Goal: Task Accomplishment & Management: Manage account settings

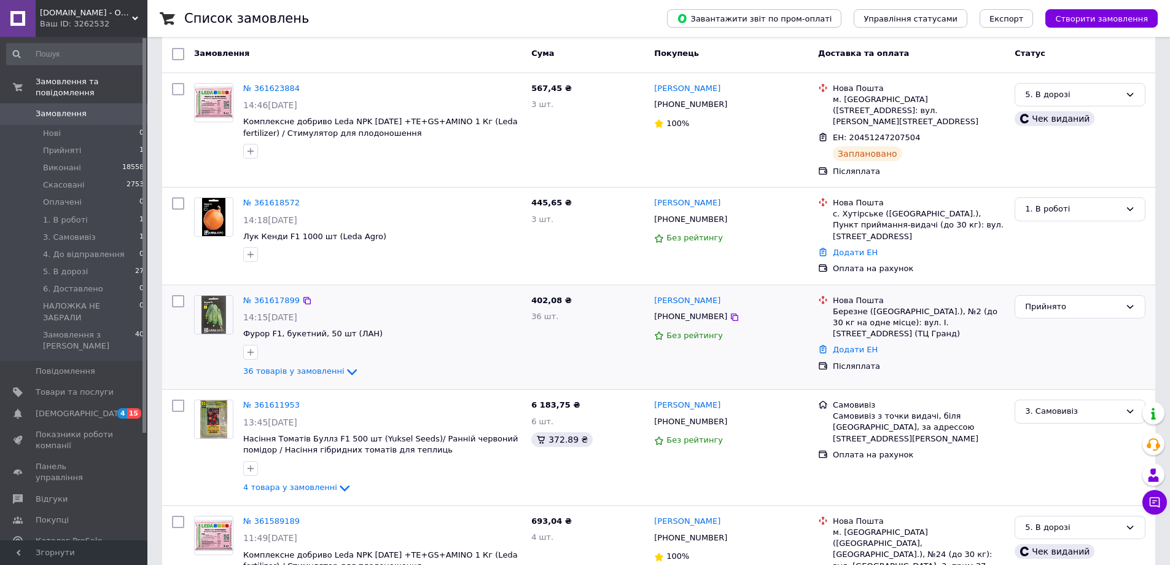
scroll to position [123, 0]
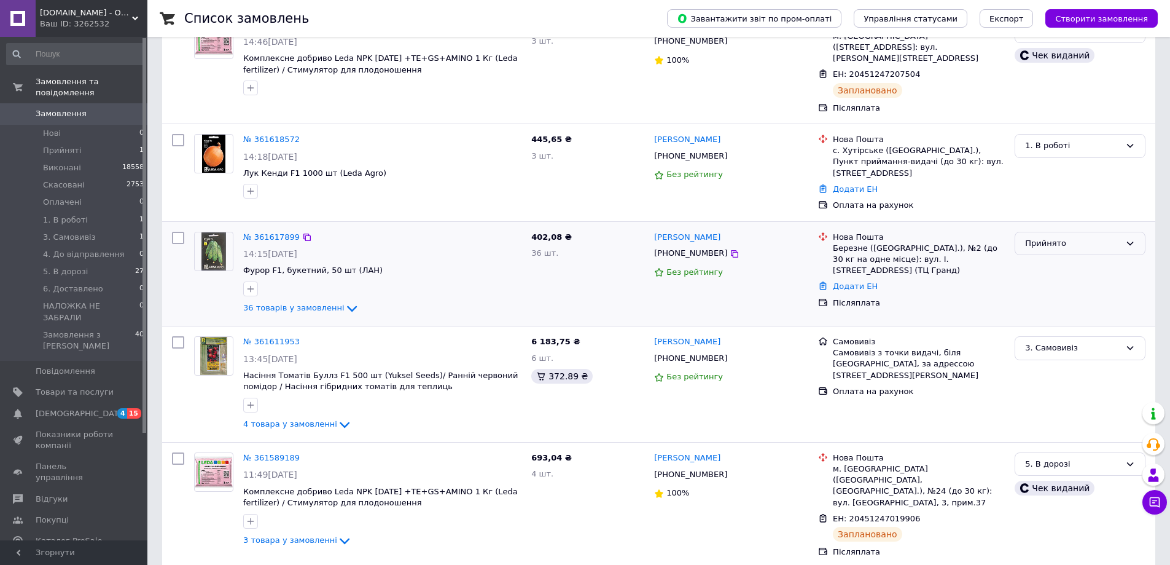
click at [1116, 237] on div "Прийнято" at bounding box center [1072, 243] width 95 height 13
click at [1070, 325] on li "1. В роботі" at bounding box center [1081, 336] width 130 height 23
click at [218, 135] on img at bounding box center [214, 154] width 24 height 38
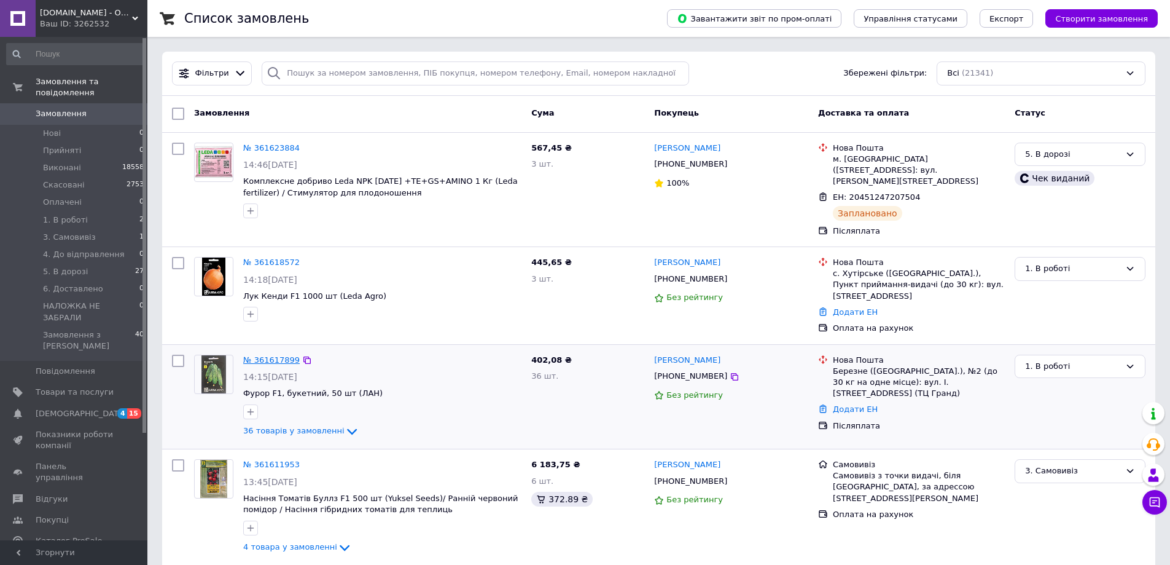
click at [273, 355] on link "№ 361617899" at bounding box center [271, 359] width 57 height 9
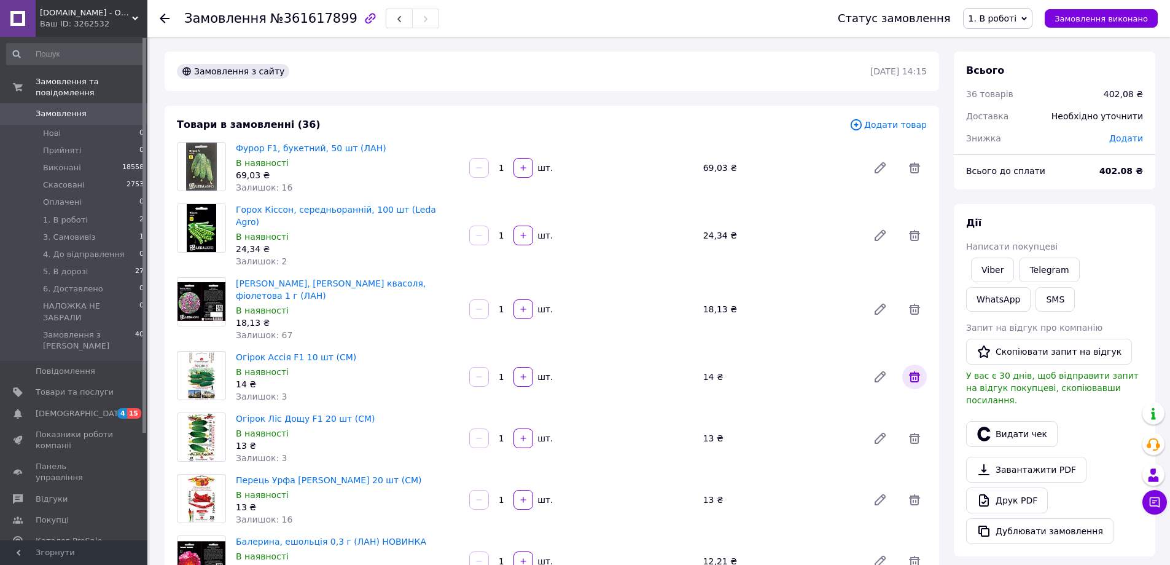
click at [916, 371] on icon at bounding box center [914, 376] width 11 height 11
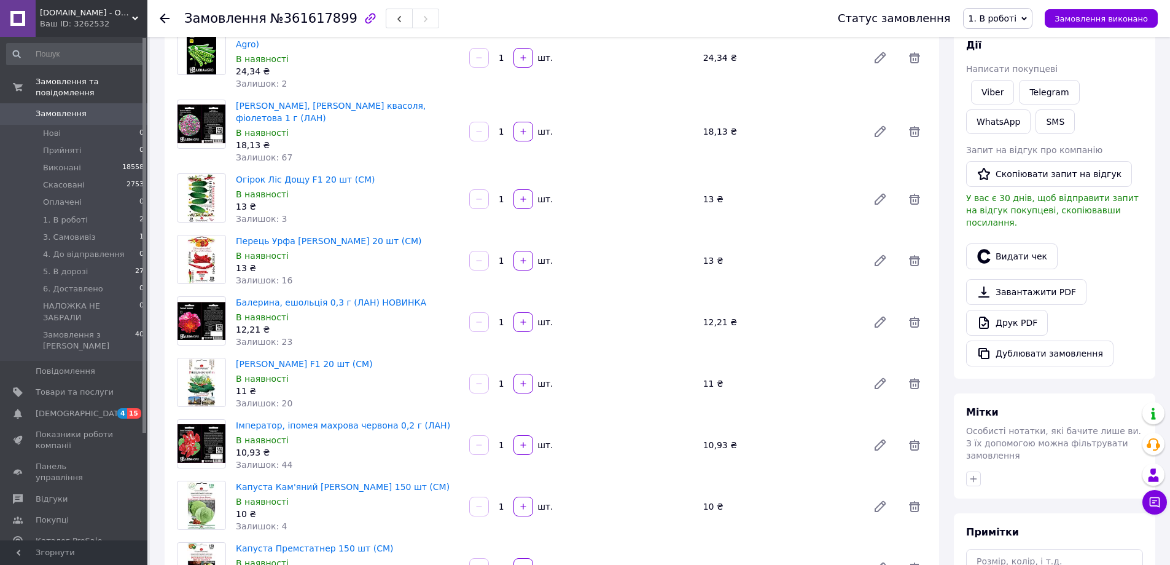
scroll to position [184, 0]
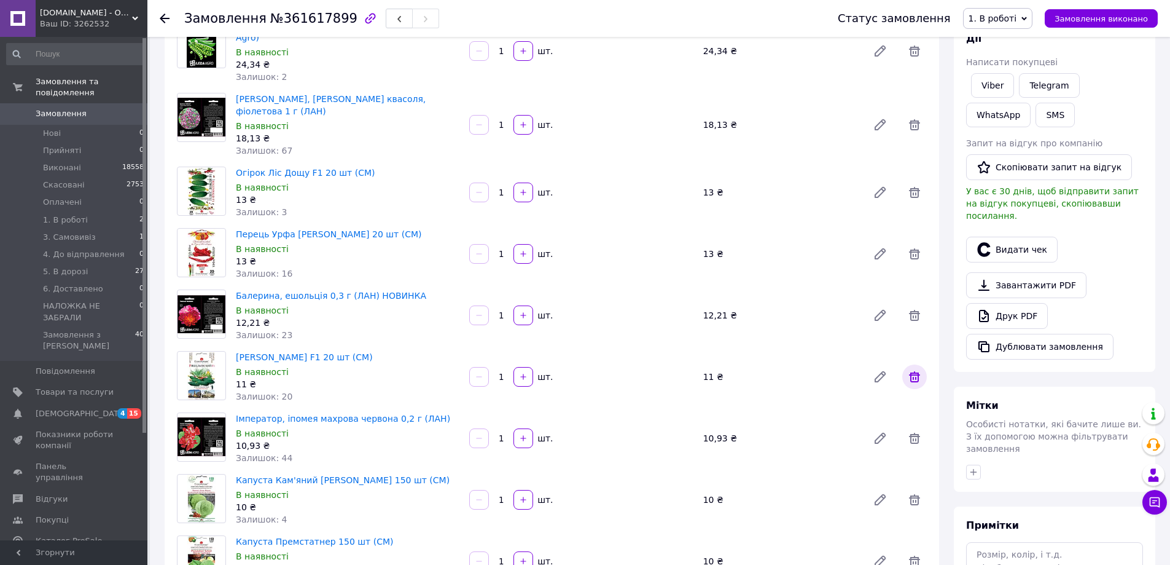
click at [914, 371] on icon at bounding box center [914, 376] width 11 height 11
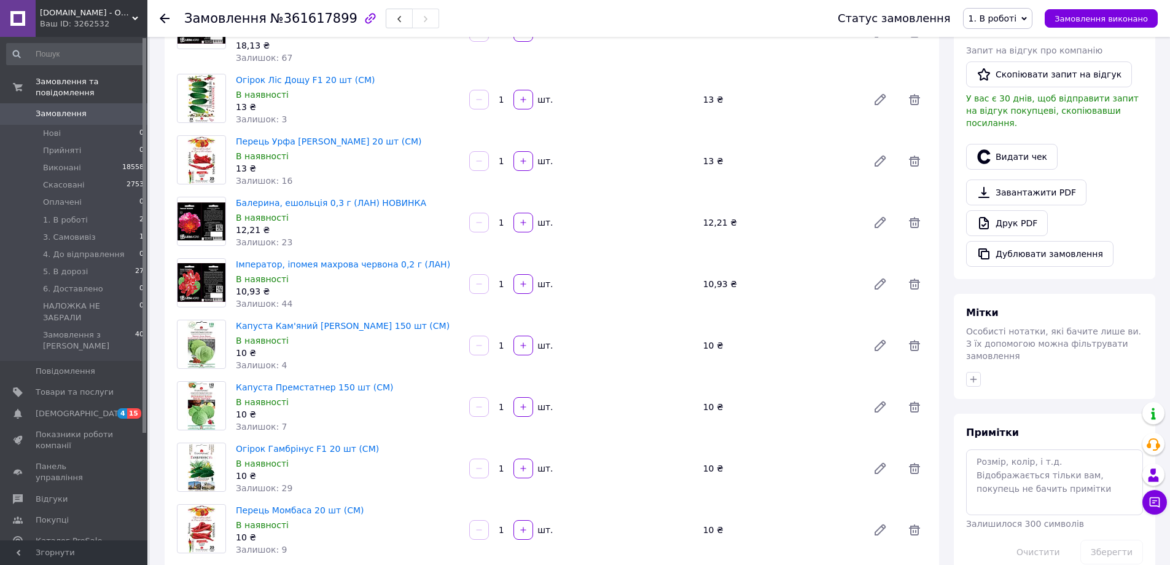
scroll to position [307, 0]
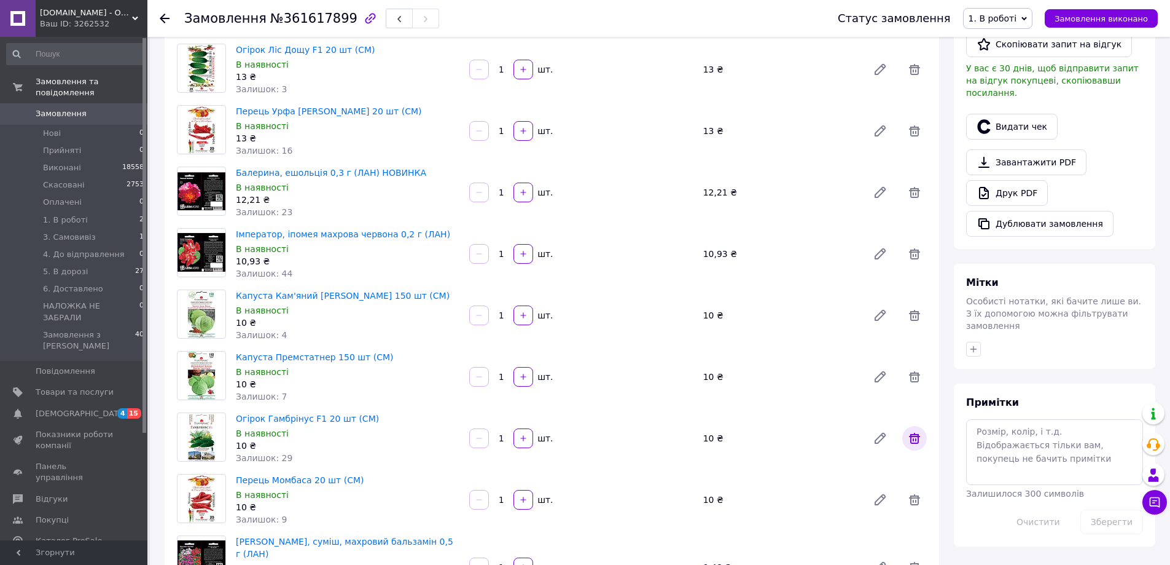
click at [922, 426] on span at bounding box center [914, 438] width 25 height 25
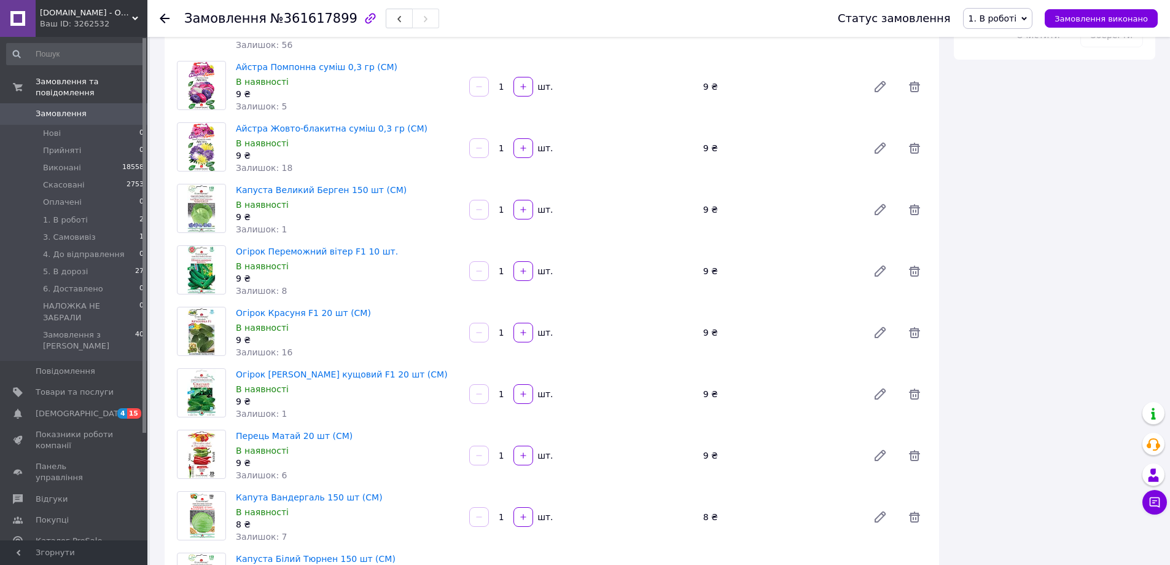
scroll to position [799, 0]
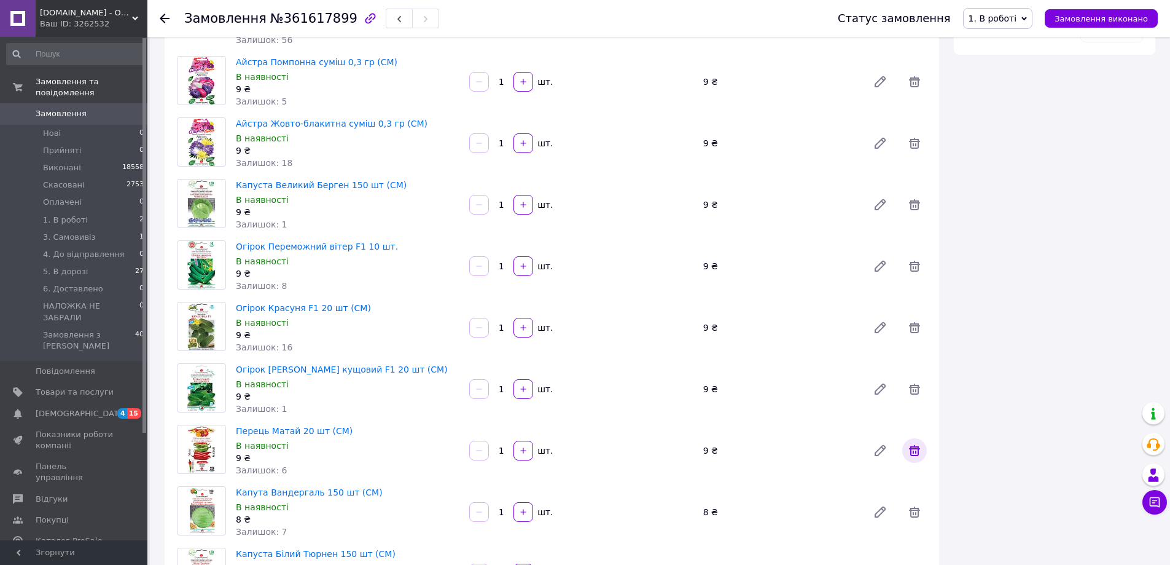
click at [922, 443] on icon at bounding box center [914, 450] width 15 height 15
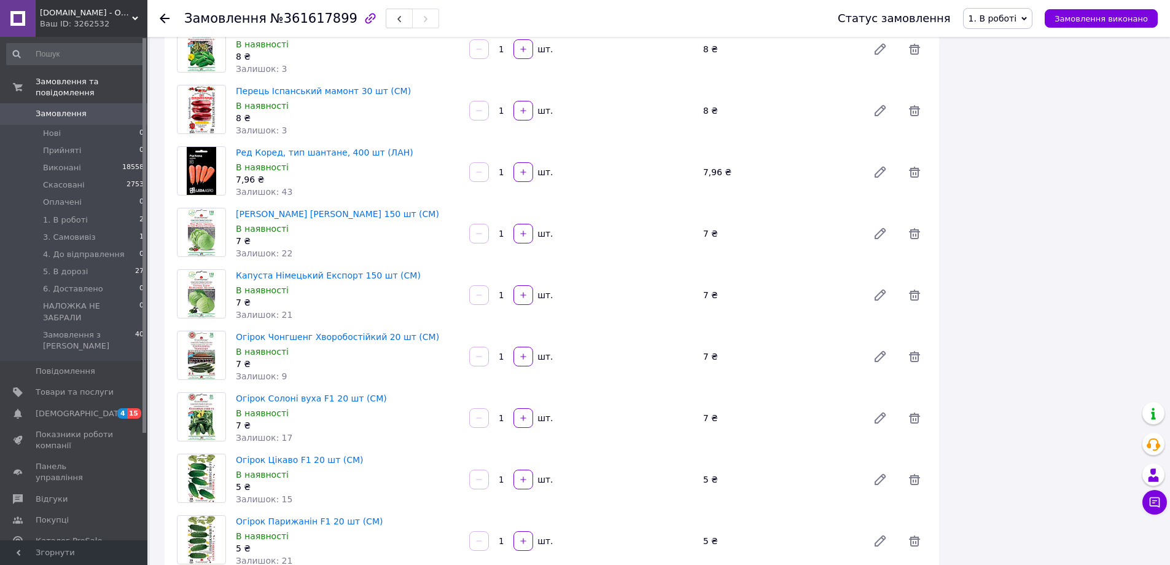
scroll to position [1474, 0]
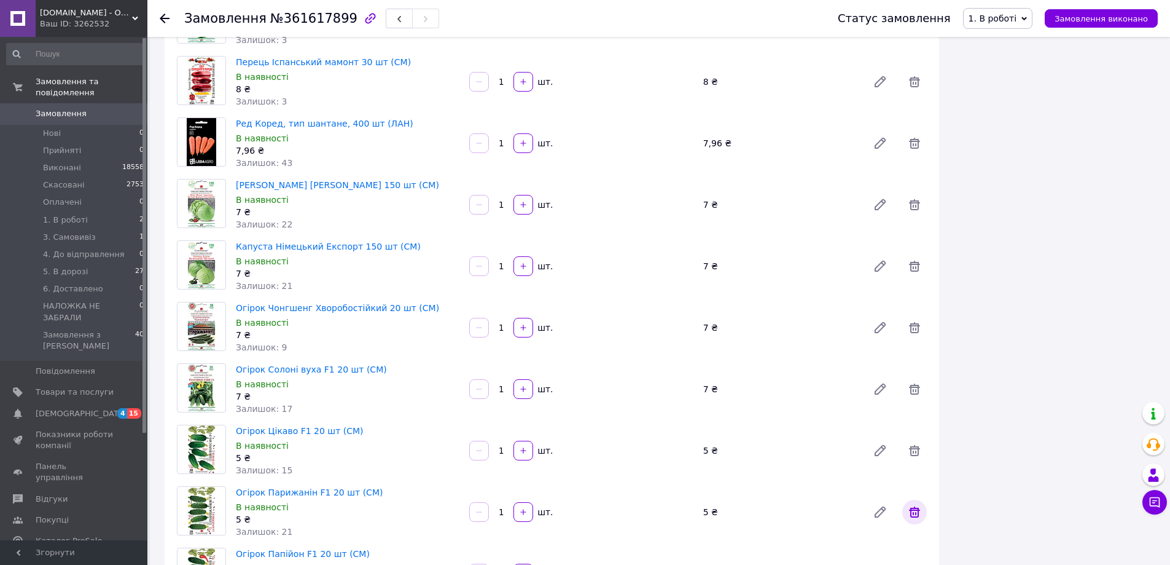
click at [913, 504] on icon at bounding box center [914, 511] width 15 height 15
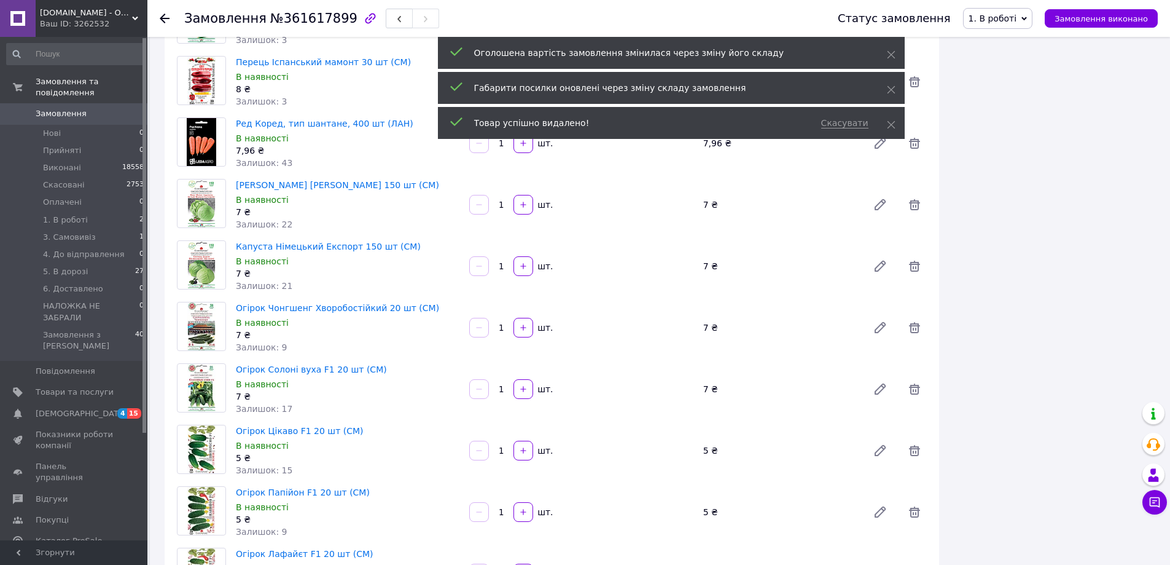
scroll to position [10, 0]
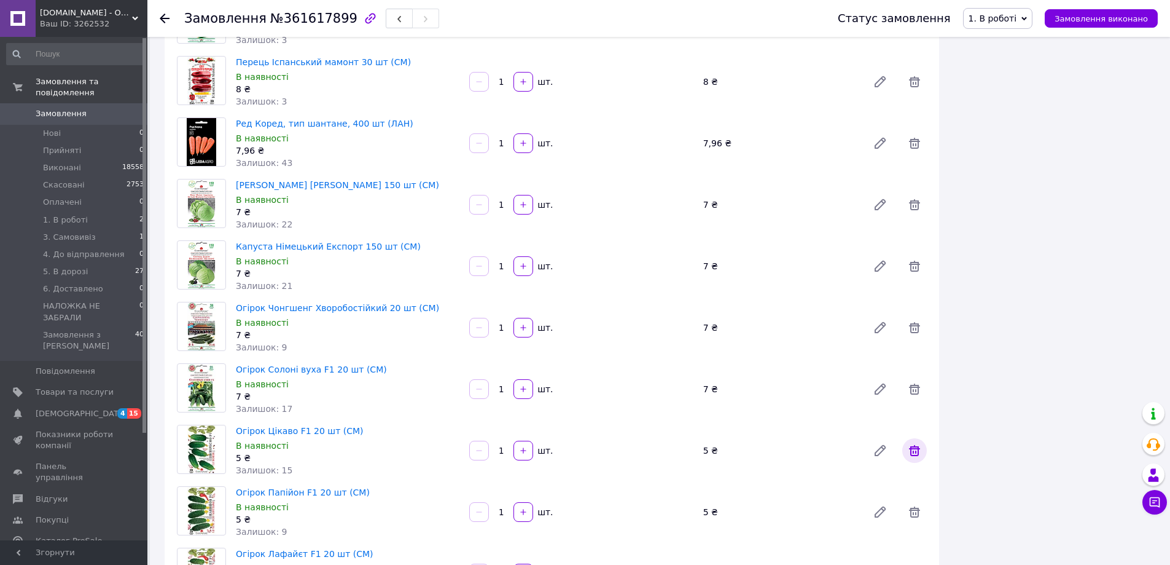
click at [914, 443] on icon at bounding box center [914, 450] width 15 height 15
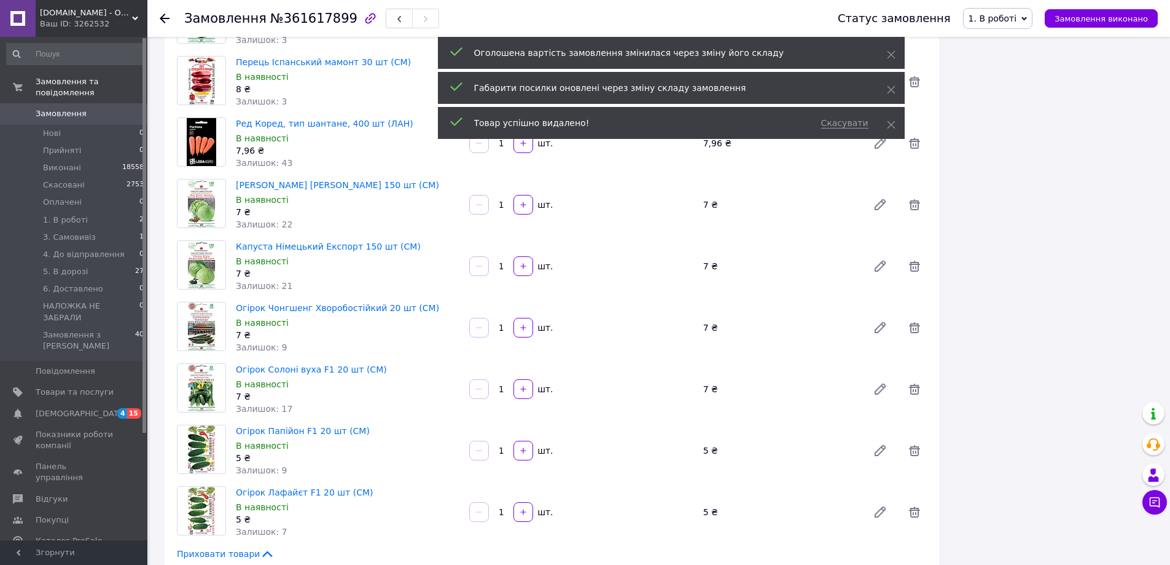
scroll to position [69, 0]
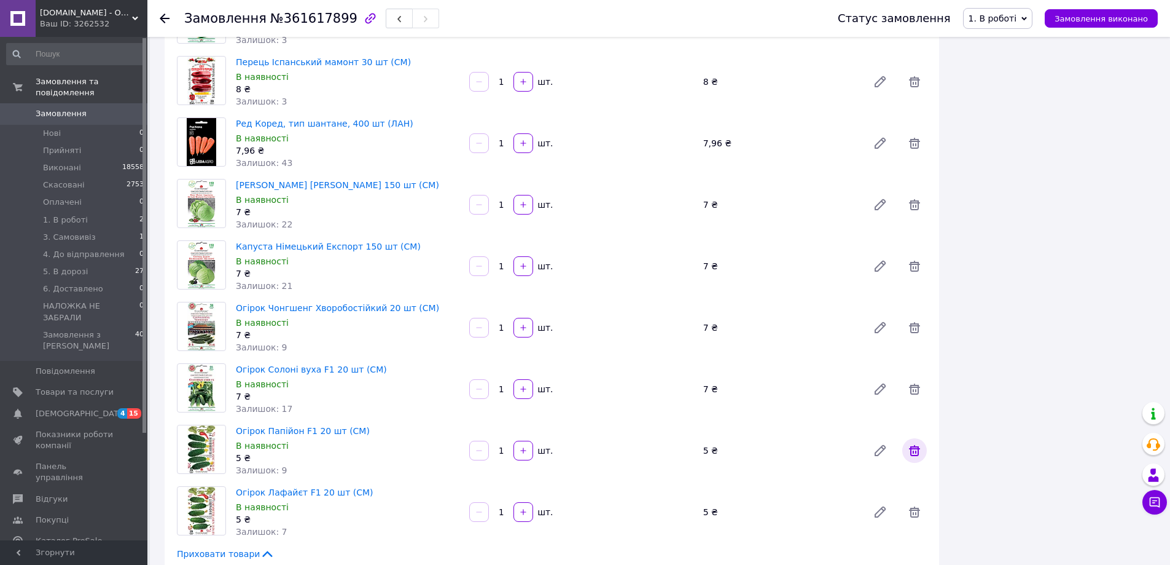
click at [913, 445] on icon at bounding box center [914, 450] width 11 height 11
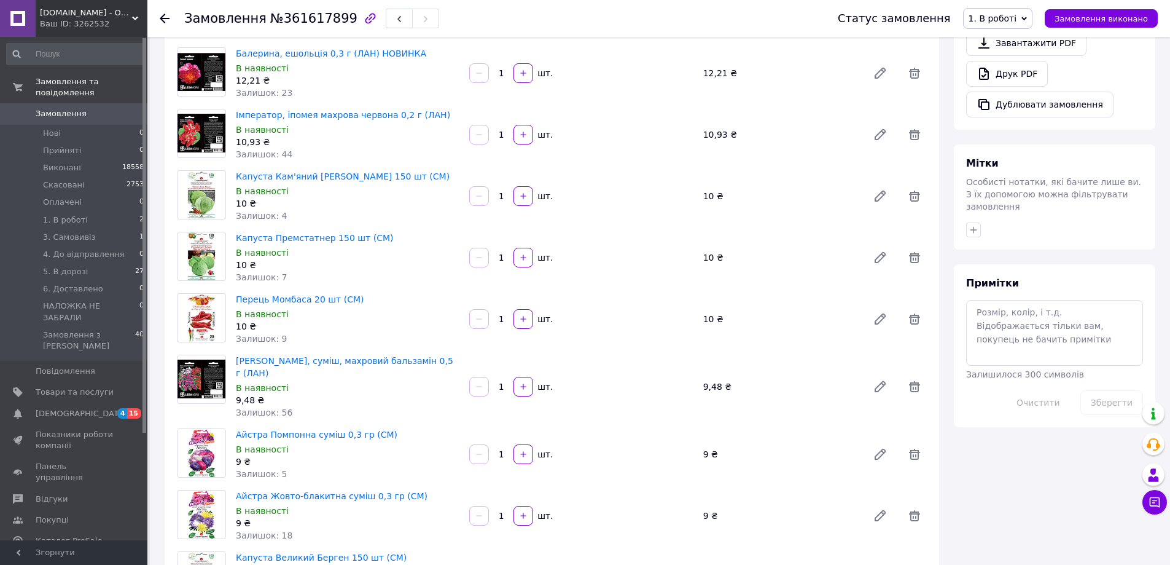
scroll to position [491, 0]
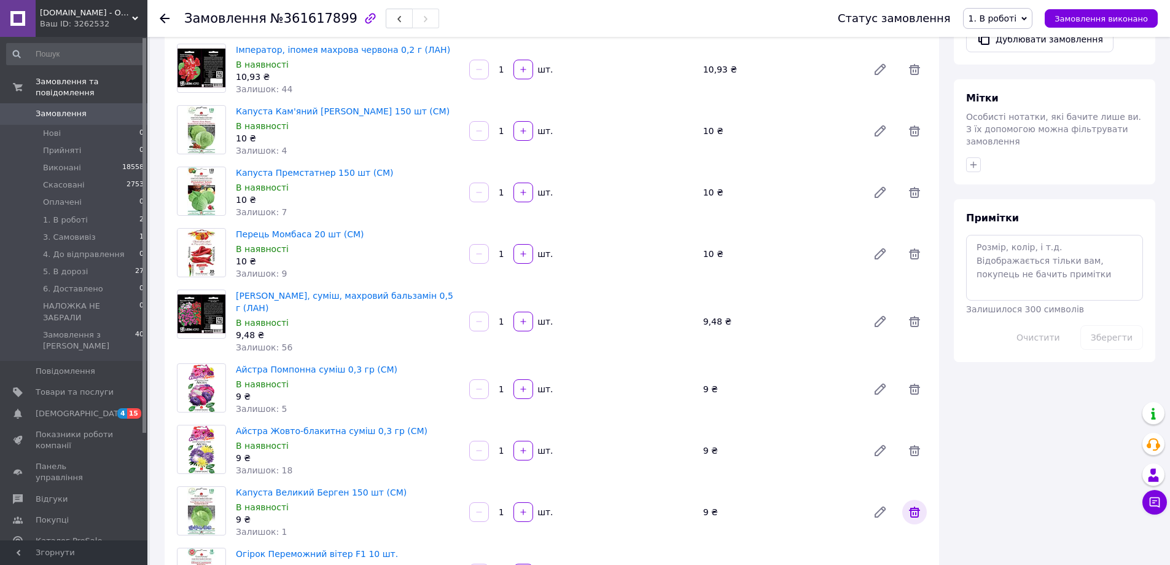
click at [909, 504] on icon at bounding box center [914, 511] width 15 height 15
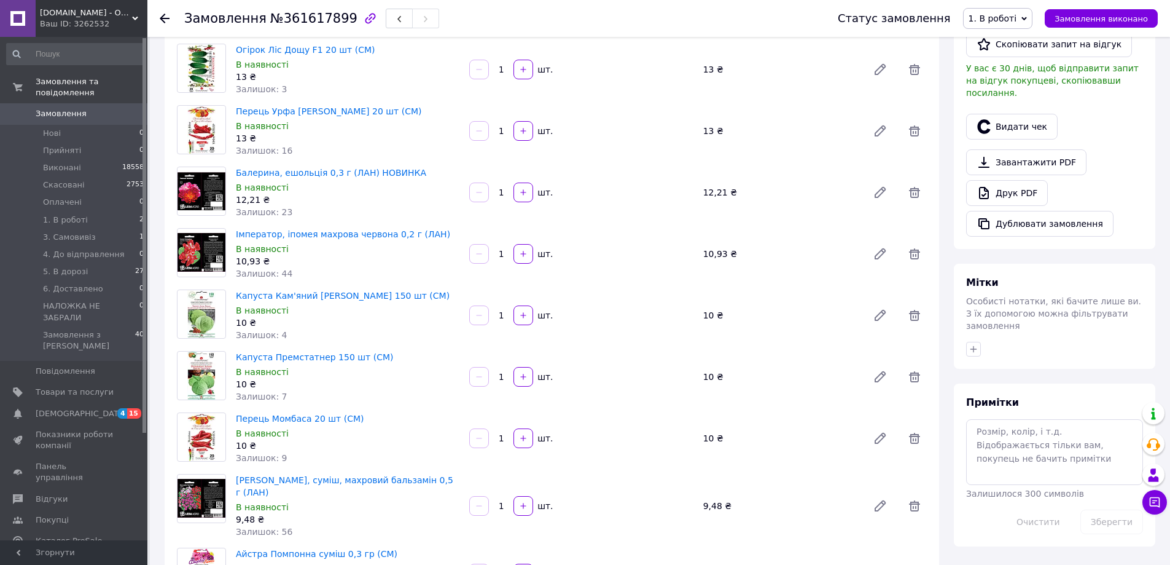
scroll to position [246, 0]
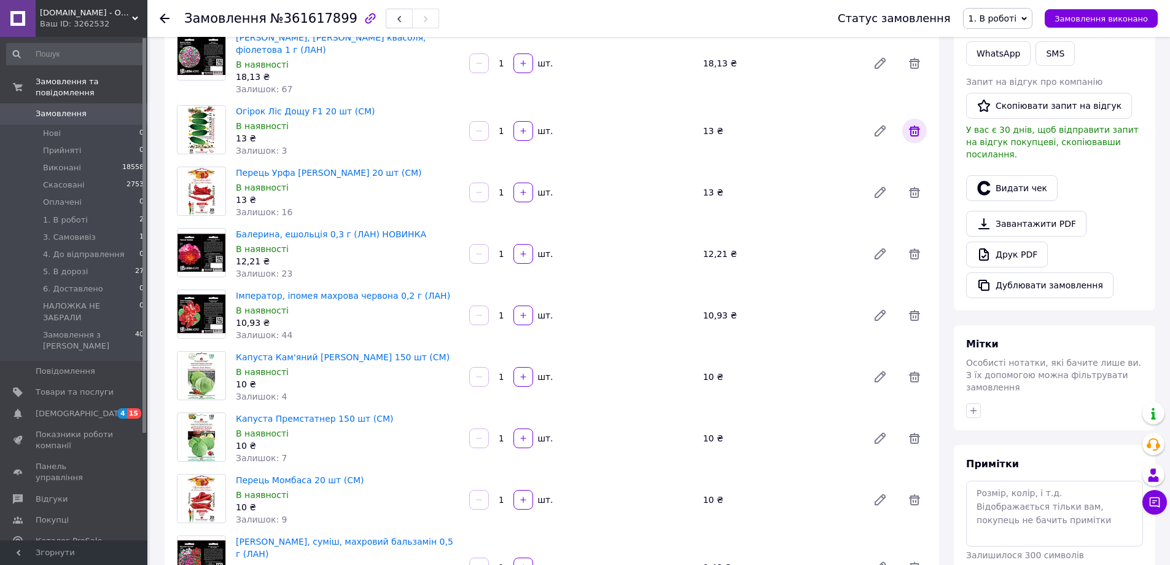
click at [915, 123] on icon at bounding box center [914, 130] width 15 height 15
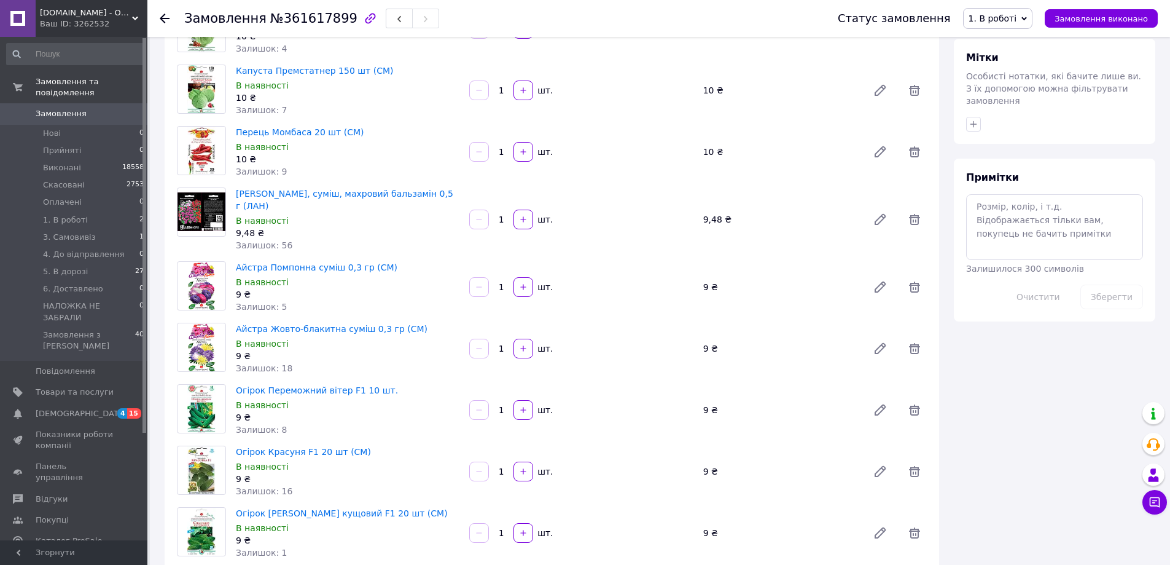
scroll to position [553, 0]
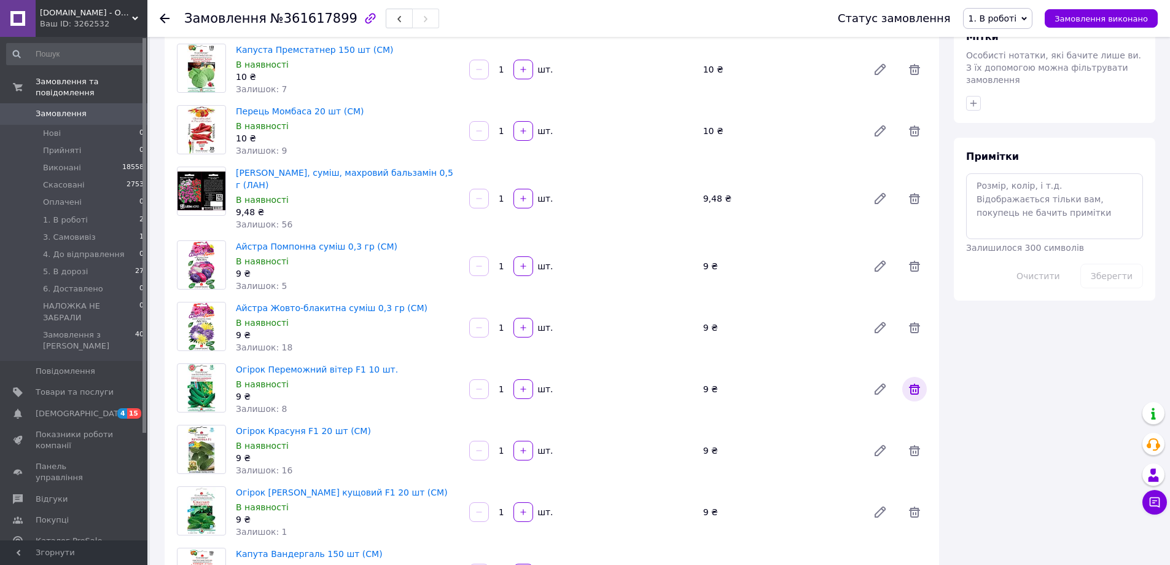
click at [914, 382] on icon at bounding box center [914, 389] width 15 height 15
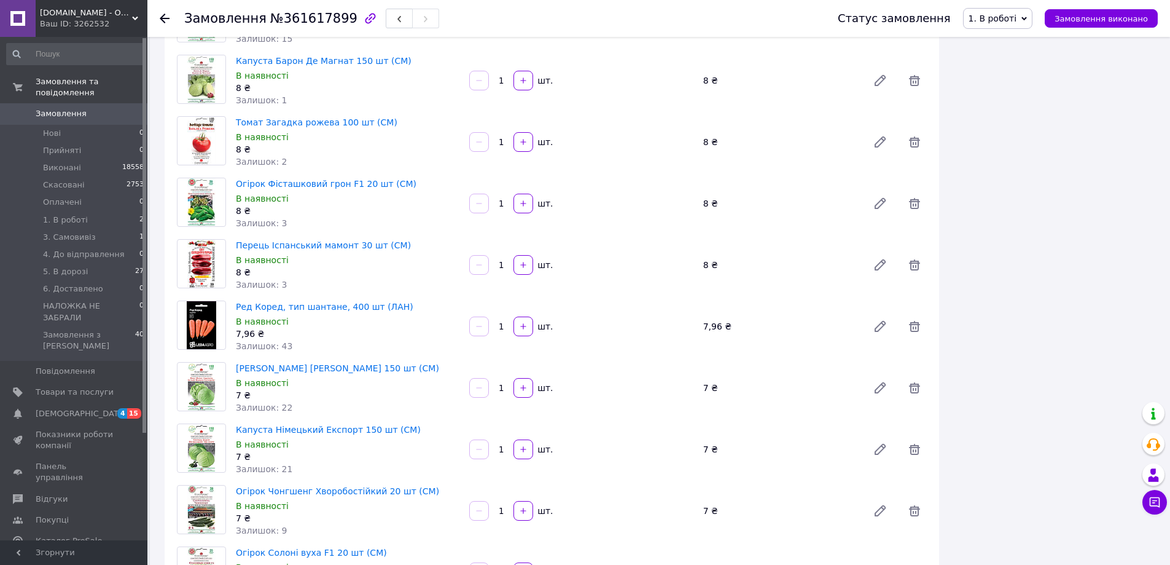
scroll to position [1229, 0]
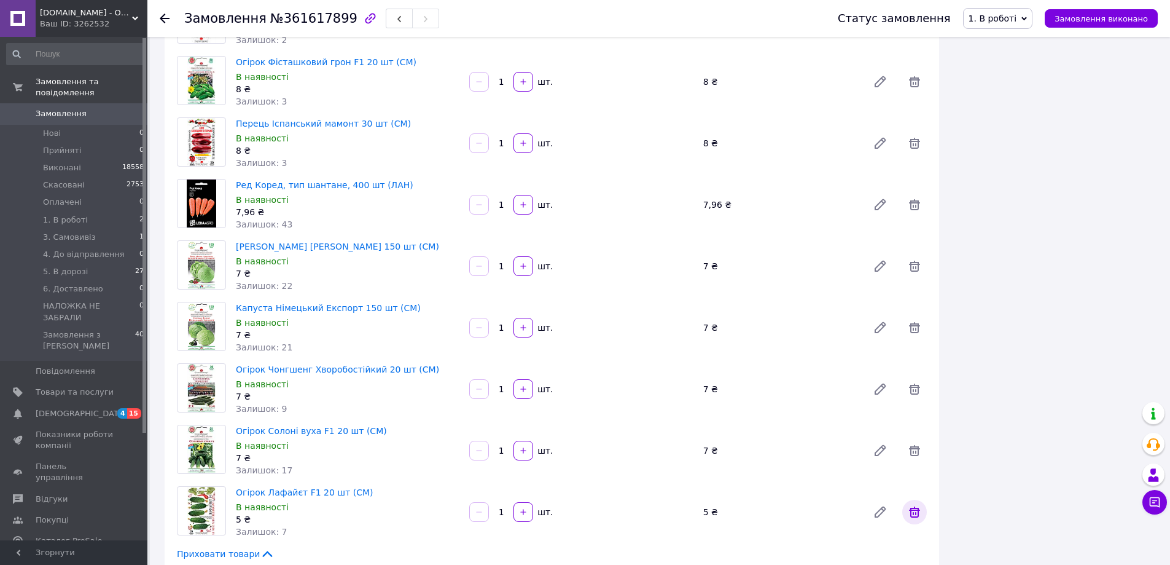
click at [912, 504] on icon at bounding box center [914, 511] width 15 height 15
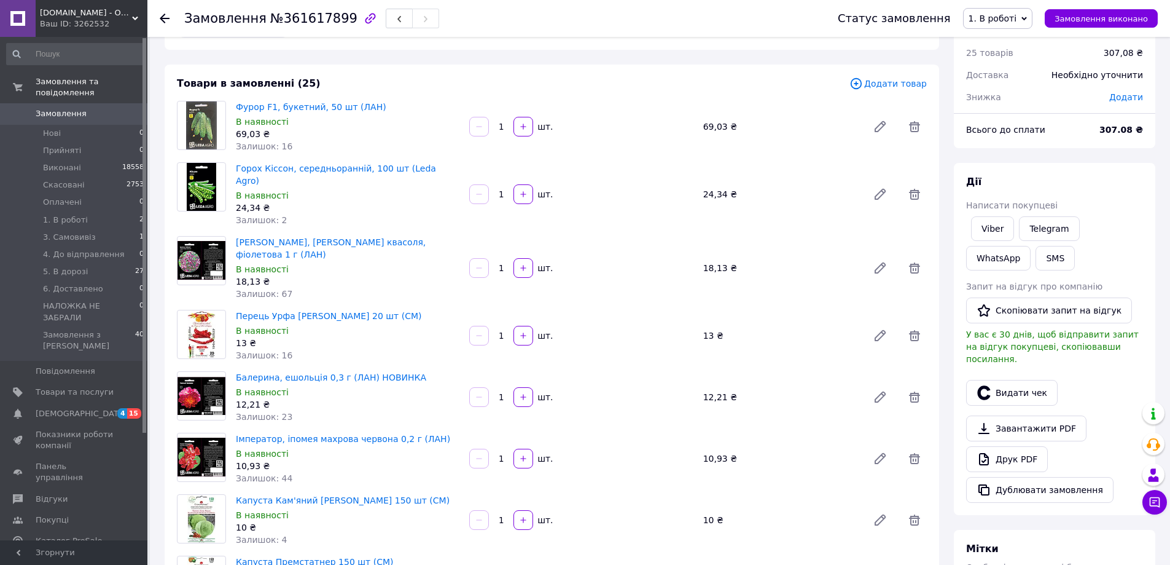
scroll to position [61, 0]
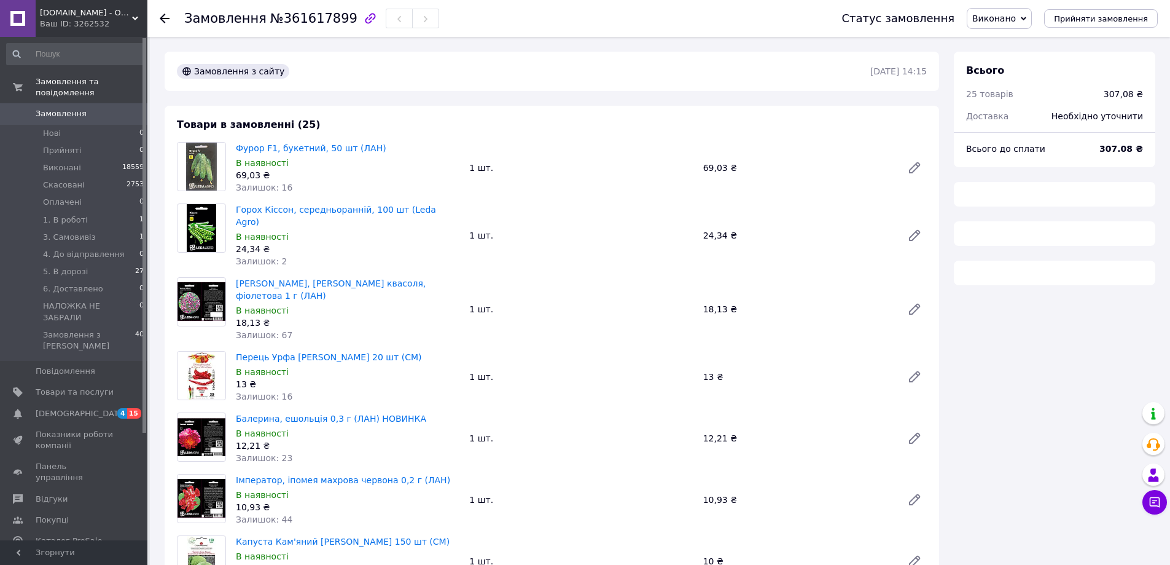
click at [993, 19] on span "Виконано" at bounding box center [995, 19] width 44 height 10
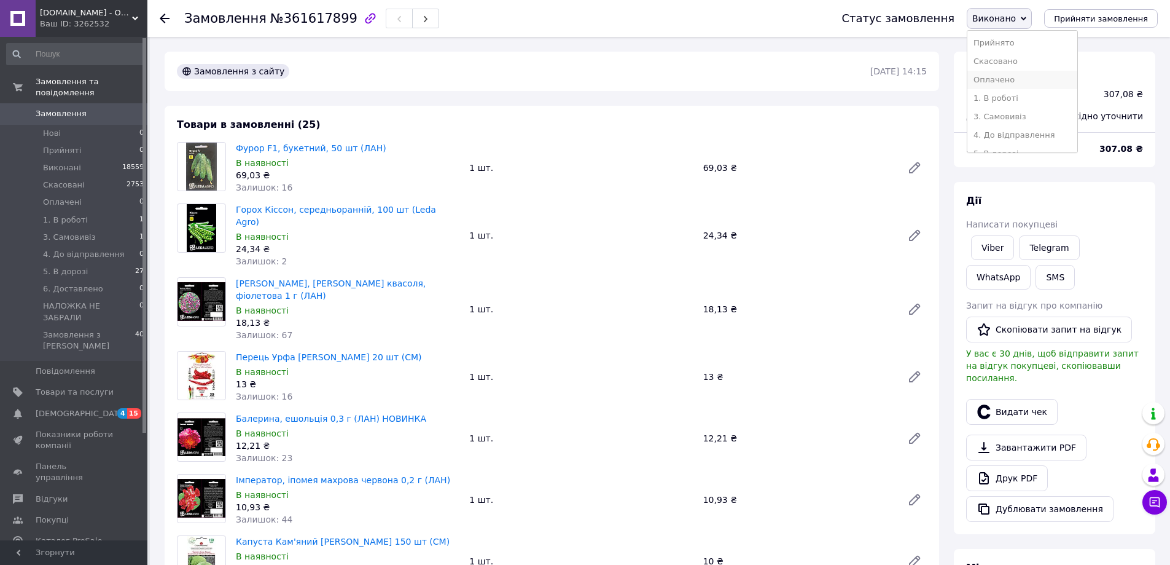
scroll to position [393, 0]
click at [1009, 95] on li "1. В роботі" at bounding box center [1023, 98] width 110 height 18
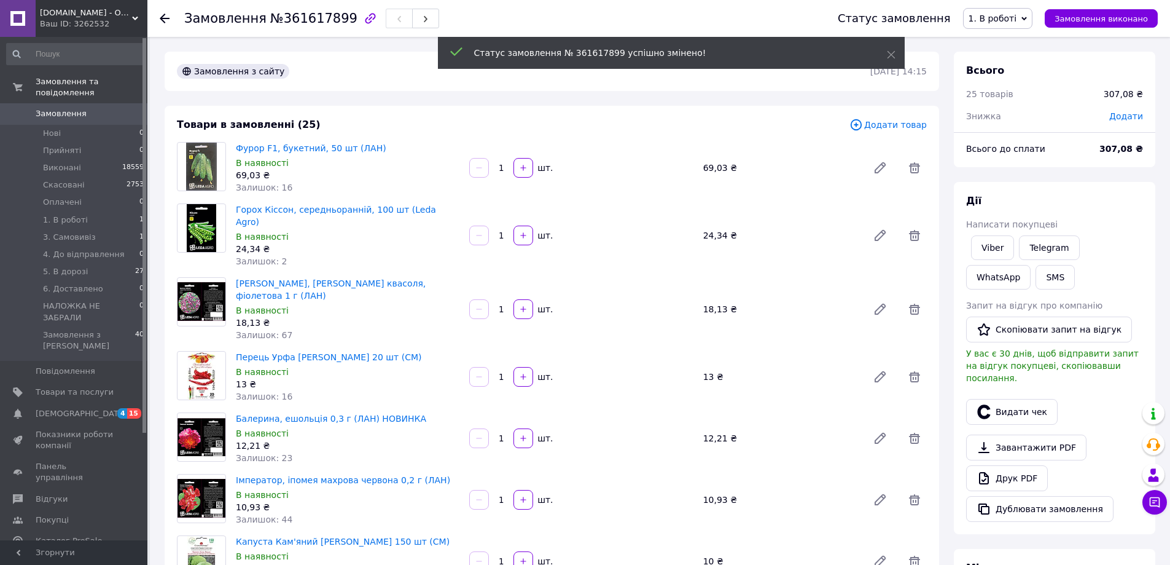
scroll to position [423, 0]
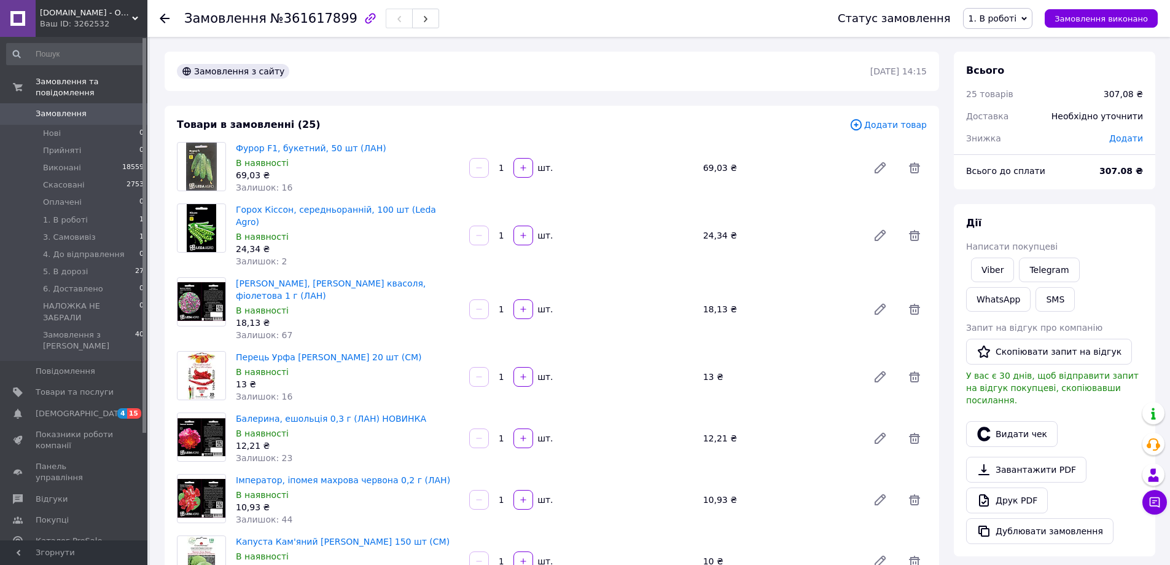
click at [893, 127] on span "Додати товар" at bounding box center [888, 125] width 77 height 14
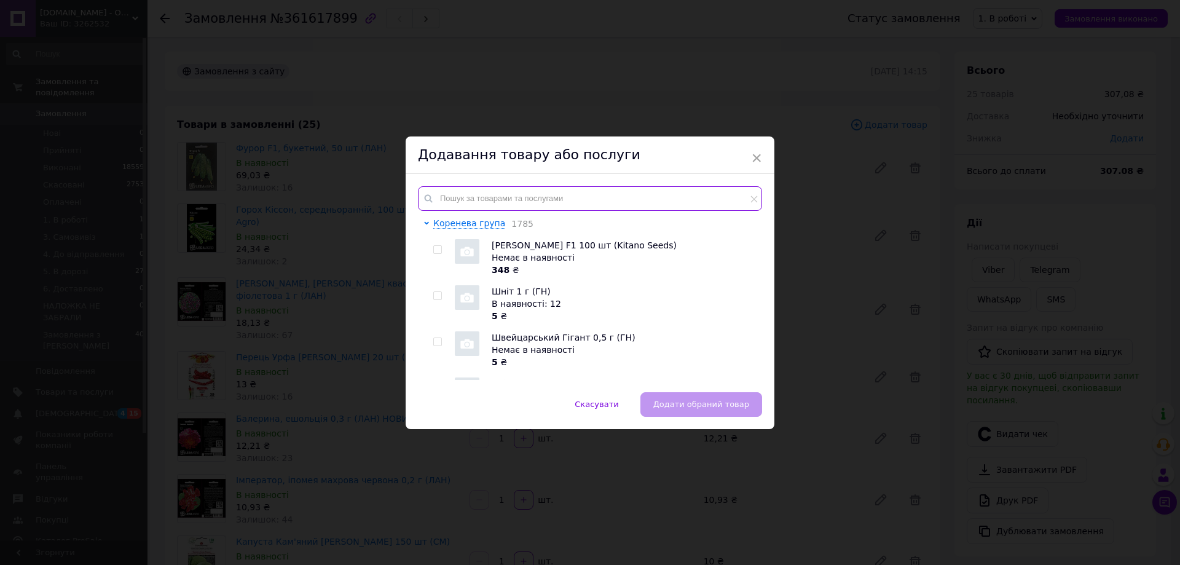
click at [519, 198] on input "text" at bounding box center [590, 198] width 344 height 25
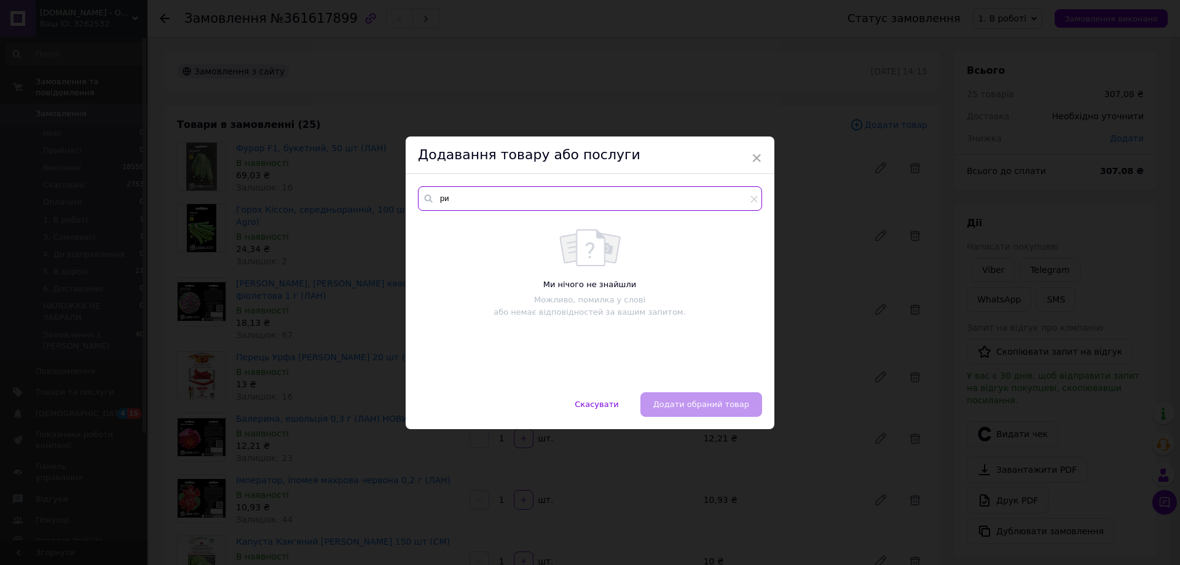
type input "р"
type input "рише"
click at [755, 158] on span "×" at bounding box center [756, 157] width 11 height 21
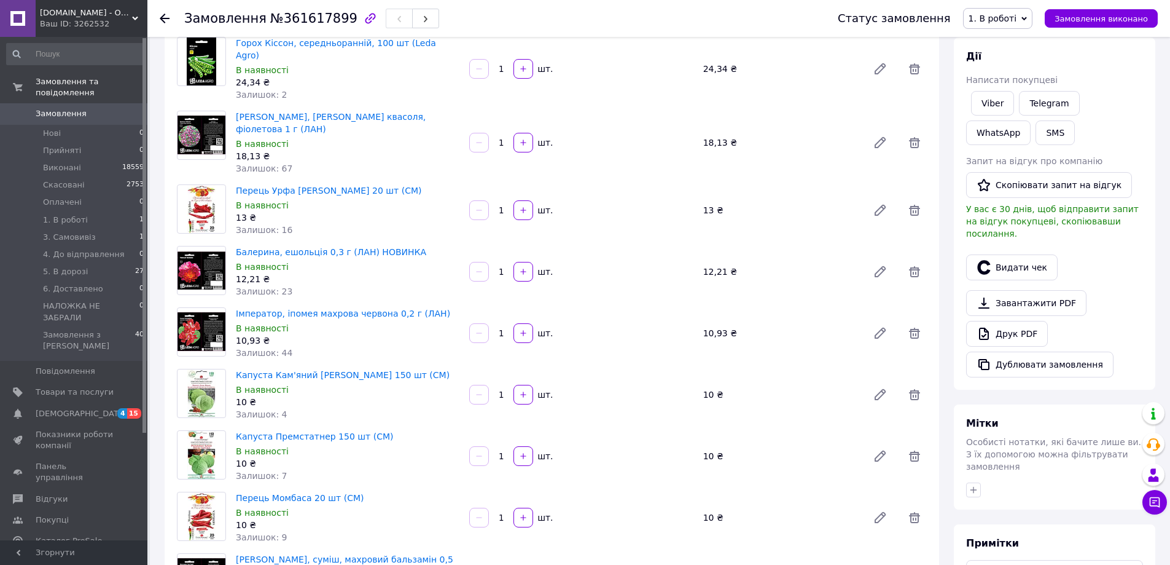
scroll to position [123, 0]
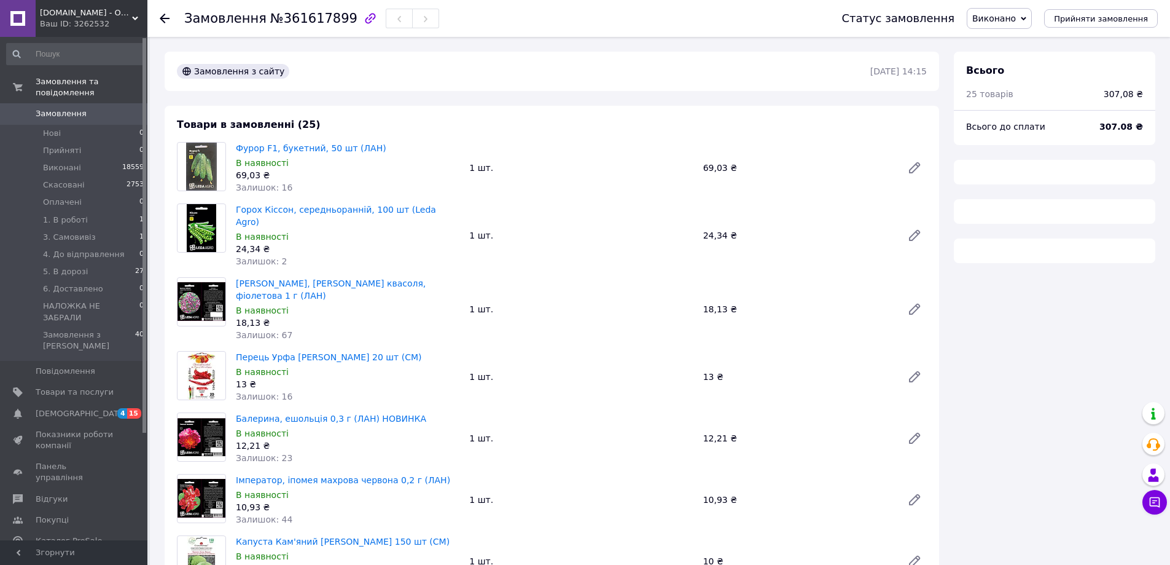
click at [1003, 19] on span "Виконано" at bounding box center [995, 19] width 44 height 10
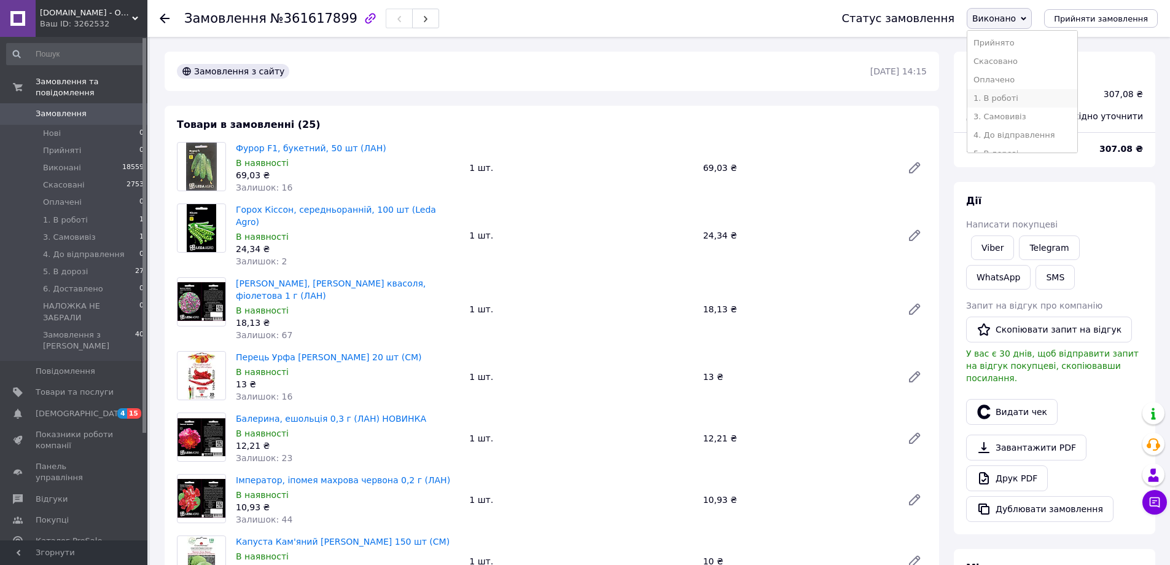
scroll to position [452, 0]
click at [1011, 96] on li "1. В роботі" at bounding box center [1023, 98] width 110 height 18
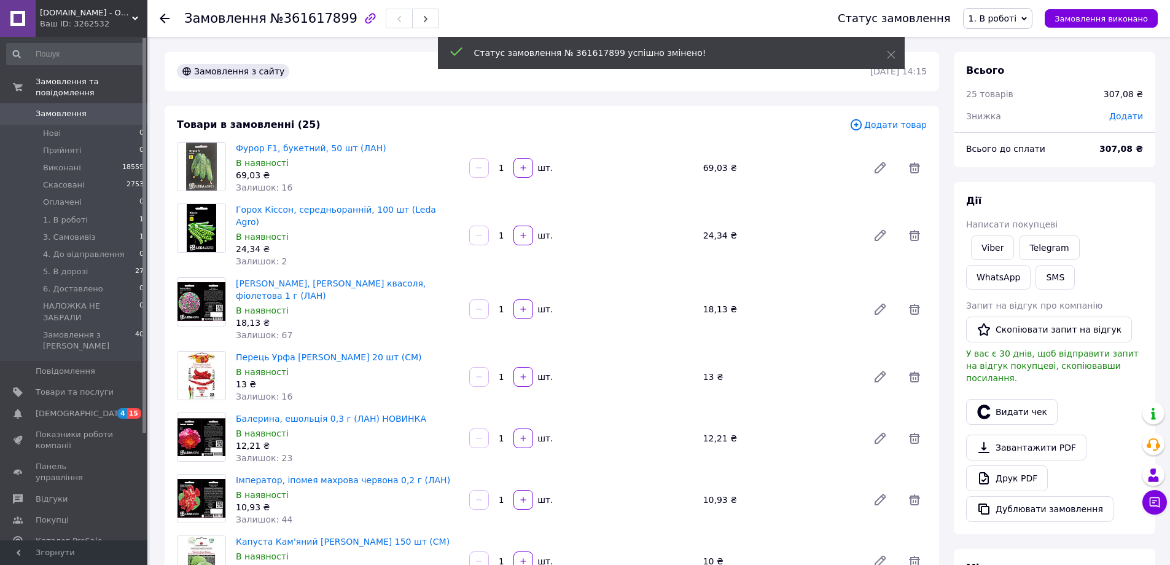
scroll to position [482, 0]
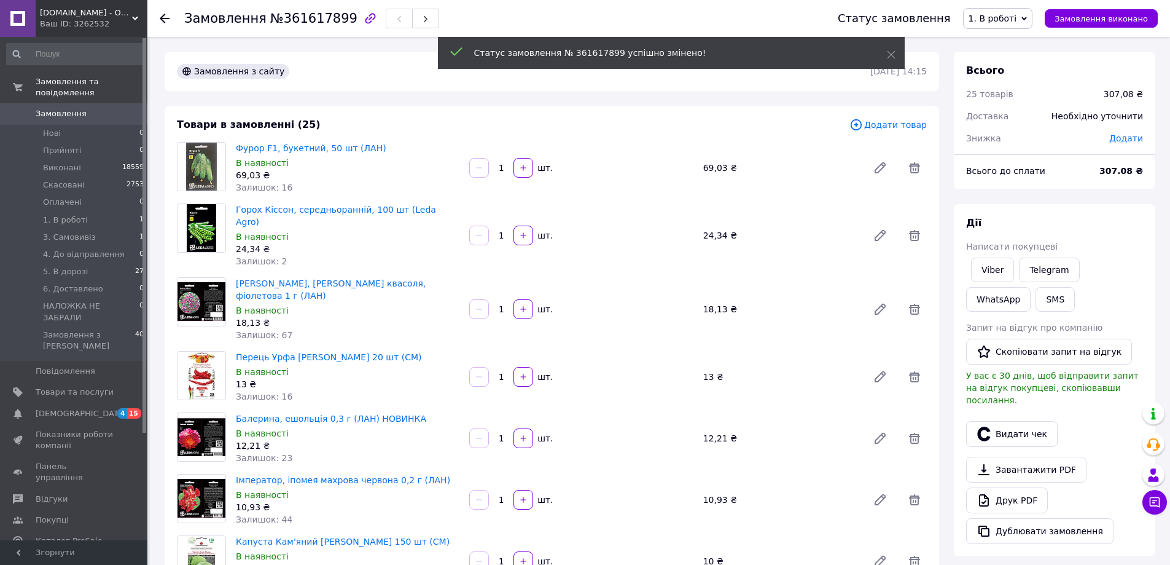
click at [885, 122] on span "Додати товар" at bounding box center [888, 125] width 77 height 14
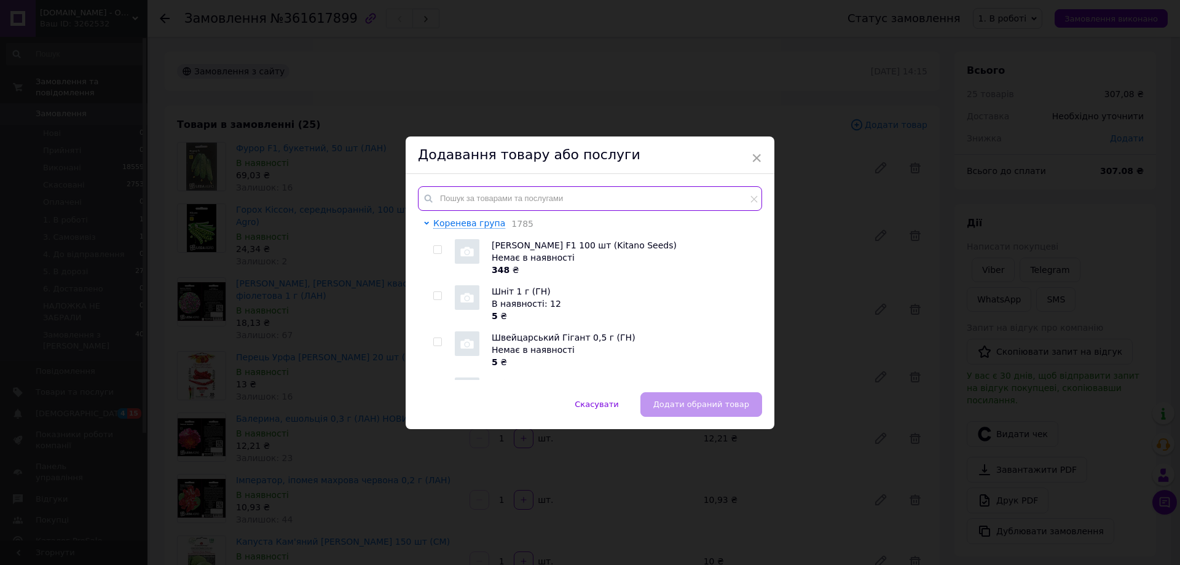
click at [536, 188] on input "text" at bounding box center [590, 198] width 344 height 25
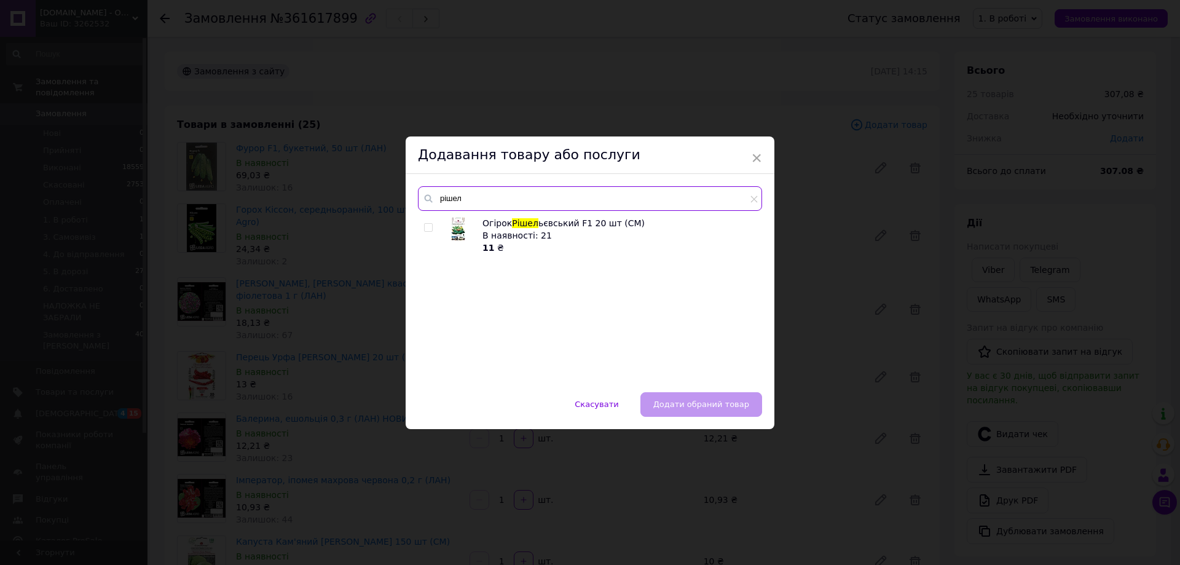
type input "рішел"
click at [426, 227] on input "checkbox" at bounding box center [428, 228] width 8 height 8
checkbox input "true"
click at [682, 410] on button "Додати обраний товар" at bounding box center [701, 404] width 122 height 25
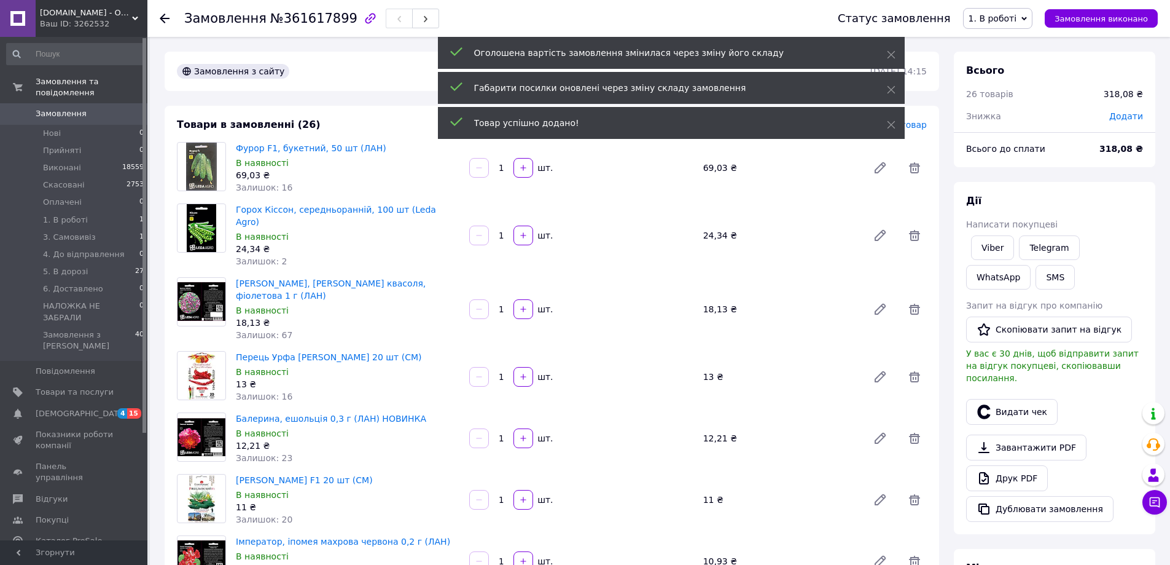
scroll to position [541, 0]
click at [915, 127] on span "Додати товар" at bounding box center [888, 125] width 77 height 14
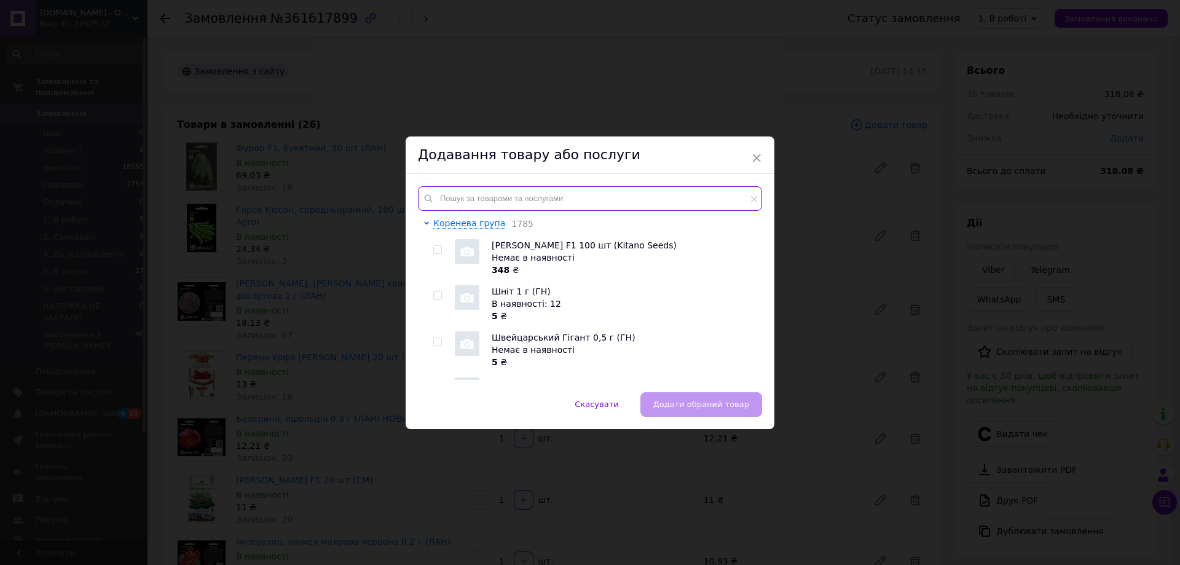
click at [600, 192] on input "text" at bounding box center [590, 198] width 344 height 25
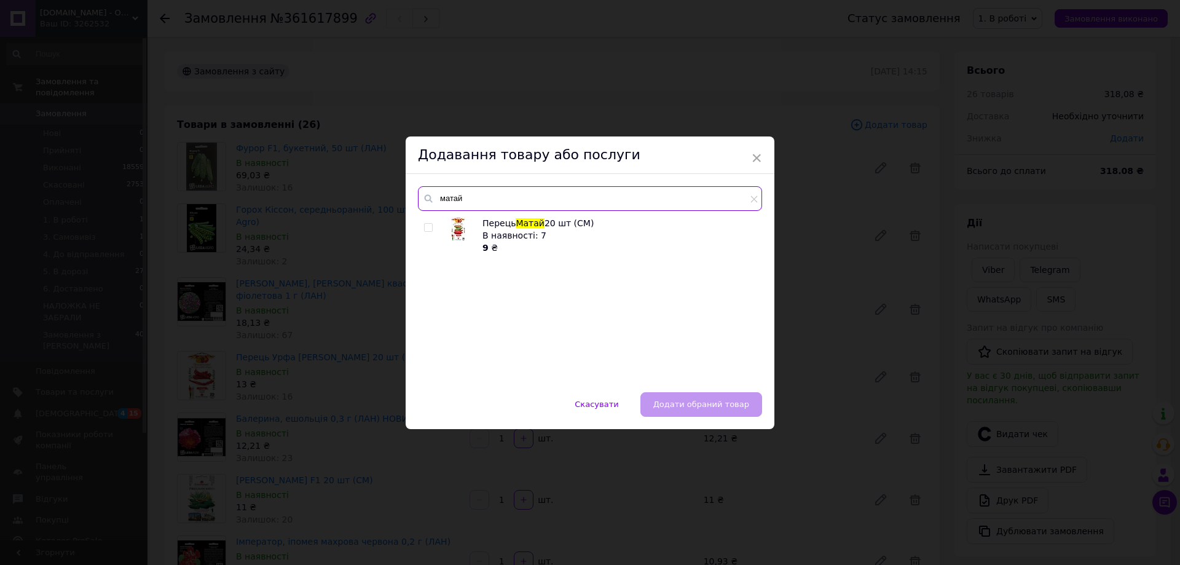
type input "матай"
click at [429, 225] on input "checkbox" at bounding box center [428, 228] width 8 height 8
checkbox input "true"
click at [703, 409] on button "Додати обраний товар" at bounding box center [701, 404] width 122 height 25
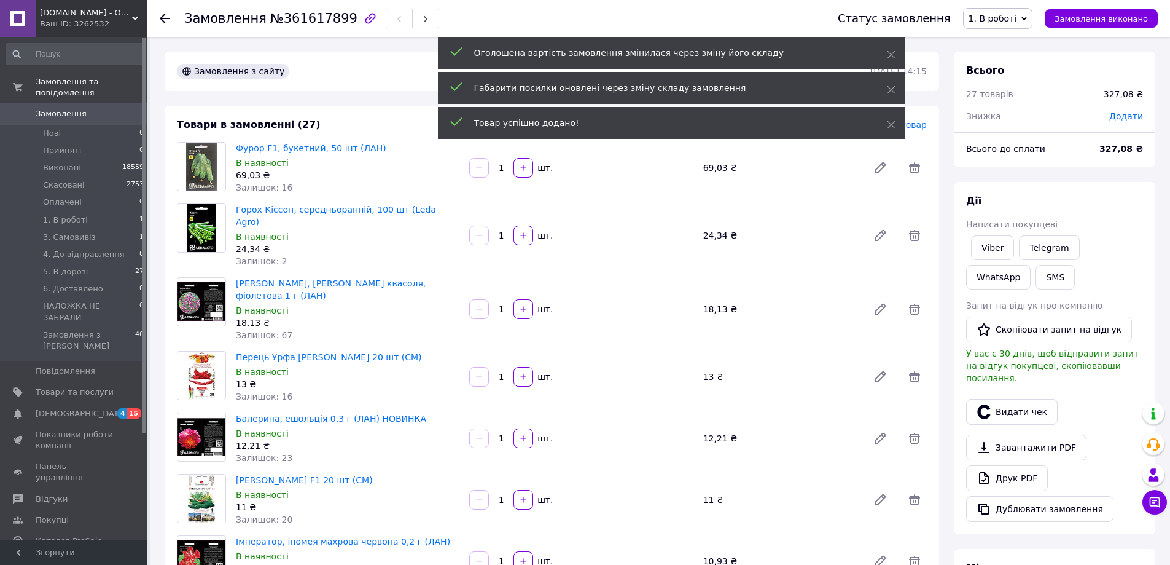
scroll to position [600, 0]
click at [918, 127] on span "Додати товар" at bounding box center [888, 125] width 77 height 14
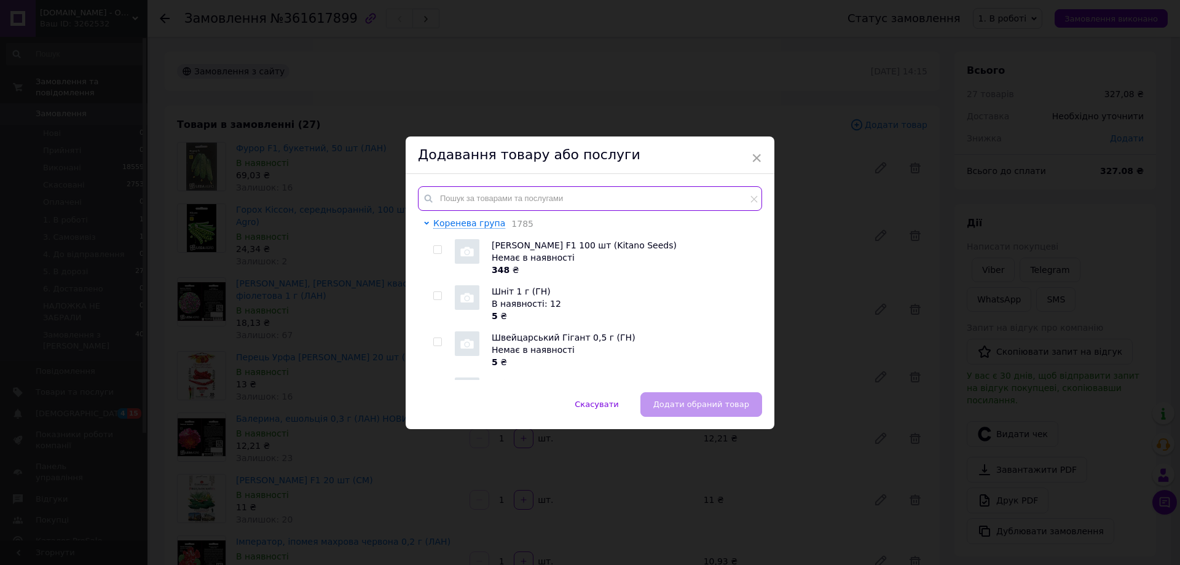
click at [535, 194] on input "text" at bounding box center [590, 198] width 344 height 25
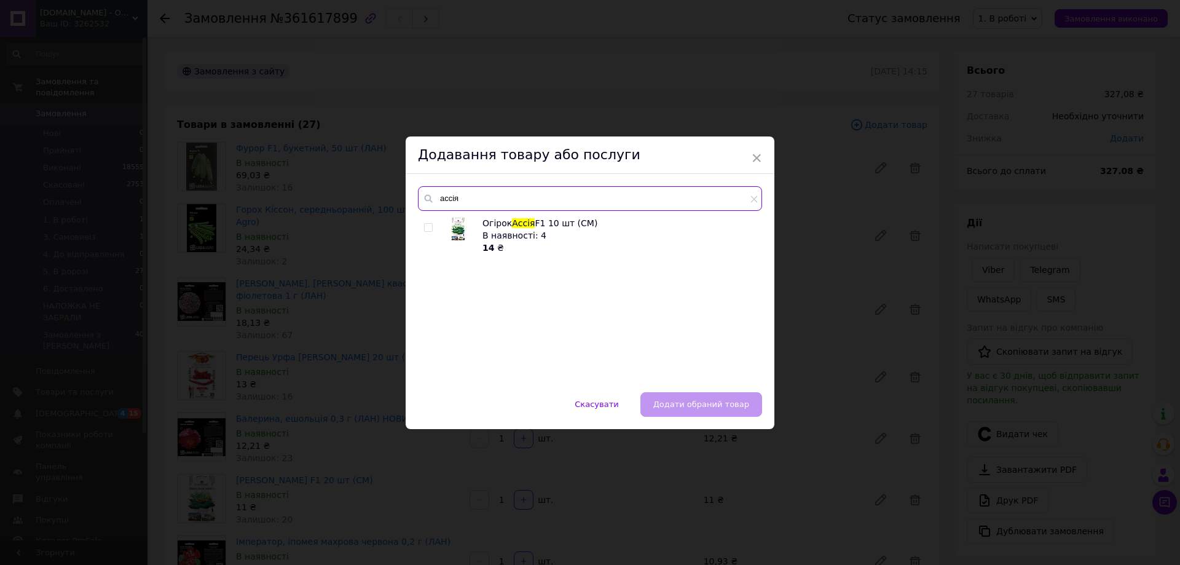
type input "ассія"
click at [425, 228] on input "checkbox" at bounding box center [428, 228] width 8 height 8
checkbox input "true"
click at [697, 405] on span "Додати обраний товар" at bounding box center [701, 403] width 96 height 9
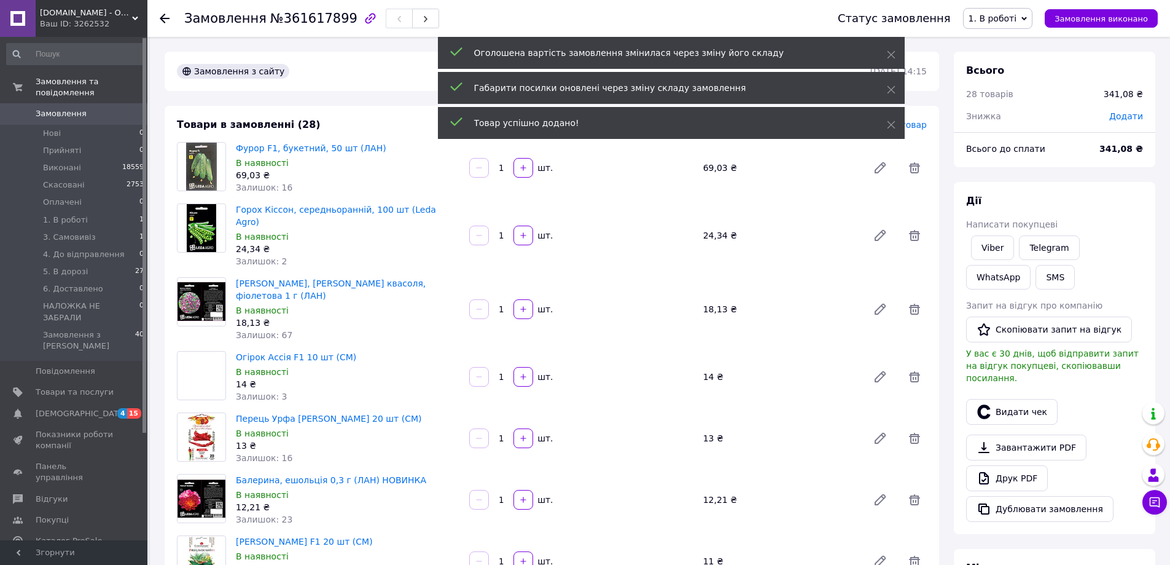
scroll to position [659, 0]
click at [923, 126] on span "Додати товар" at bounding box center [888, 125] width 77 height 14
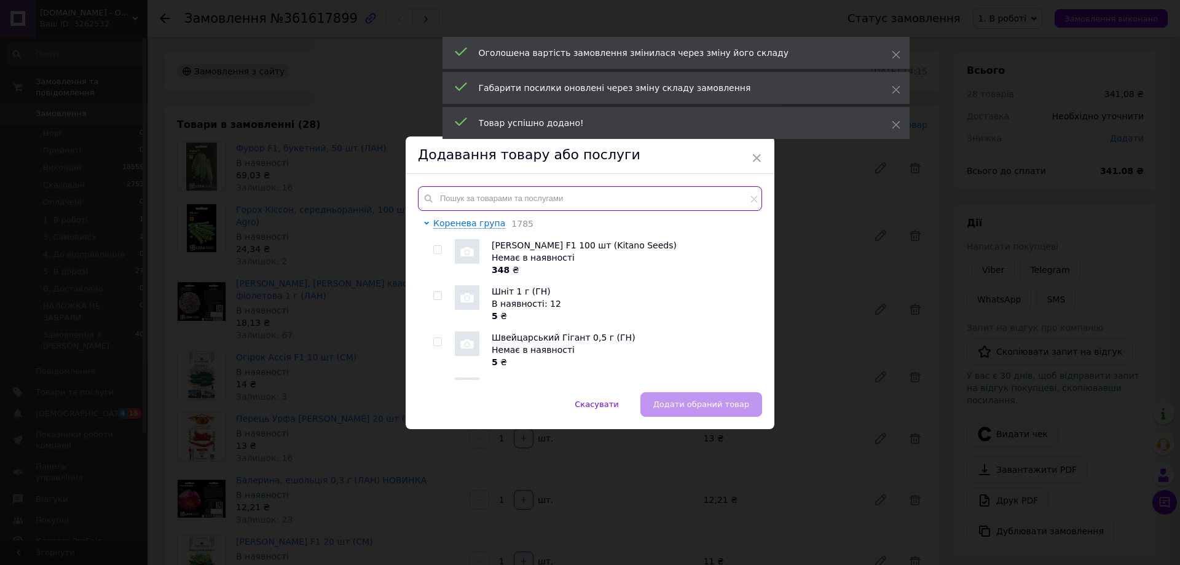
click at [607, 197] on input "text" at bounding box center [590, 198] width 344 height 25
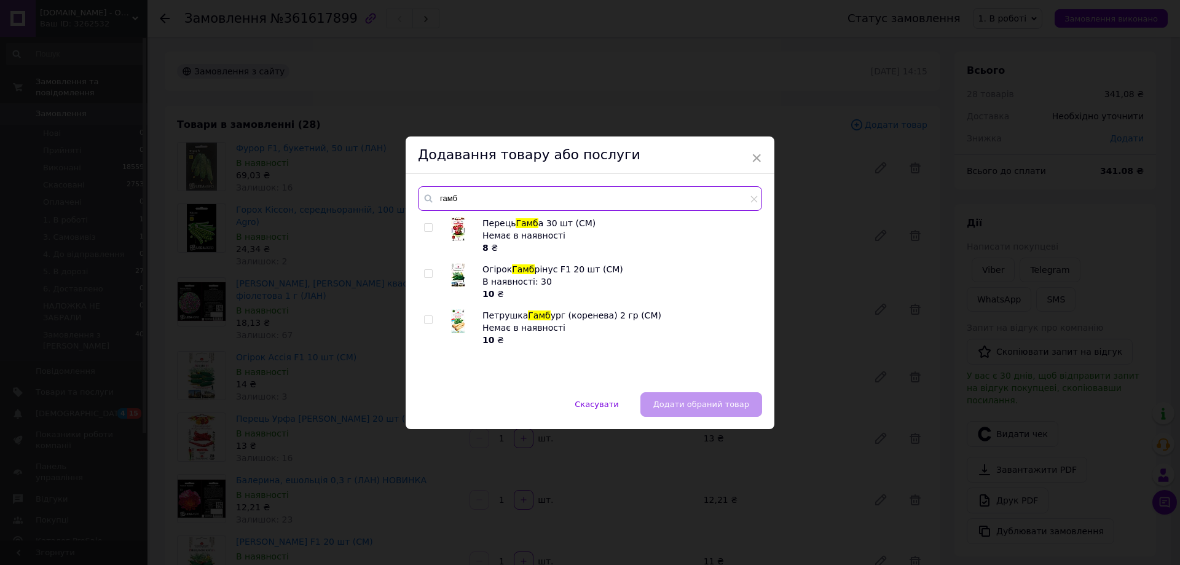
type input "гамб"
click at [426, 273] on input "checkbox" at bounding box center [428, 274] width 8 height 8
checkbox input "true"
click at [693, 405] on span "Додати обраний товар" at bounding box center [701, 403] width 96 height 9
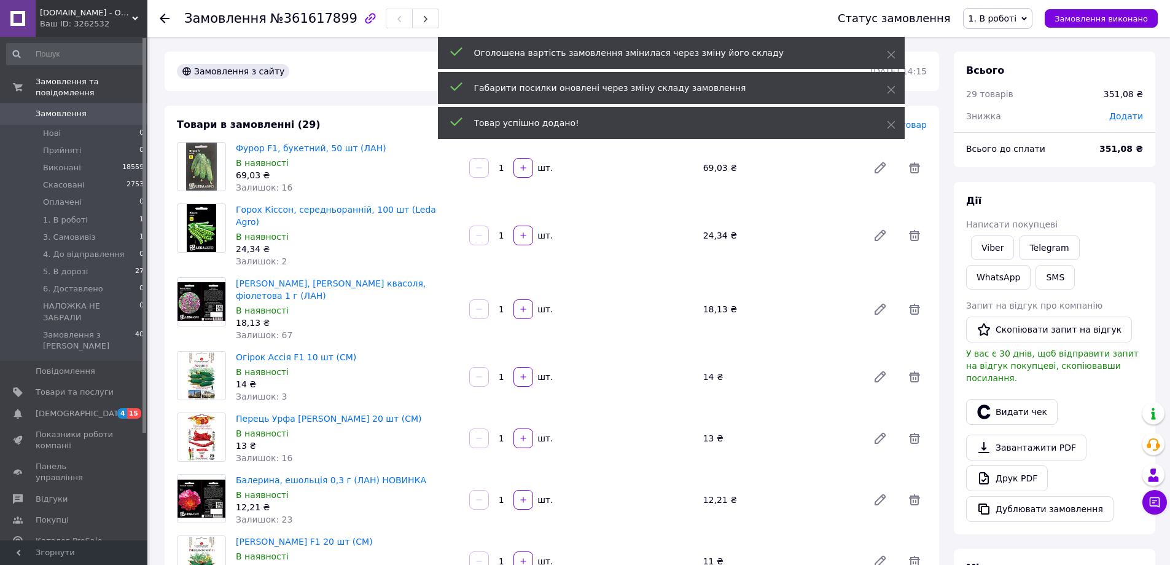
scroll to position [718, 0]
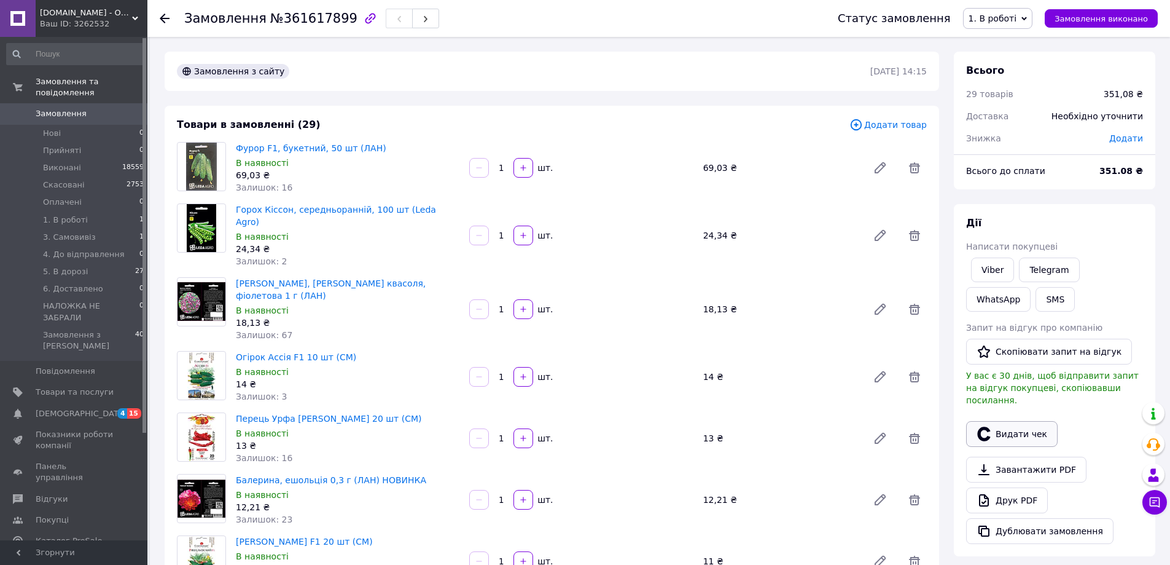
click at [1035, 422] on button "Видати чек" at bounding box center [1012, 434] width 92 height 26
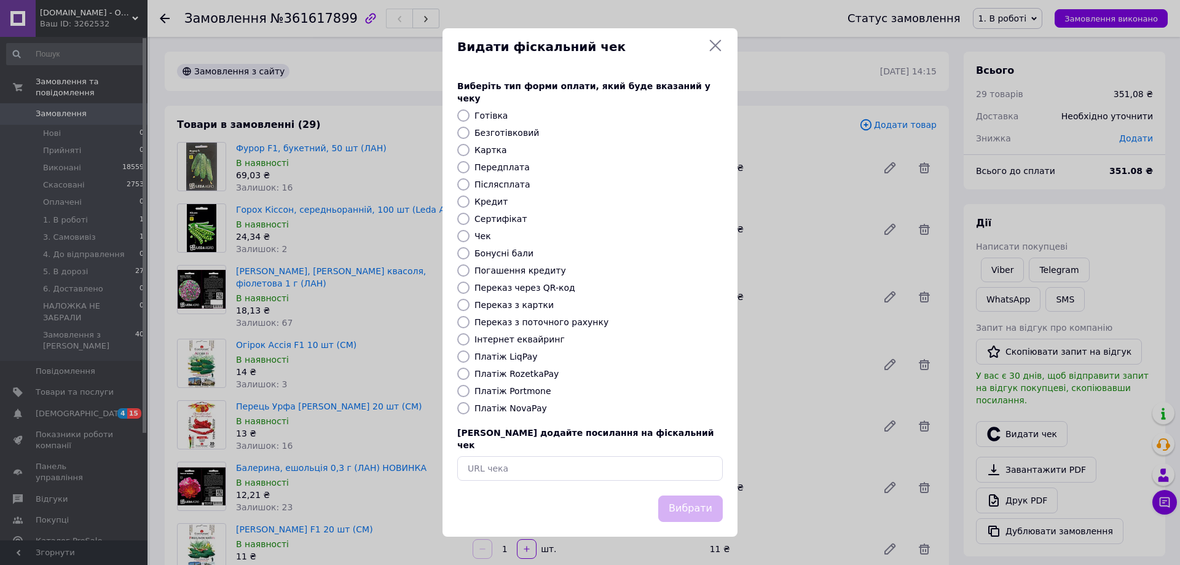
click at [463, 409] on input "Платіж NovaPay" at bounding box center [463, 408] width 12 height 12
radio input "true"
click at [711, 495] on button "Вибрати" at bounding box center [690, 508] width 65 height 26
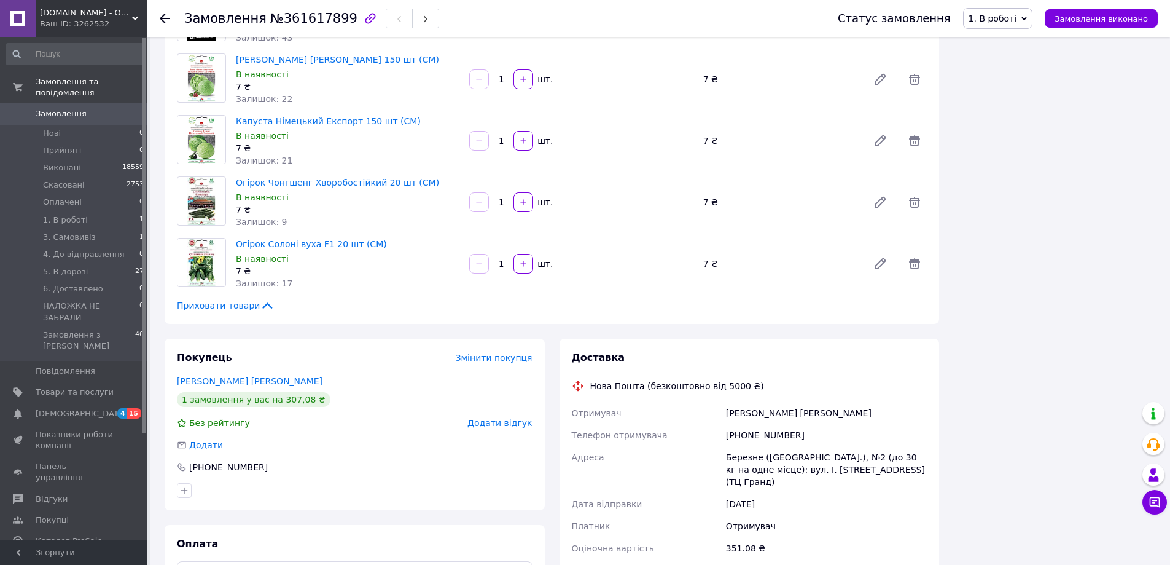
scroll to position [1782, 0]
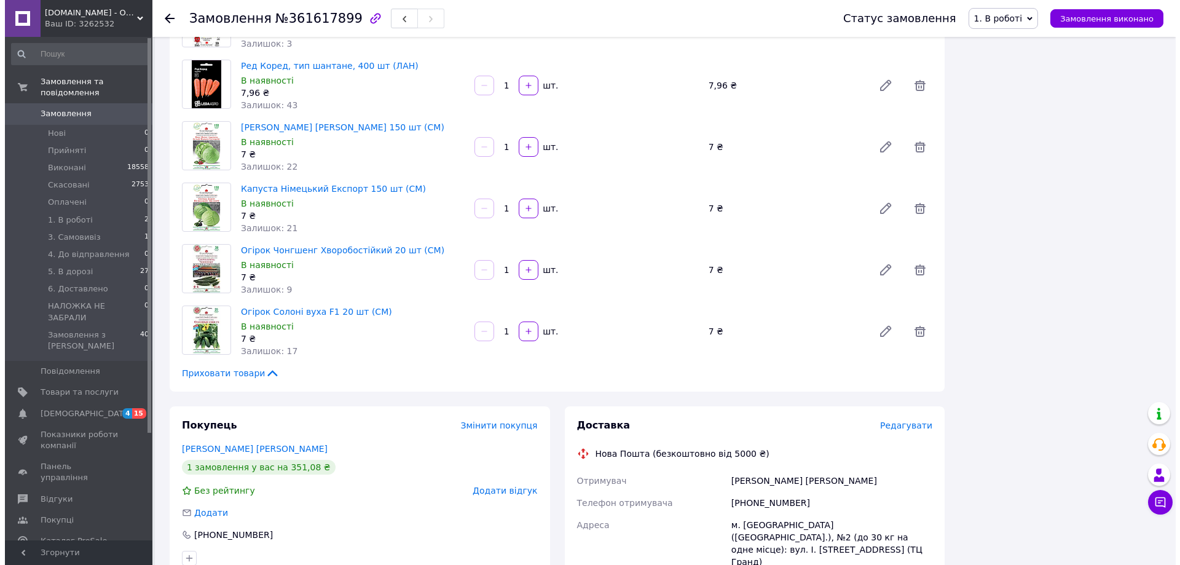
scroll to position [1720, 0]
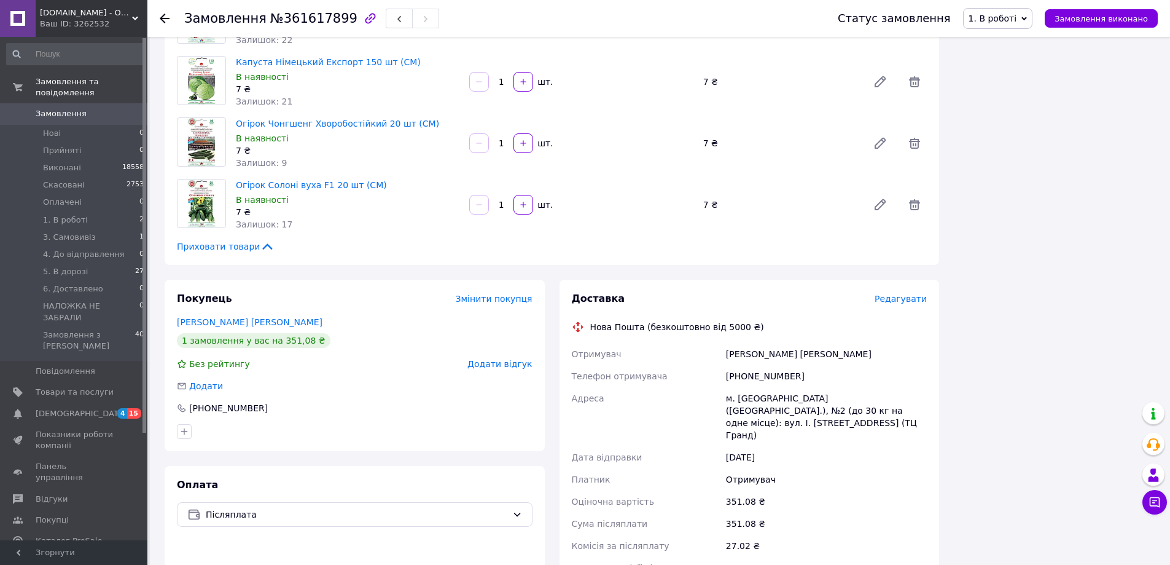
click at [905, 294] on span "Редагувати" at bounding box center [901, 299] width 52 height 10
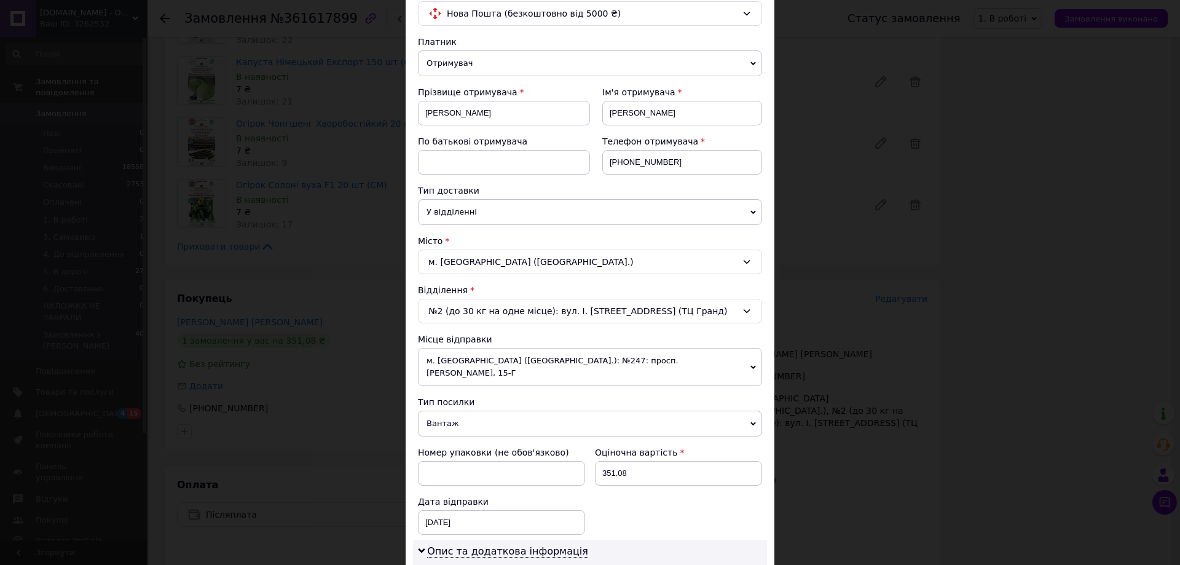
scroll to position [369, 0]
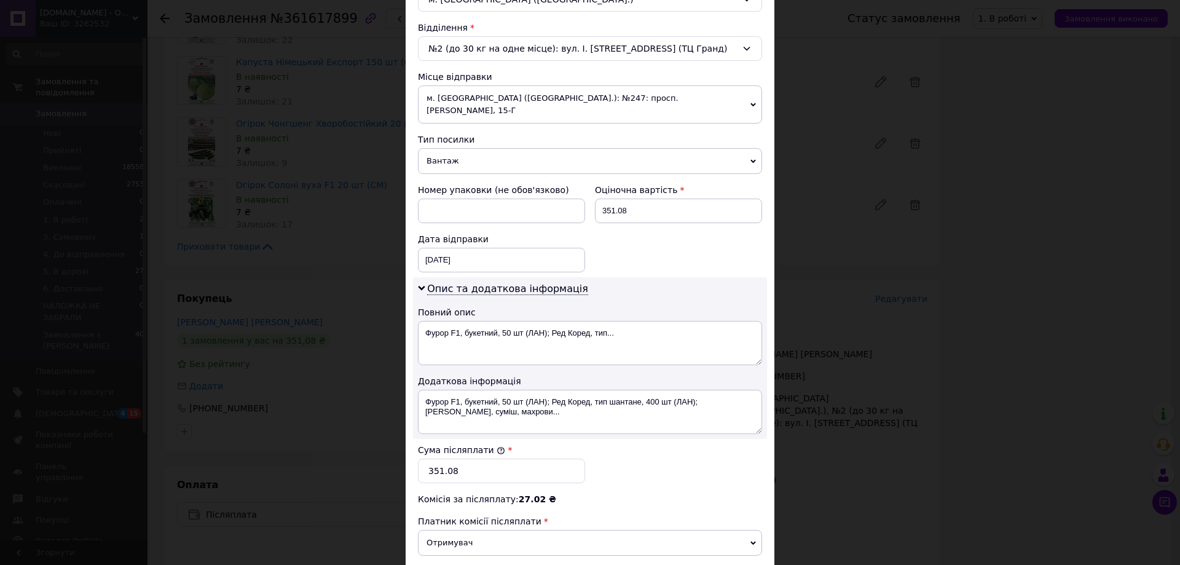
click at [449, 151] on span "Вантаж" at bounding box center [590, 161] width 344 height 26
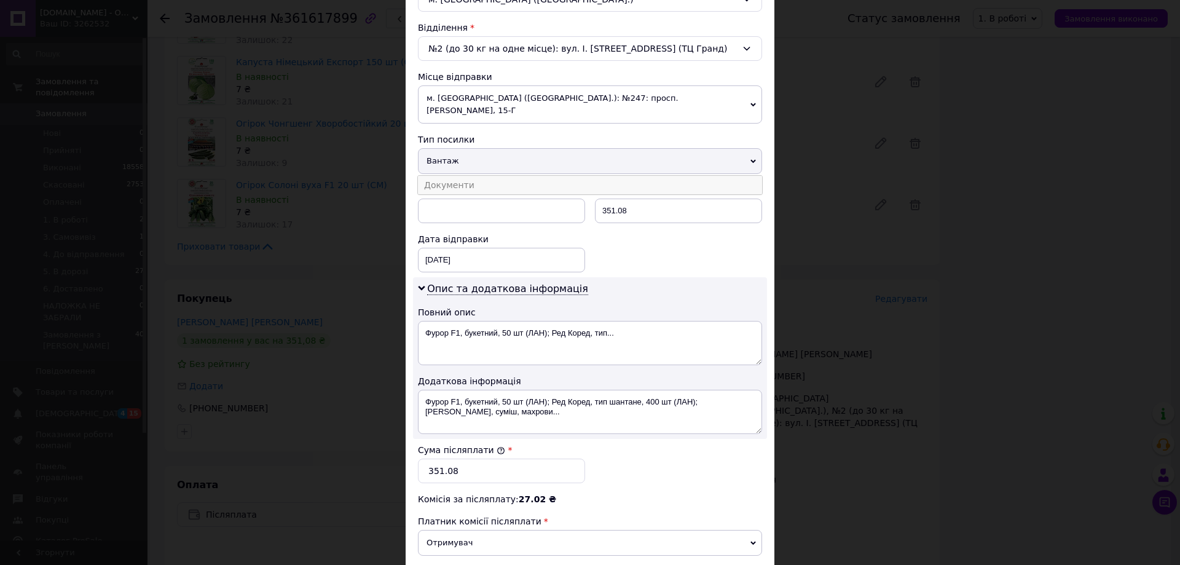
click at [447, 176] on li "Документи" at bounding box center [590, 185] width 344 height 18
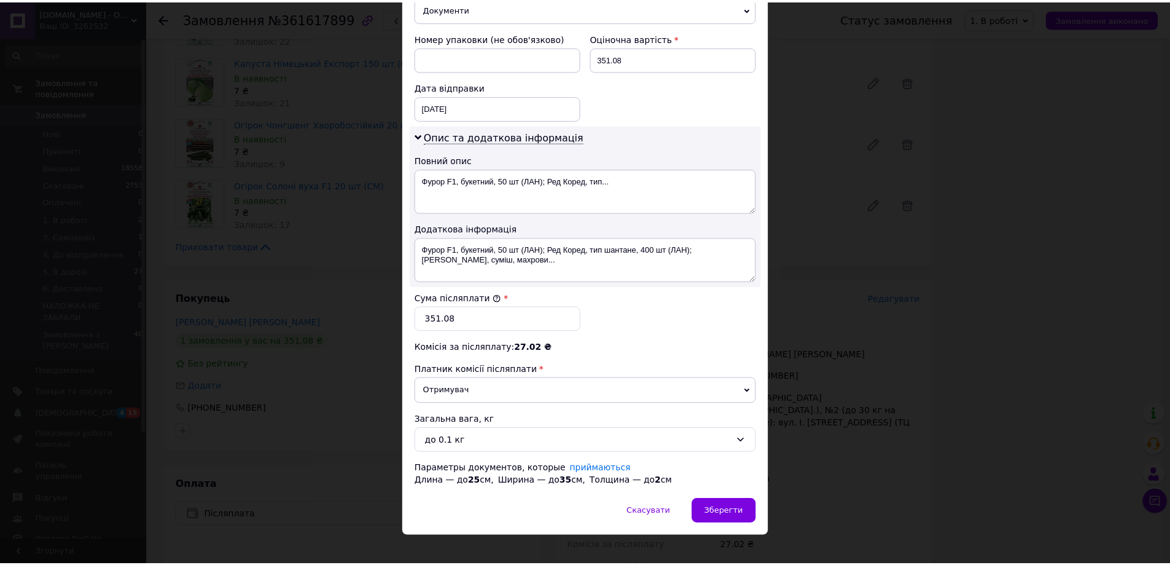
scroll to position [523, 0]
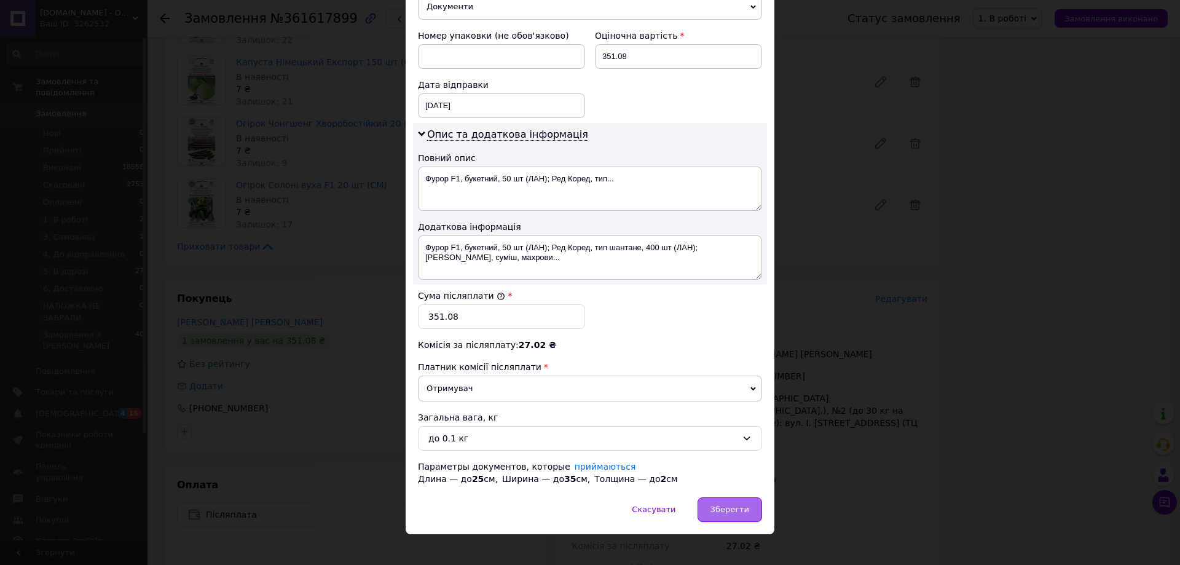
click at [719, 497] on div "Зберегти" at bounding box center [729, 509] width 65 height 25
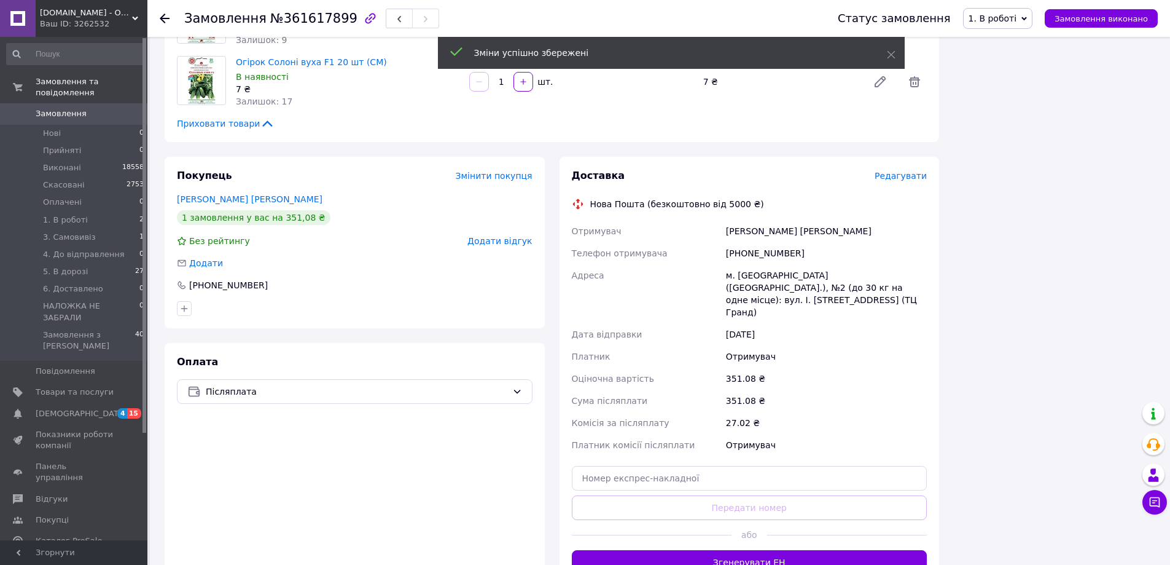
scroll to position [826, 0]
click at [732, 550] on button "Згенерувати ЕН" at bounding box center [750, 562] width 356 height 25
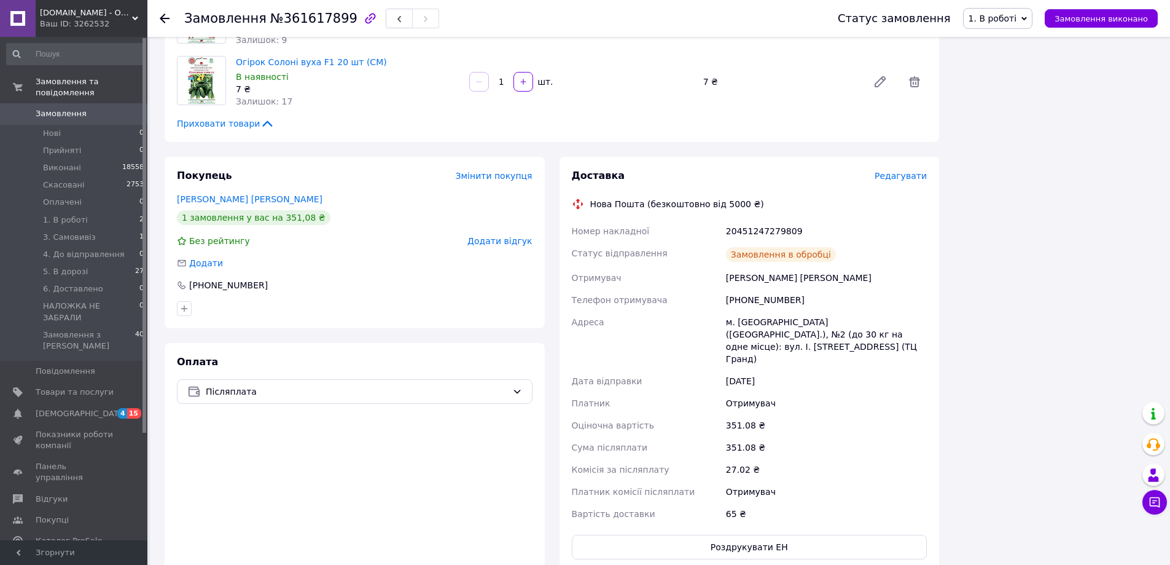
scroll to position [855, 0]
drag, startPoint x: 726, startPoint y: 190, endPoint x: 824, endPoint y: 192, distance: 98.3
click at [824, 220] on div "20451247279809" at bounding box center [827, 231] width 206 height 22
copy div "20451247279809"
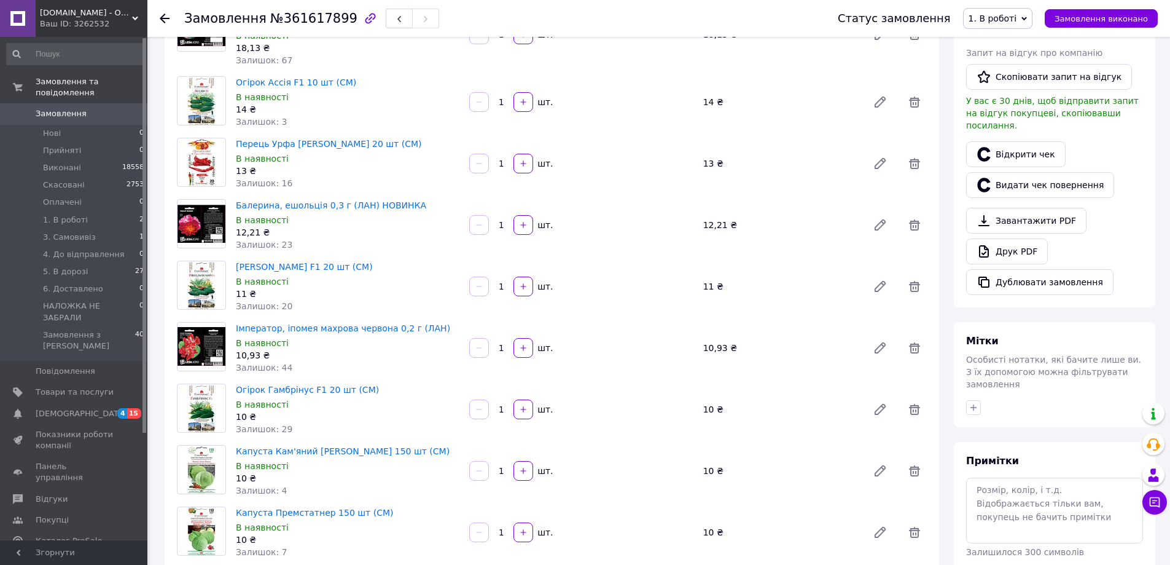
scroll to position [123, 0]
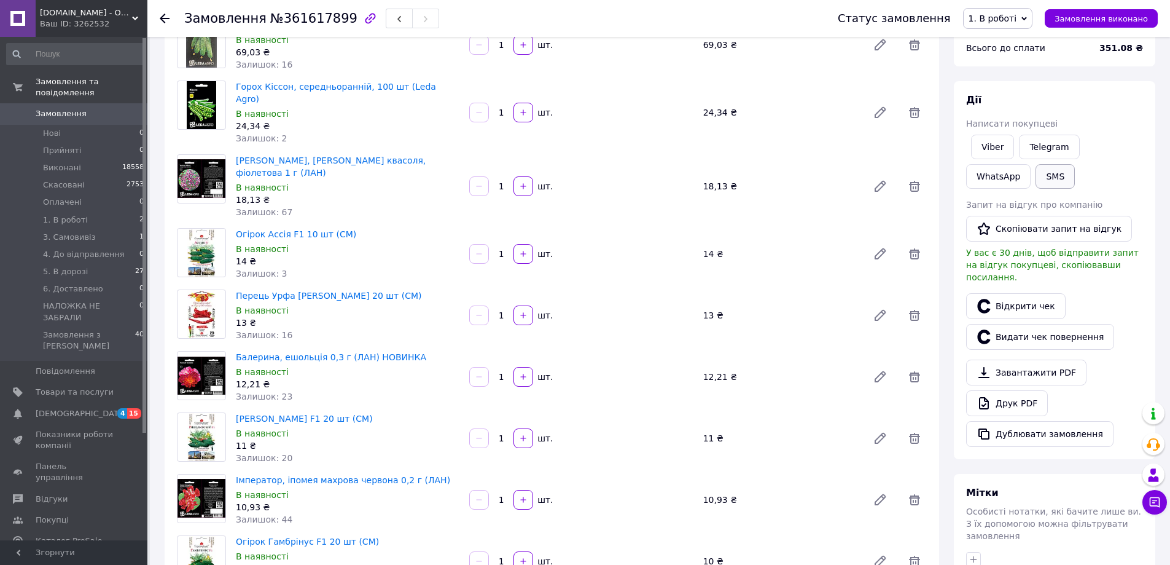
click at [1036, 176] on button "SMS" at bounding box center [1055, 176] width 39 height 25
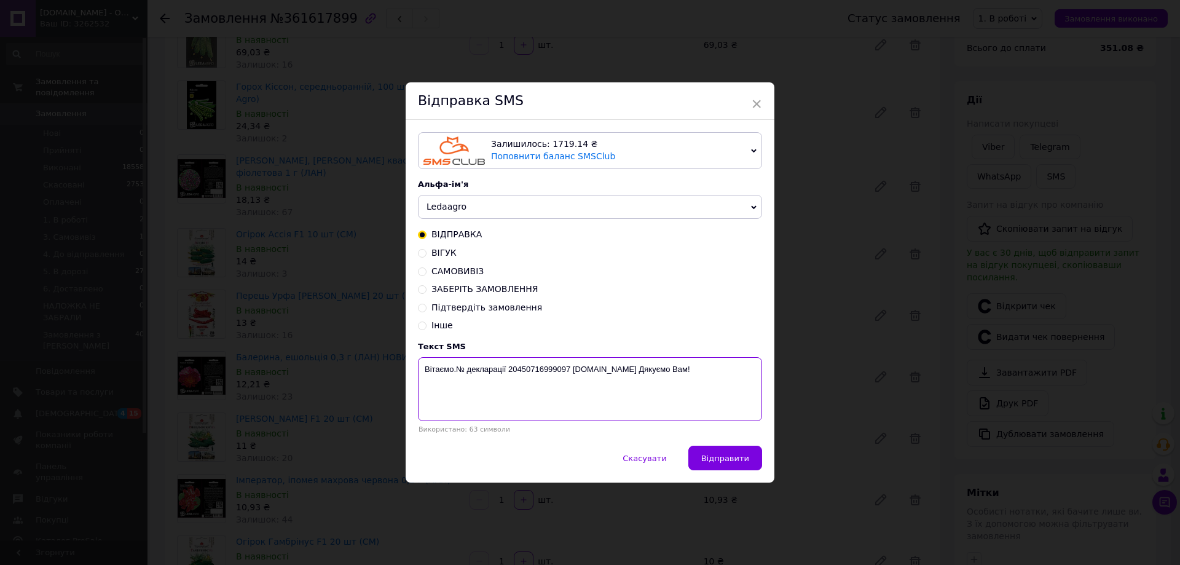
drag, startPoint x: 507, startPoint y: 367, endPoint x: 570, endPoint y: 366, distance: 63.3
click at [569, 367] on textarea "Вітаємо.№ декларації 20450716999097 ledaagro.shop Дякуємо Вам!" at bounding box center [590, 389] width 344 height 64
paste textarea "1247279809"
type textarea "Вітаємо.№ декларації 20451247279809 ledaagro.shop Дякуємо Вам!"
click at [733, 458] on span "Відправити" at bounding box center [725, 457] width 48 height 9
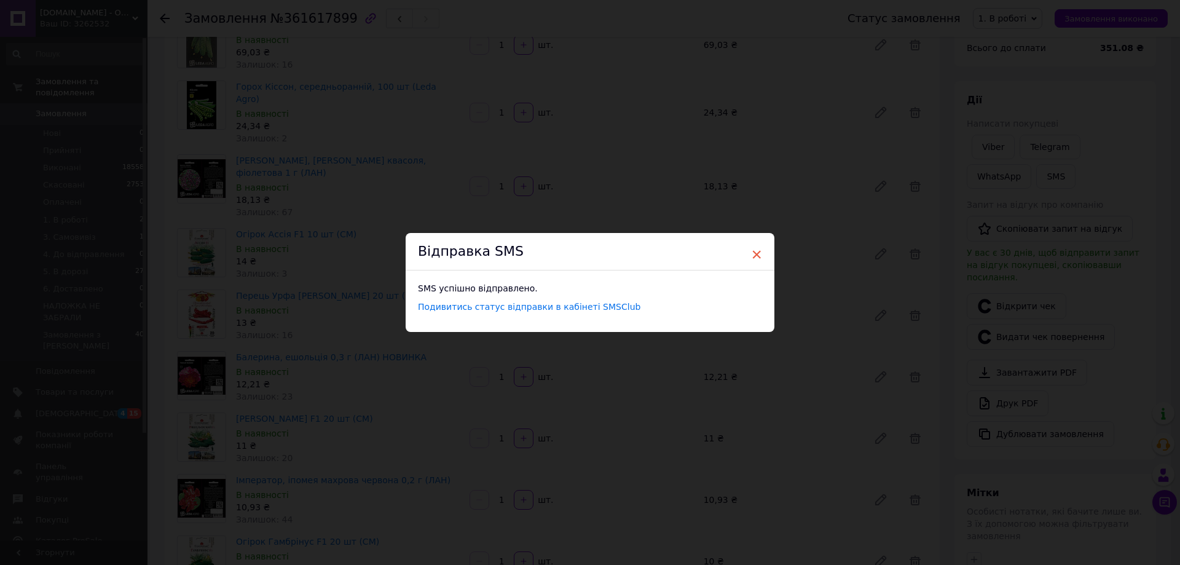
click at [755, 254] on span "×" at bounding box center [756, 254] width 11 height 21
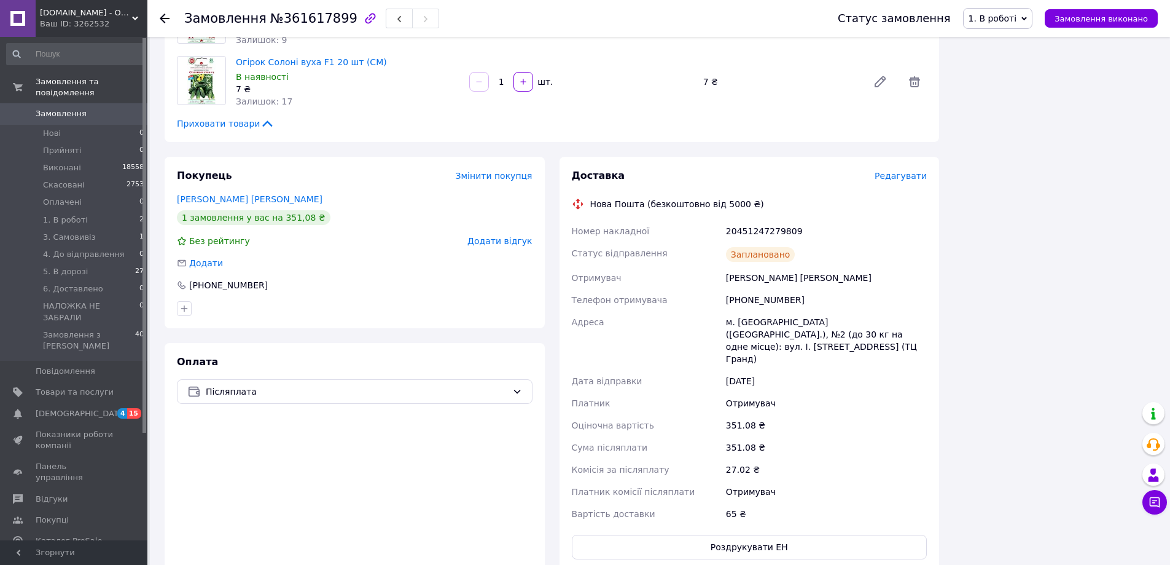
scroll to position [2235, 0]
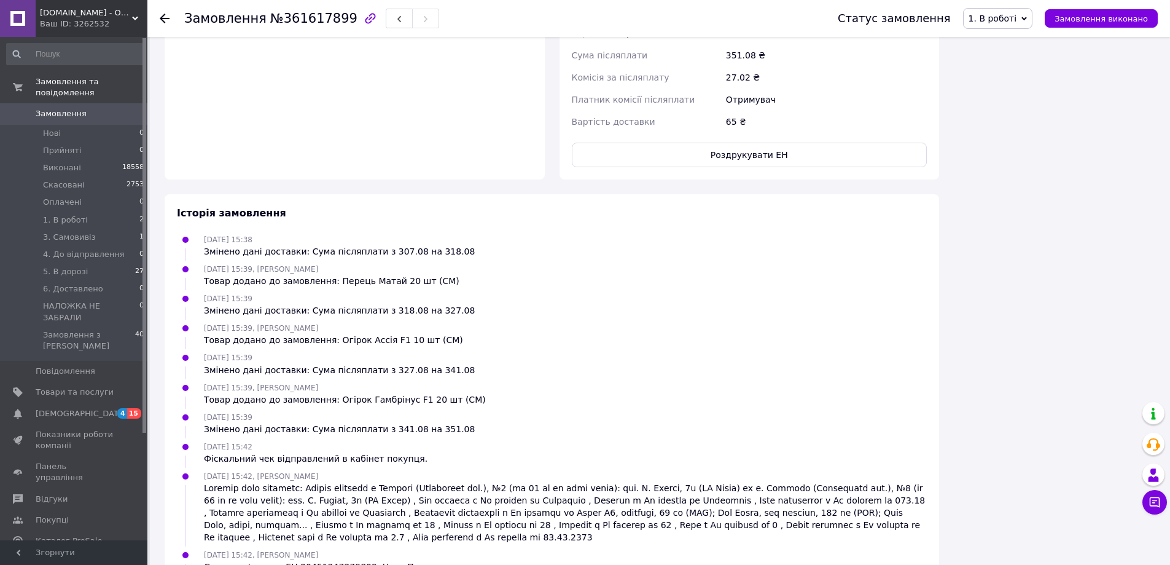
click at [1028, 22] on span "1. В роботі" at bounding box center [998, 18] width 70 height 21
click at [1017, 106] on li "5. В дорозі" at bounding box center [1019, 103] width 110 height 18
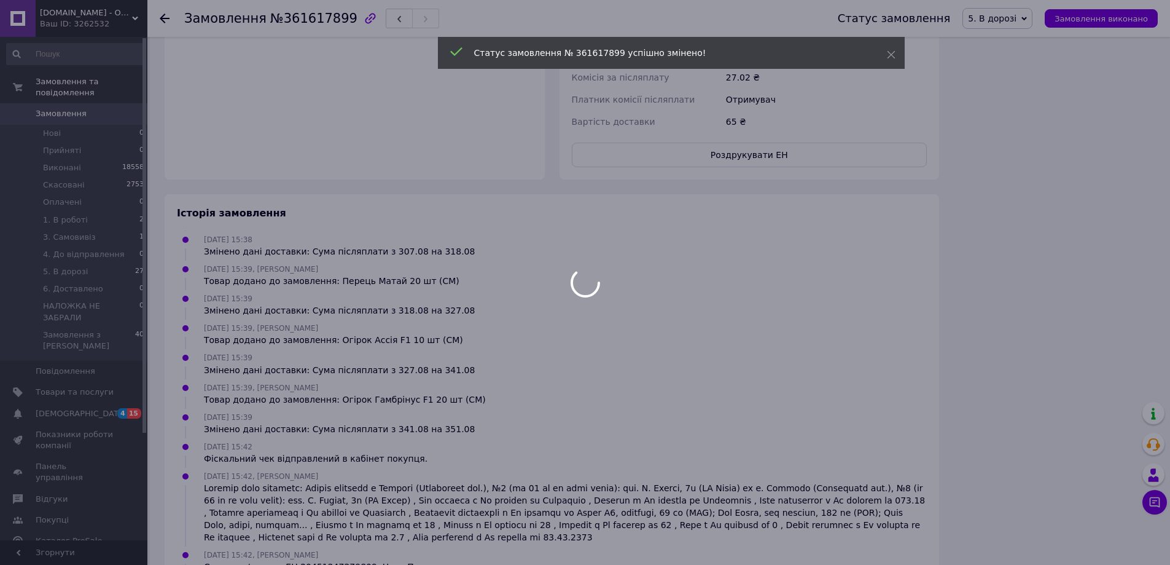
scroll to position [914, 0]
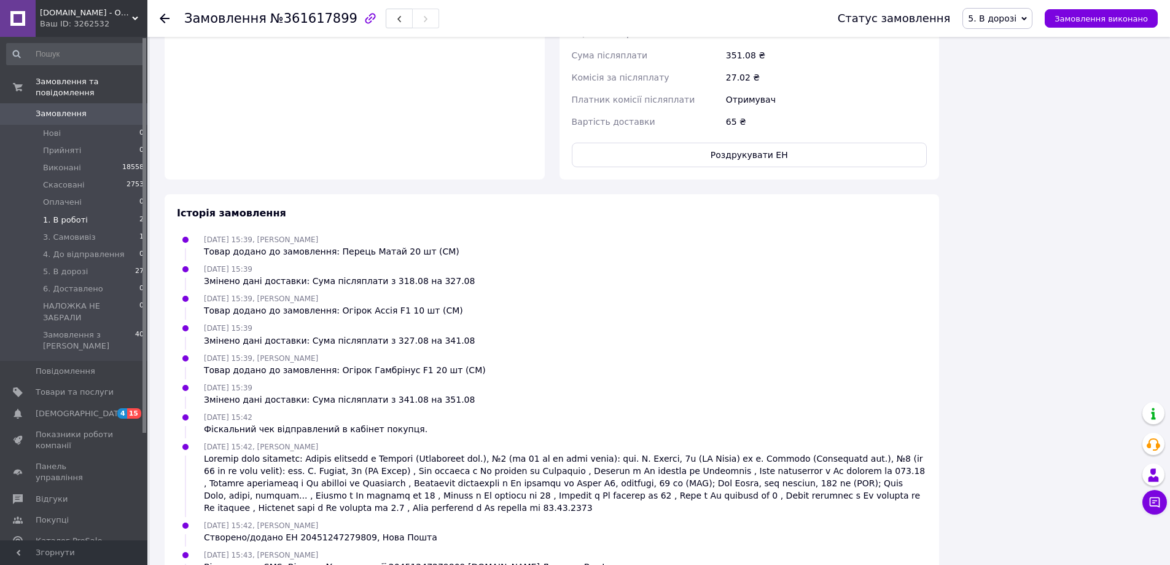
click at [63, 214] on span "1. В роботі" at bounding box center [65, 219] width 45 height 11
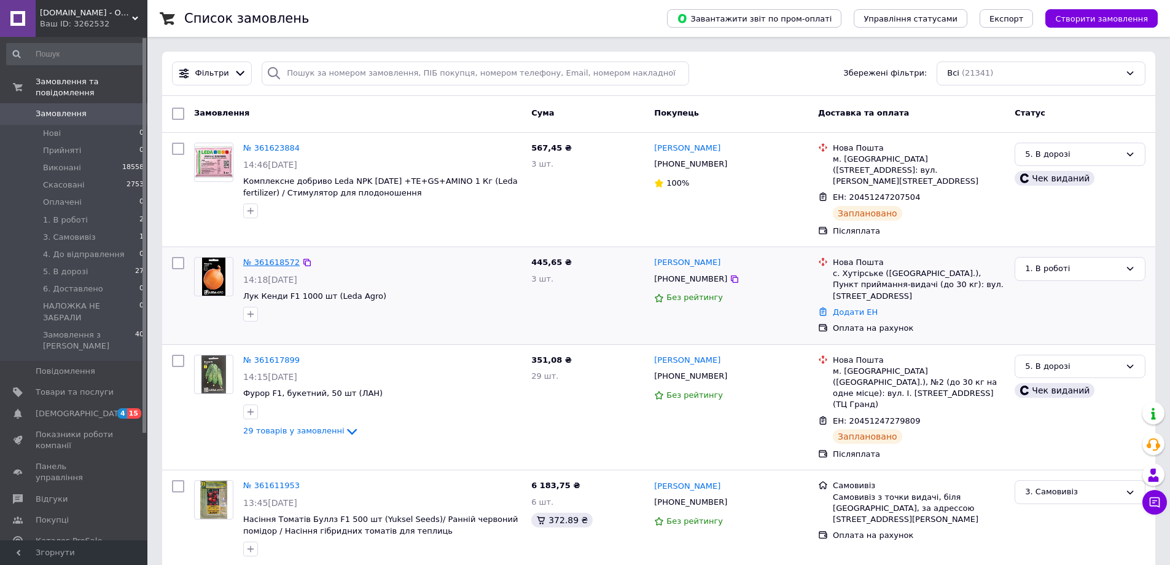
click at [259, 257] on link "№ 361618572" at bounding box center [271, 261] width 57 height 9
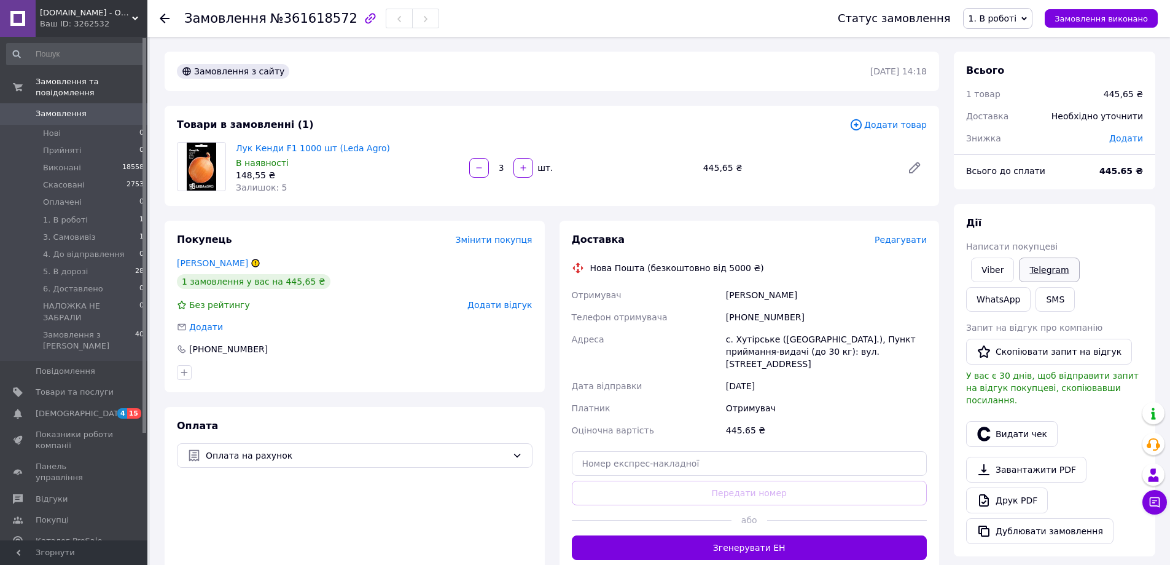
click at [1057, 267] on link "Telegram" at bounding box center [1049, 269] width 60 height 25
click at [72, 232] on span "3. Самовивіз" at bounding box center [69, 237] width 53 height 11
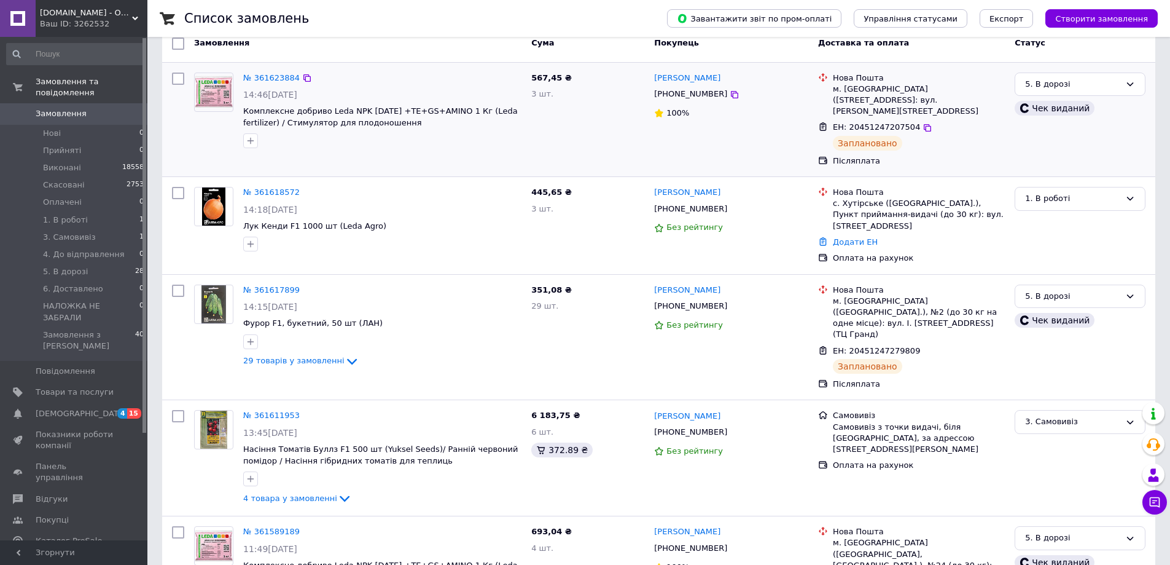
scroll to position [123, 0]
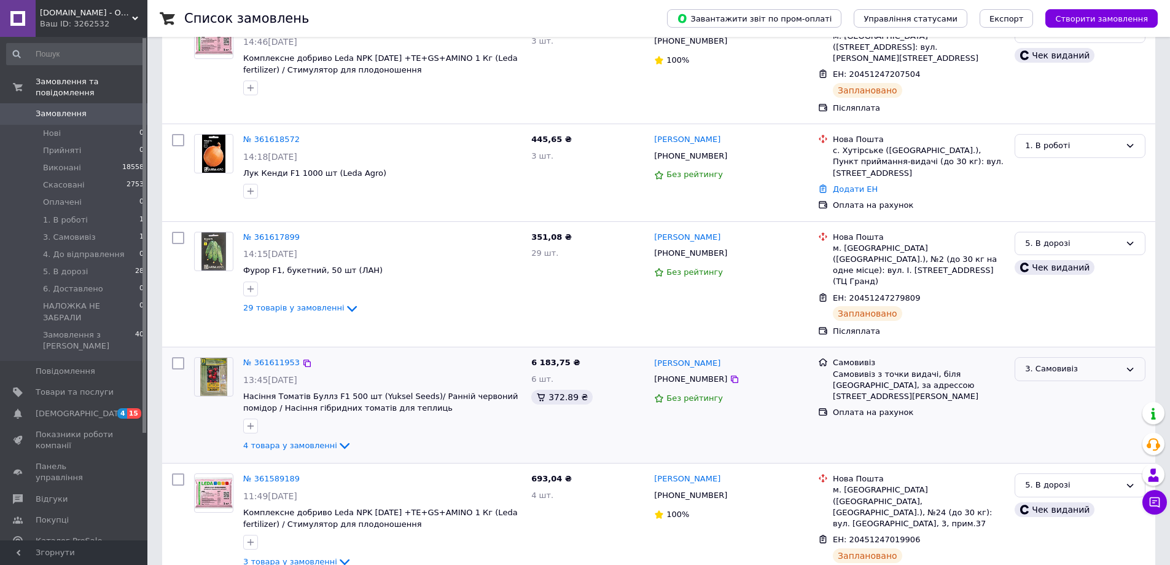
click at [1119, 362] on div "3. Самовивіз" at bounding box center [1072, 368] width 95 height 13
click at [1065, 405] on li "Виконано" at bounding box center [1081, 416] width 130 height 23
click at [76, 408] on span "[DEMOGRAPHIC_DATA]" at bounding box center [81, 413] width 91 height 11
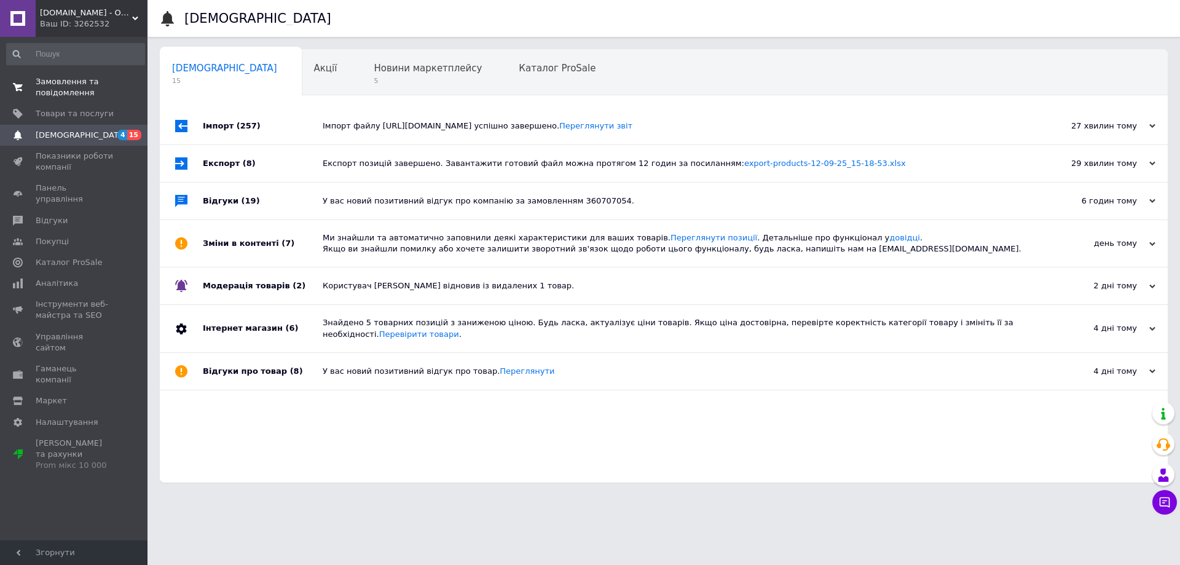
click at [49, 84] on span "Замовлення та повідомлення" at bounding box center [75, 87] width 78 height 22
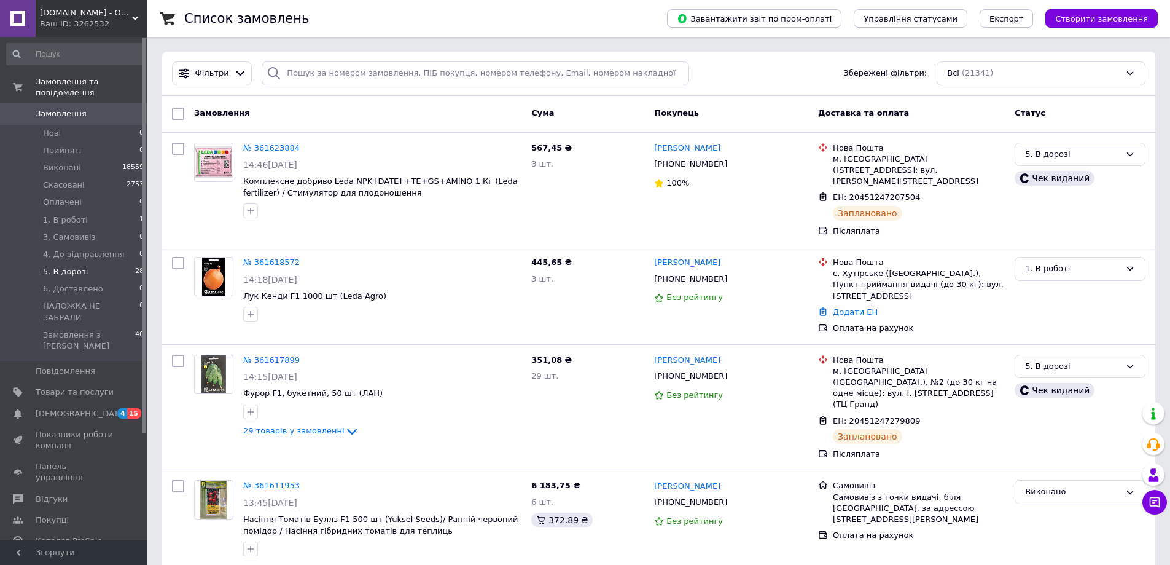
click at [68, 266] on span "5. В дорозі" at bounding box center [65, 271] width 45 height 11
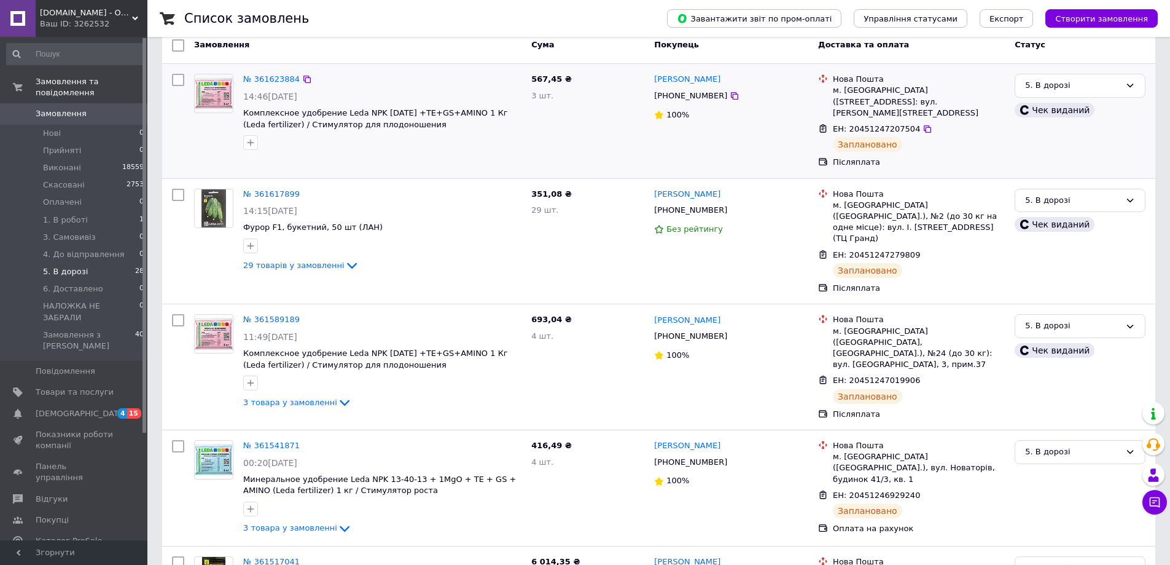
scroll to position [369, 0]
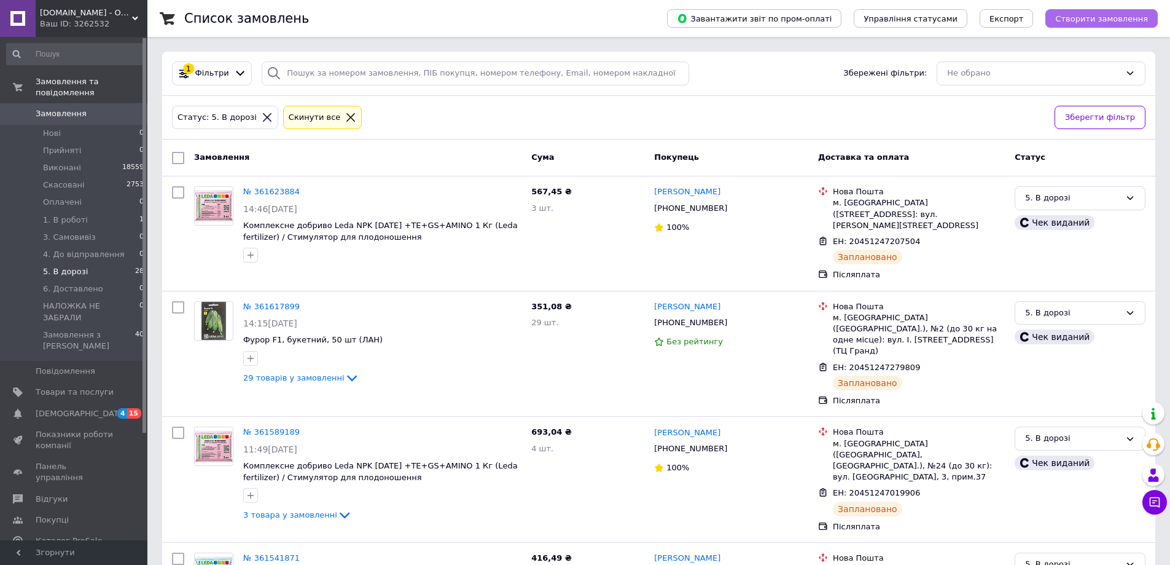
click at [1108, 18] on span "Створити замовлення" at bounding box center [1101, 18] width 93 height 9
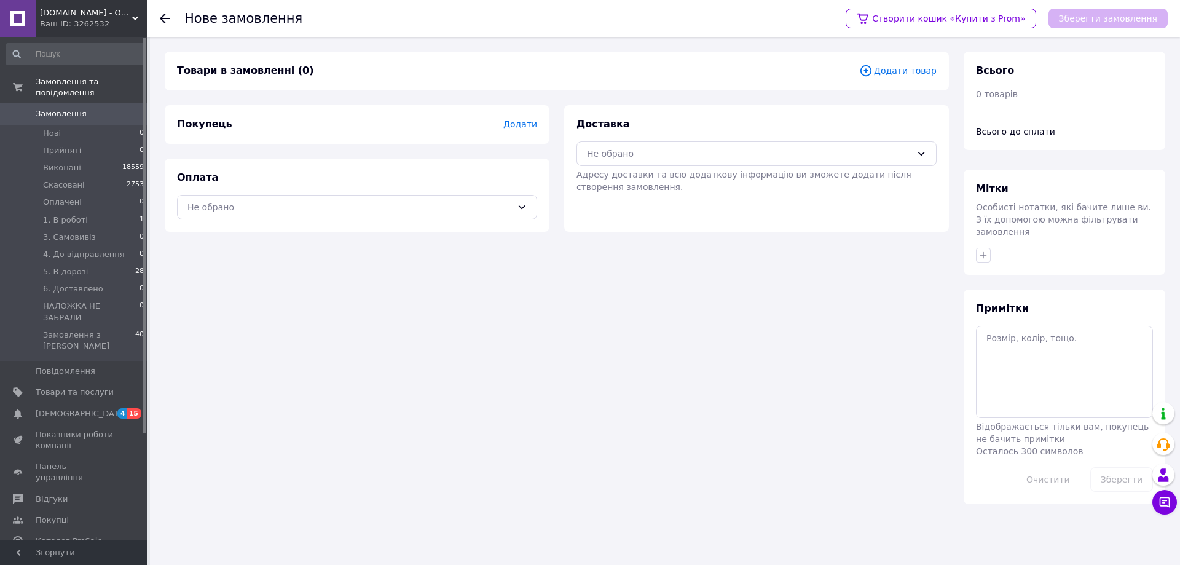
click at [529, 122] on span "Додати" at bounding box center [520, 124] width 34 height 10
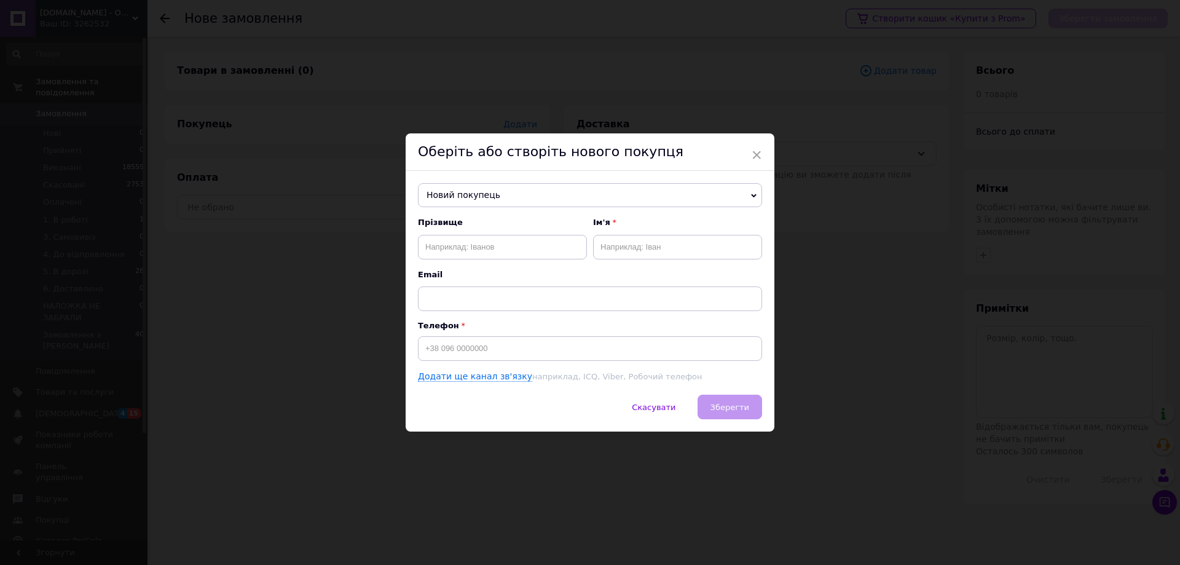
click at [475, 188] on span "Новий покупець" at bounding box center [590, 195] width 344 height 25
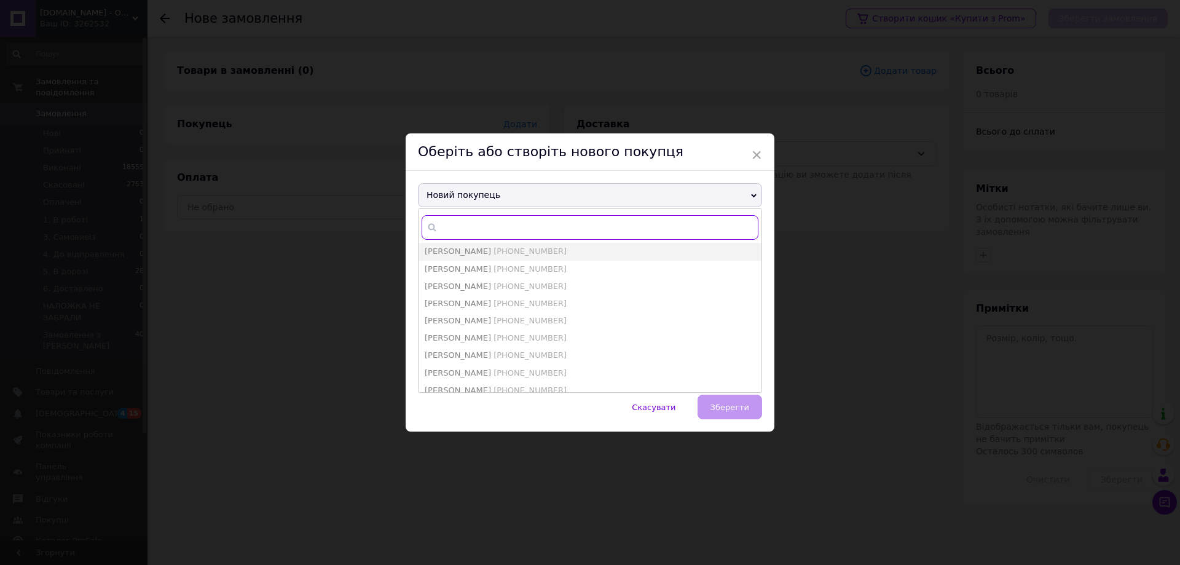
paste input "[PHONE_NUMBER]"
type input "[PHONE_NUMBER]"
click at [466, 272] on span "[PERSON_NAME]" at bounding box center [458, 268] width 66 height 9
type input "[PERSON_NAME]"
type input "[PHONE_NUMBER]"
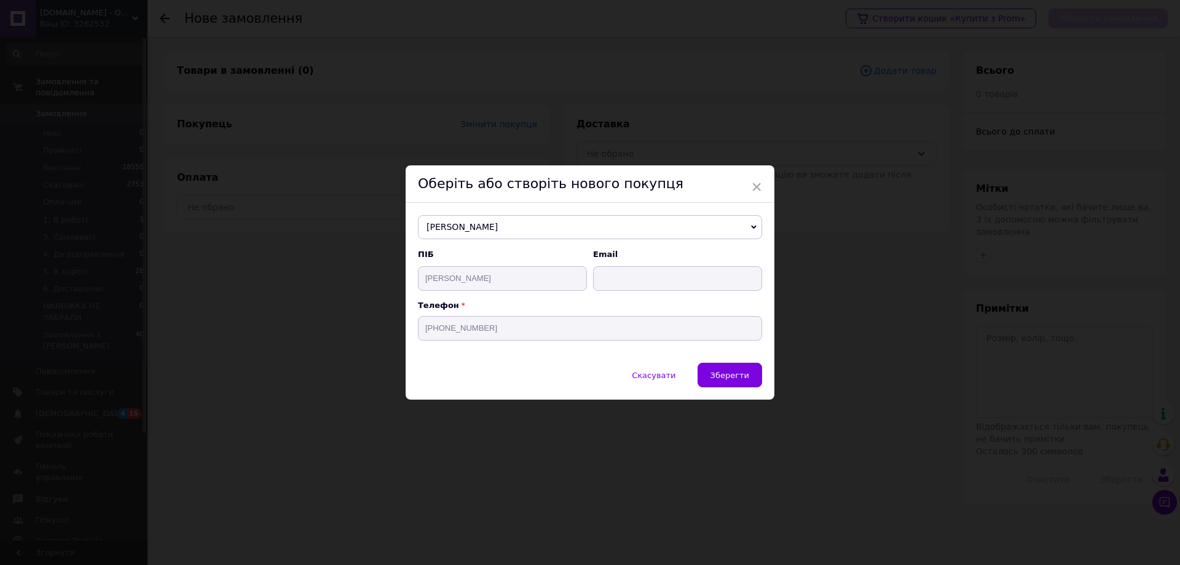
click at [727, 379] on span "Зберегти" at bounding box center [729, 374] width 39 height 9
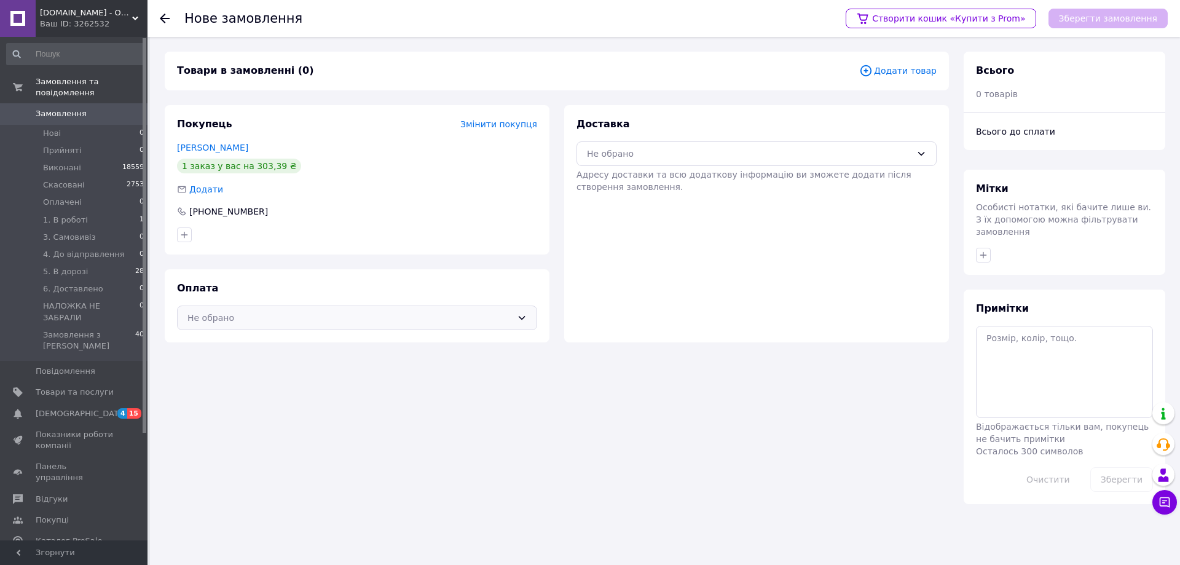
click at [406, 318] on div "Не обрано" at bounding box center [349, 318] width 324 height 14
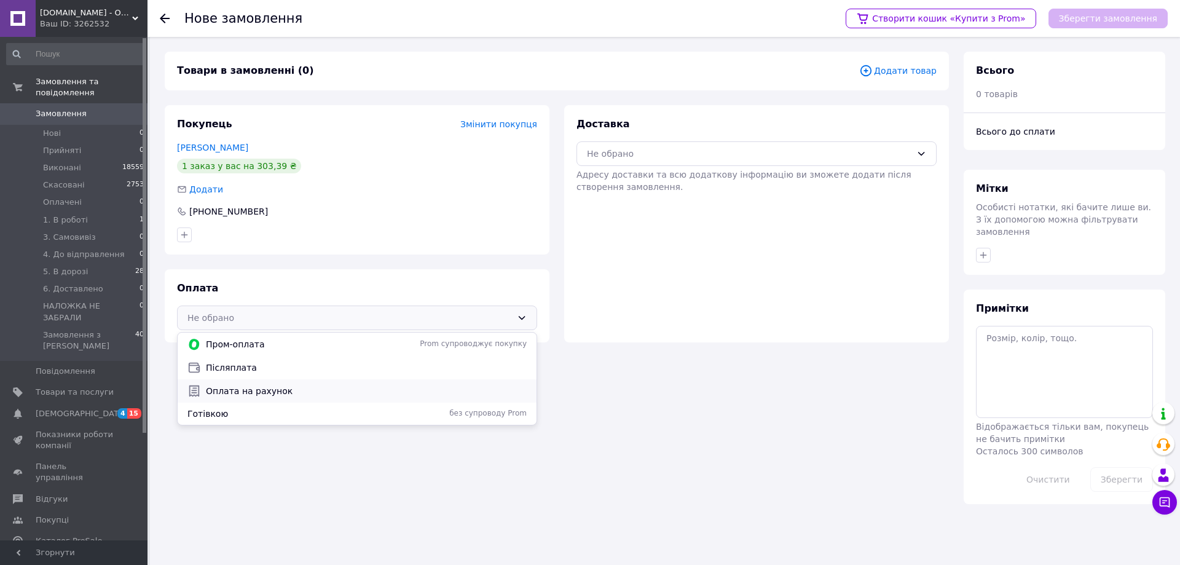
click at [257, 386] on span "Оплата на рахунок" at bounding box center [366, 391] width 321 height 12
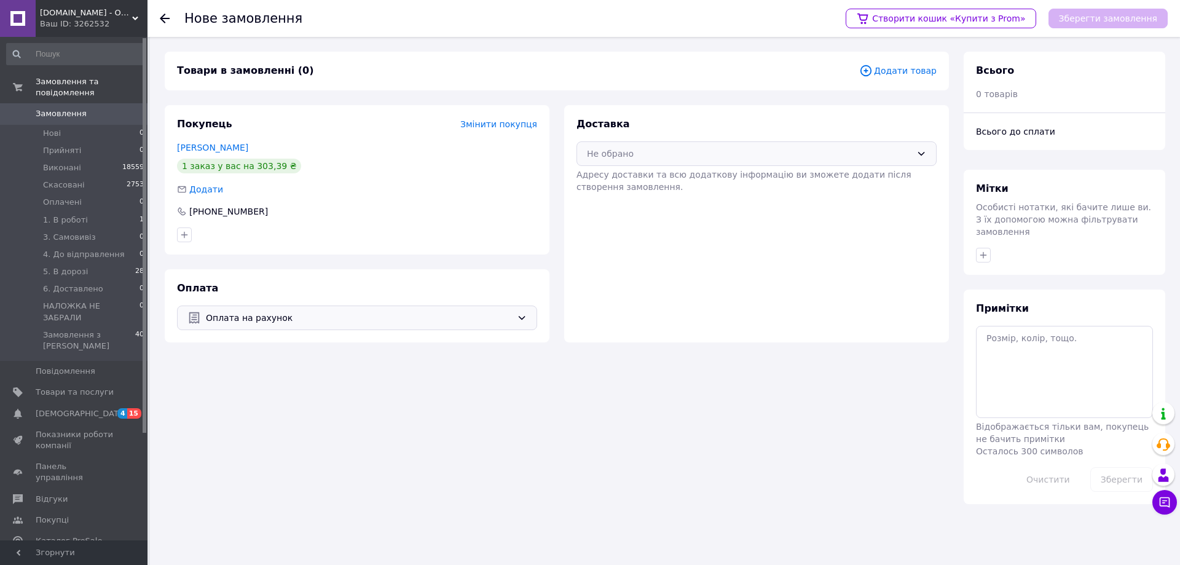
click at [651, 152] on div "Не обрано" at bounding box center [749, 154] width 324 height 14
click at [640, 178] on span "Нова Пошта (безкоштовно від 5000 ₴)" at bounding box center [765, 180] width 321 height 12
click at [913, 66] on span "Додати товар" at bounding box center [897, 71] width 77 height 14
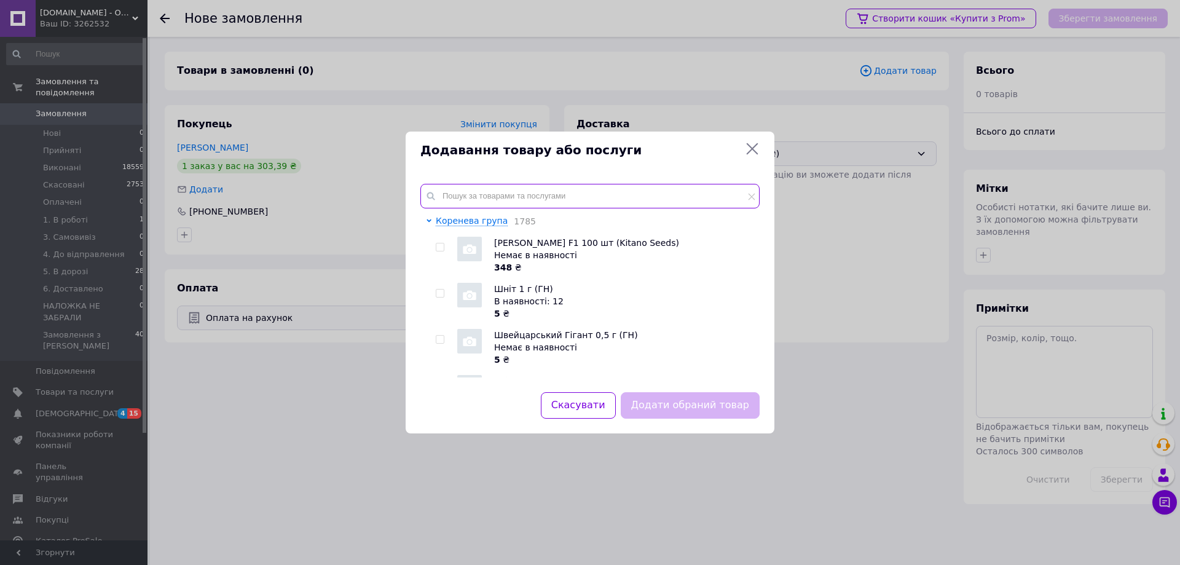
click at [527, 194] on input "text" at bounding box center [589, 196] width 339 height 25
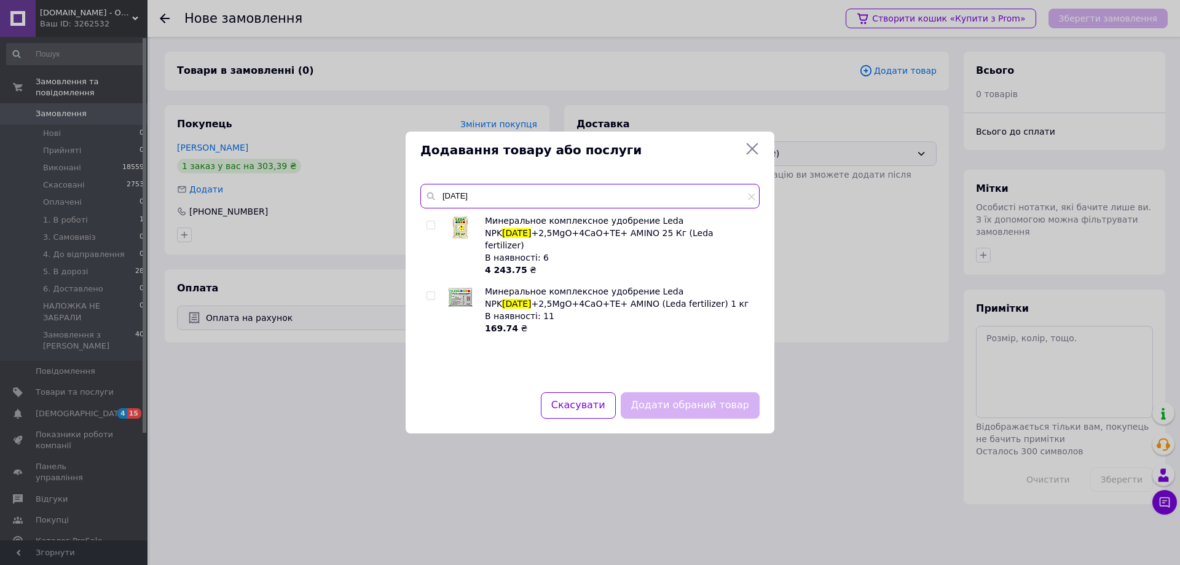
type input "[DATE]"
click at [427, 292] on input "checkbox" at bounding box center [430, 296] width 8 height 8
checkbox input "true"
click at [706, 410] on button "Додати обраний товар" at bounding box center [689, 405] width 139 height 26
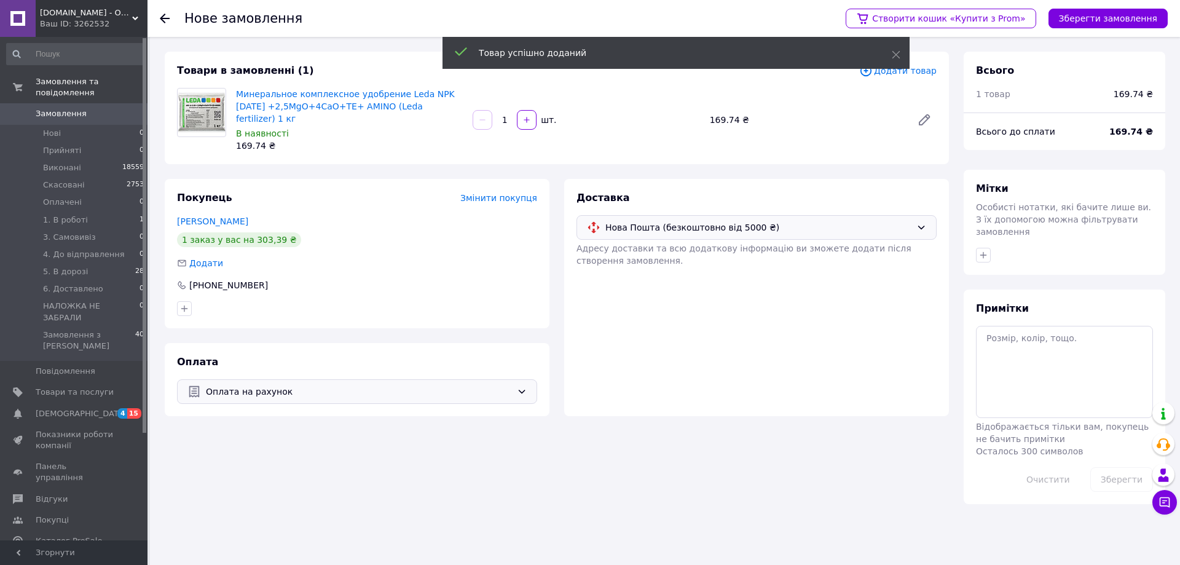
click at [904, 67] on div "Товар успішно доданий" at bounding box center [675, 53] width 467 height 32
click at [918, 71] on span "Додати товар" at bounding box center [897, 71] width 77 height 14
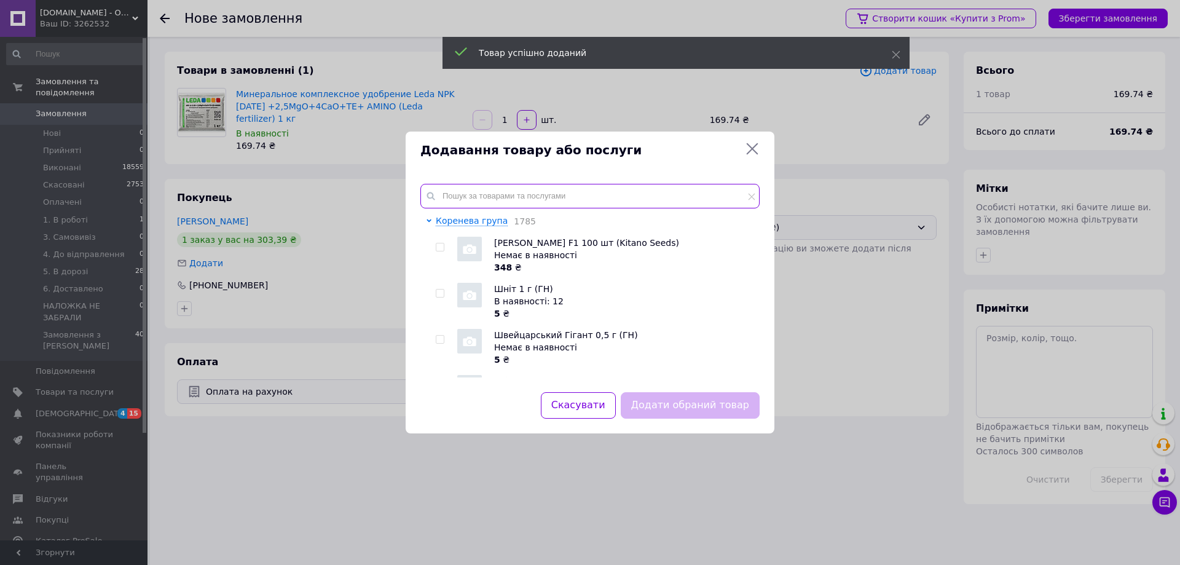
click at [611, 188] on input "text" at bounding box center [589, 196] width 339 height 25
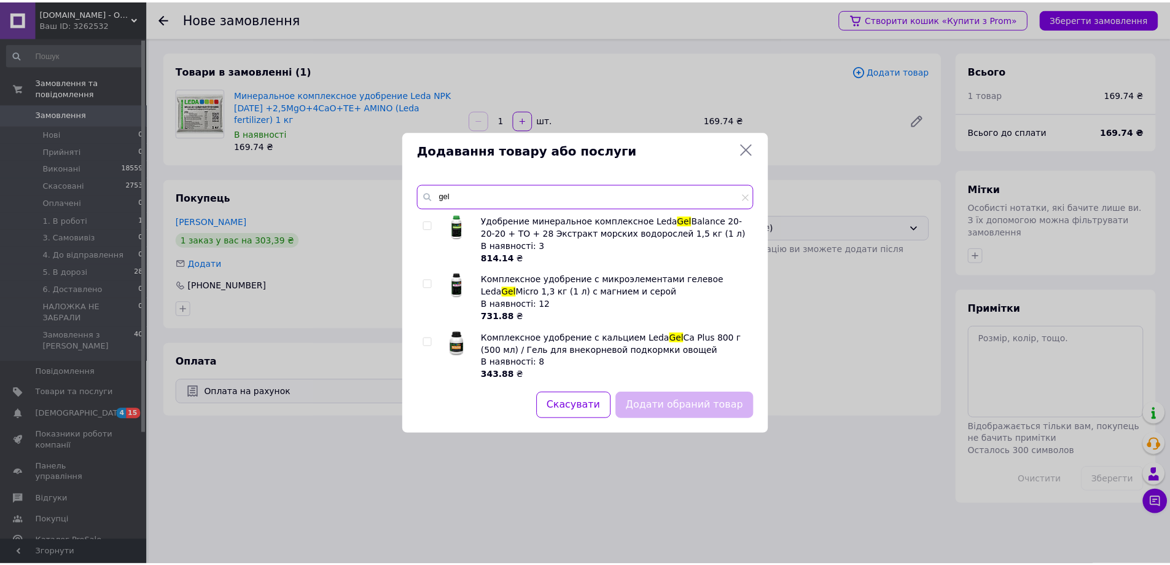
scroll to position [123, 0]
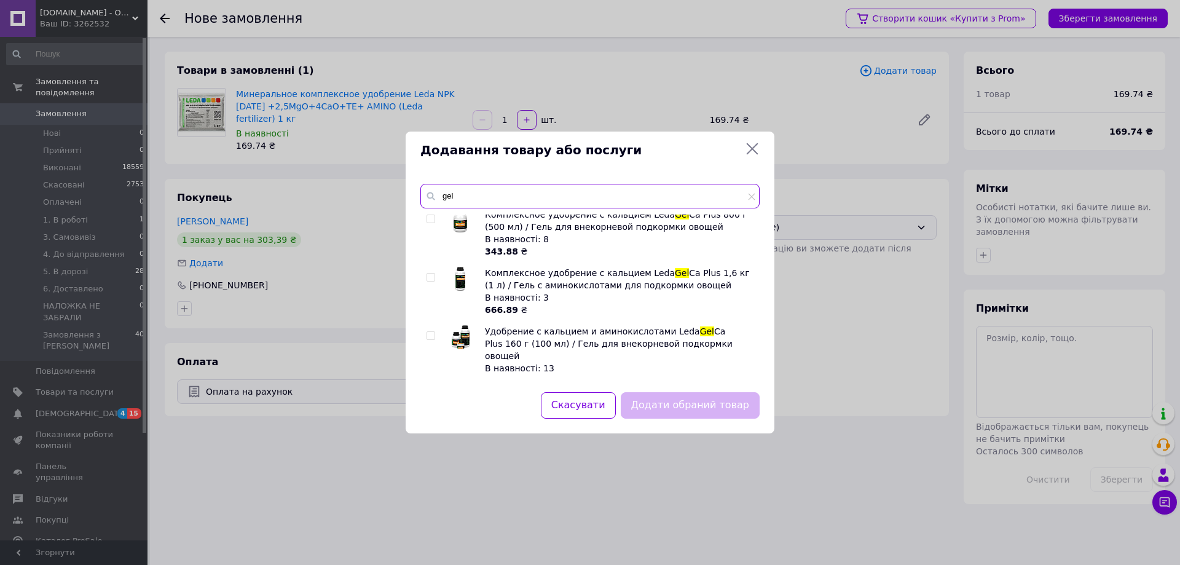
type input "gel"
click at [431, 334] on input "checkbox" at bounding box center [430, 336] width 8 height 8
checkbox input "true"
click at [700, 416] on button "Додати обраний товар" at bounding box center [689, 405] width 139 height 26
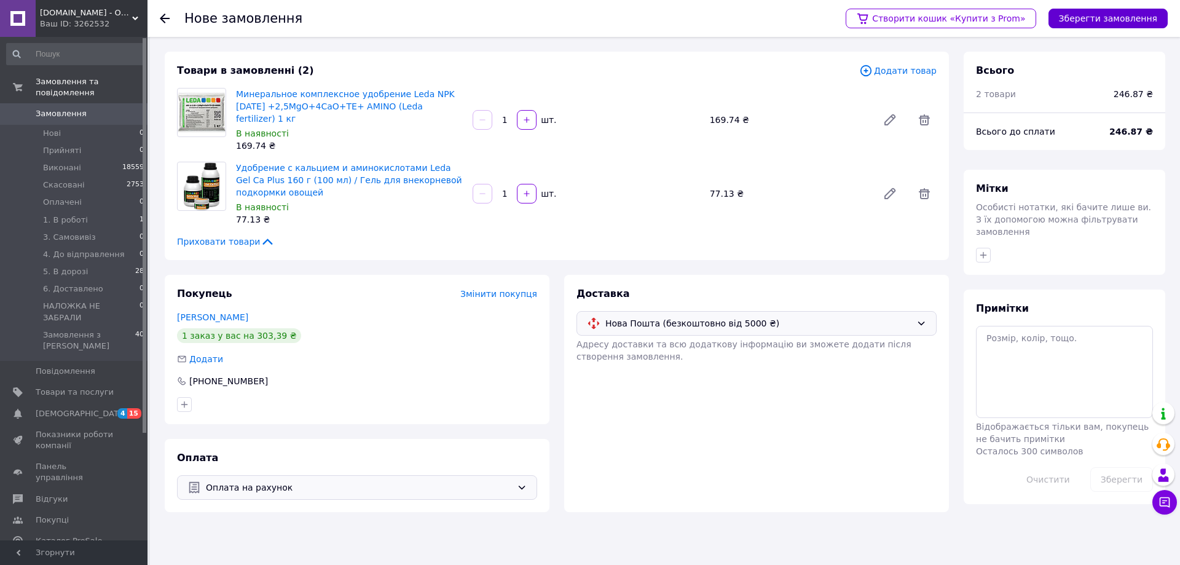
click at [1084, 19] on button "Зберегти замовлення" at bounding box center [1107, 19] width 119 height 20
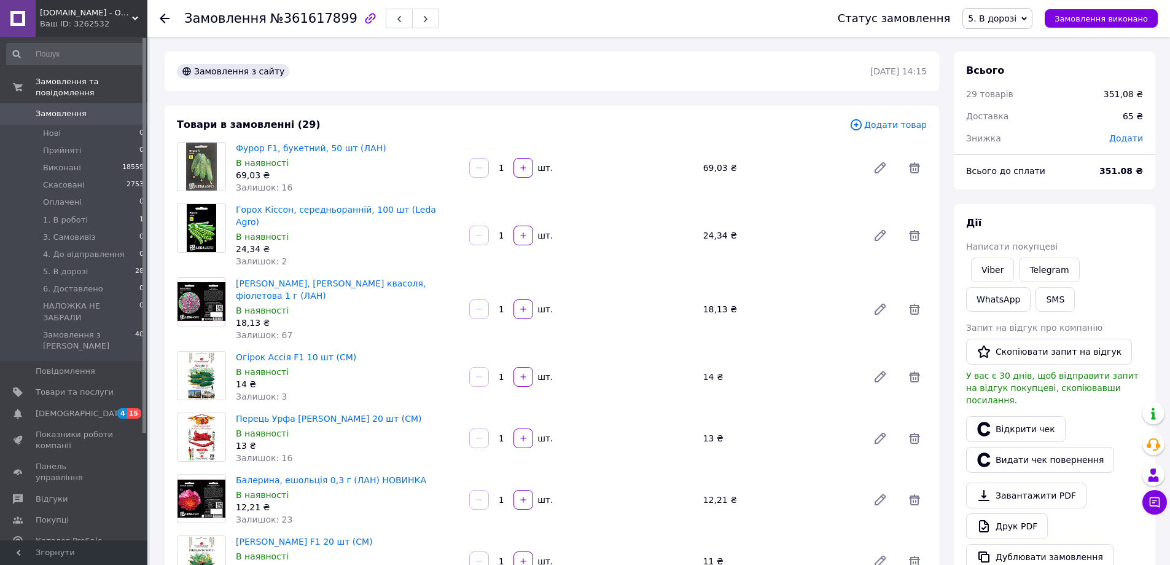
scroll to position [914, 0]
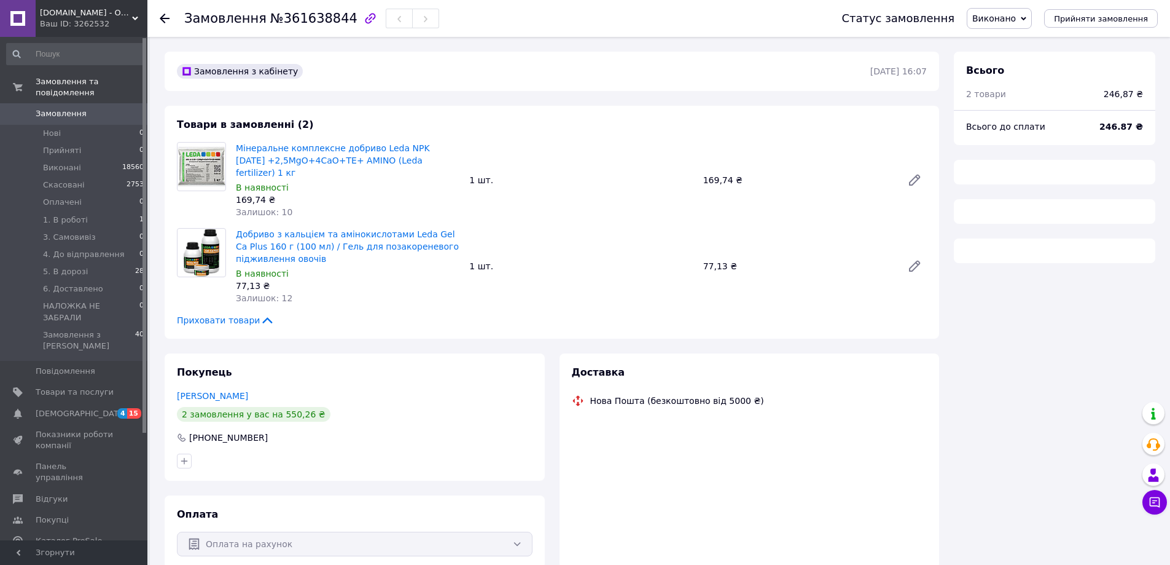
click at [1016, 20] on span "Виконано" at bounding box center [995, 19] width 44 height 10
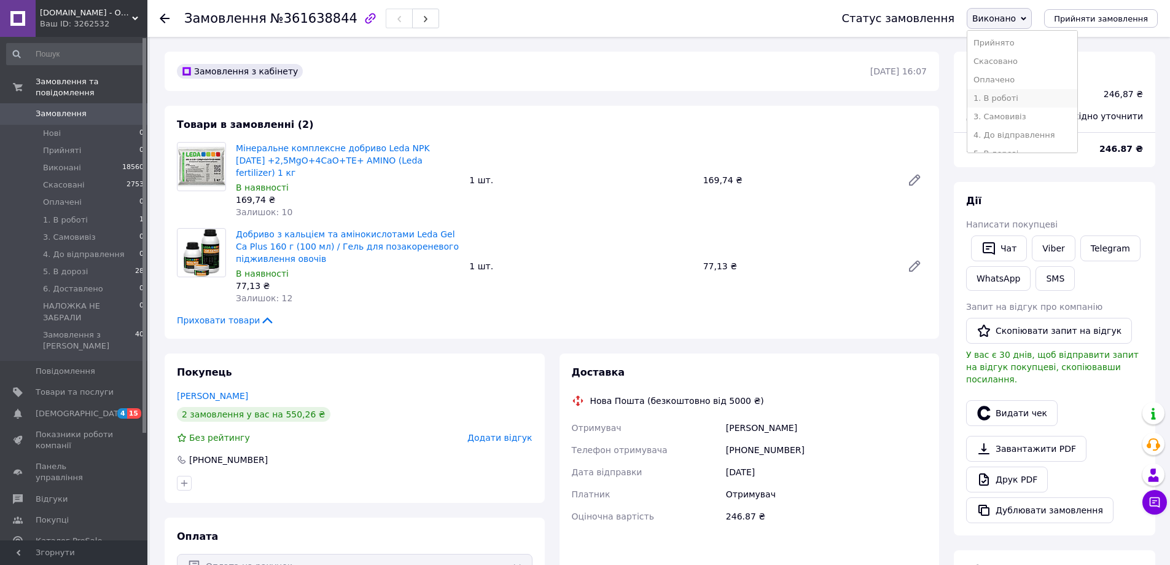
click at [1014, 100] on li "1. В роботі" at bounding box center [1023, 98] width 110 height 18
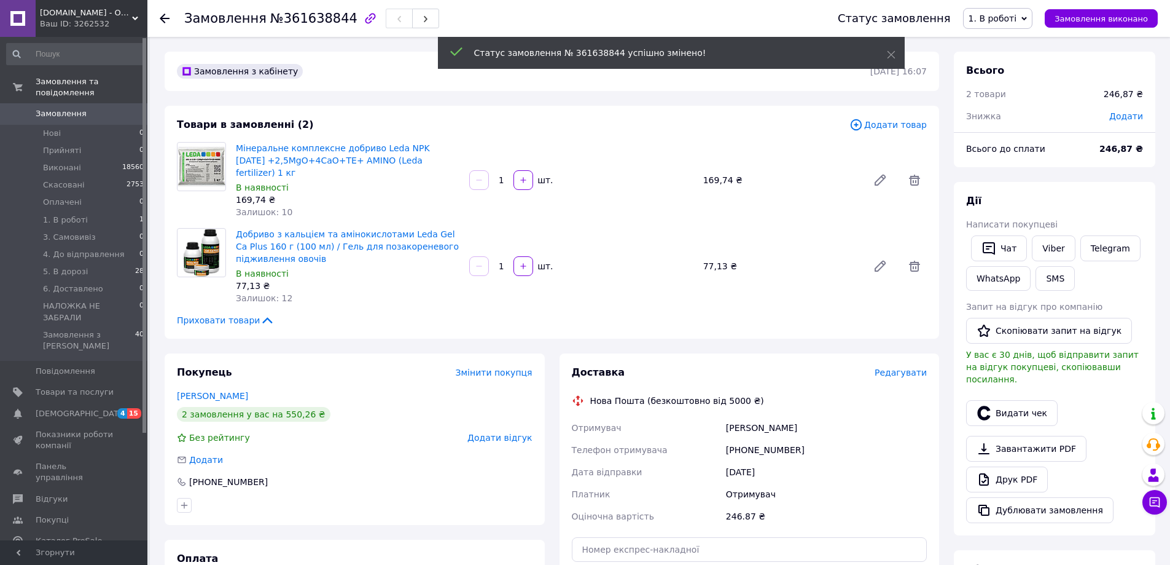
click at [913, 128] on span "Додати товар" at bounding box center [888, 125] width 77 height 14
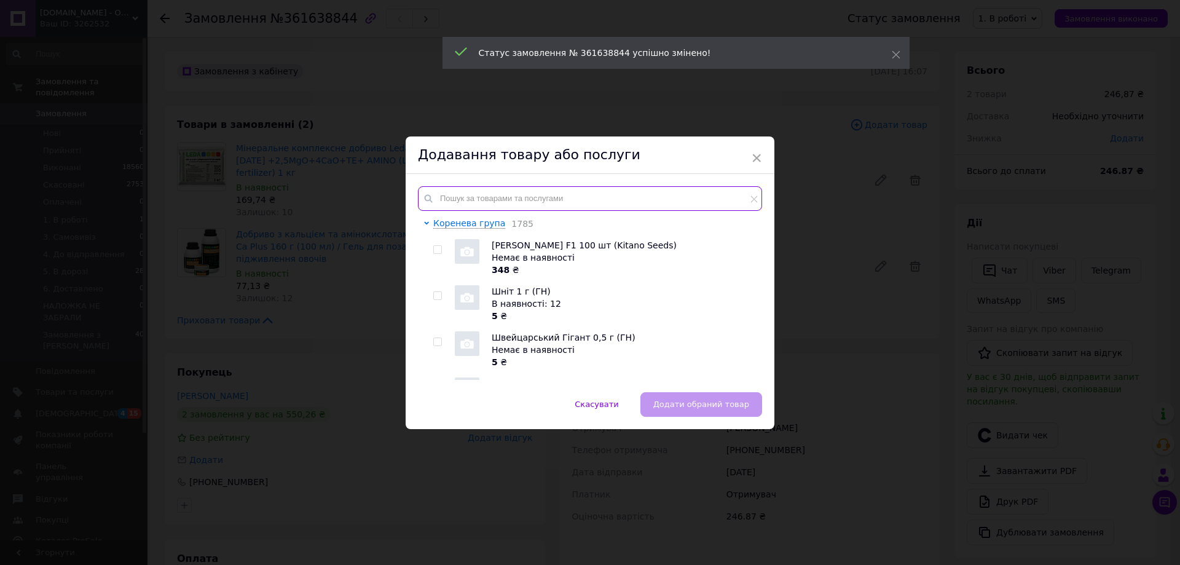
click at [568, 189] on input "text" at bounding box center [590, 198] width 344 height 25
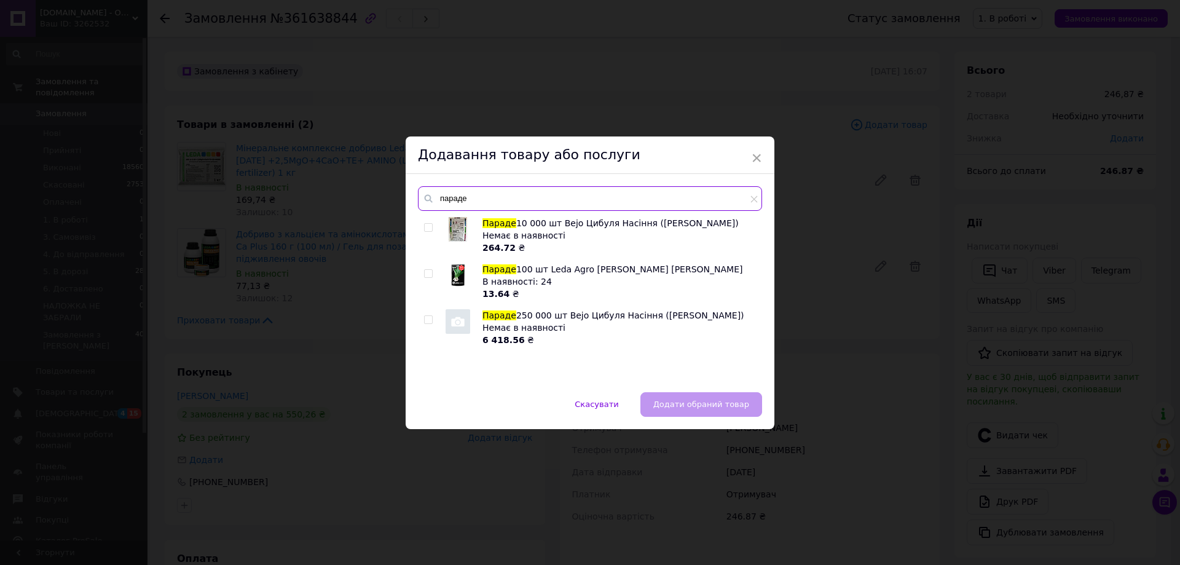
type input "параде"
click at [426, 273] on input "checkbox" at bounding box center [428, 274] width 8 height 8
checkbox input "true"
click at [694, 405] on span "Додати обраний товар" at bounding box center [701, 403] width 96 height 9
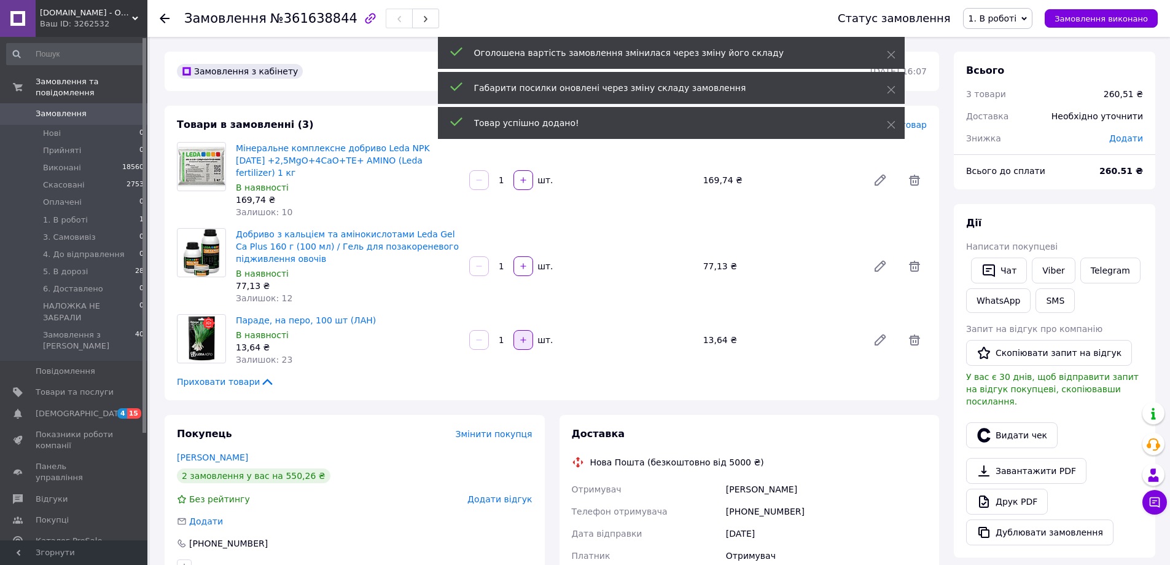
click at [520, 335] on icon "button" at bounding box center [523, 339] width 9 height 9
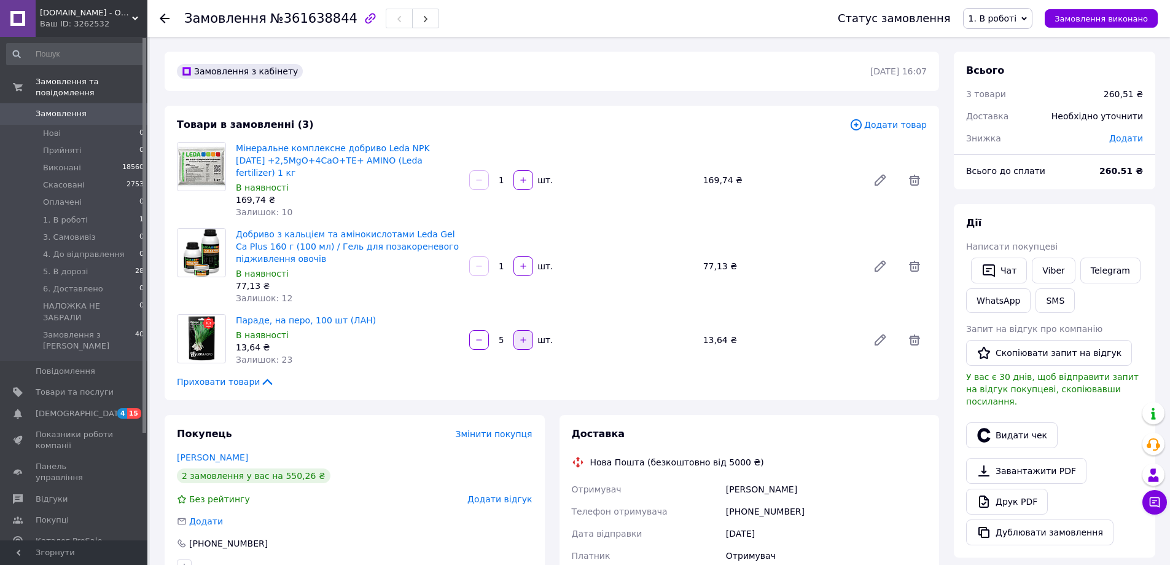
click at [520, 335] on icon "button" at bounding box center [523, 339] width 9 height 9
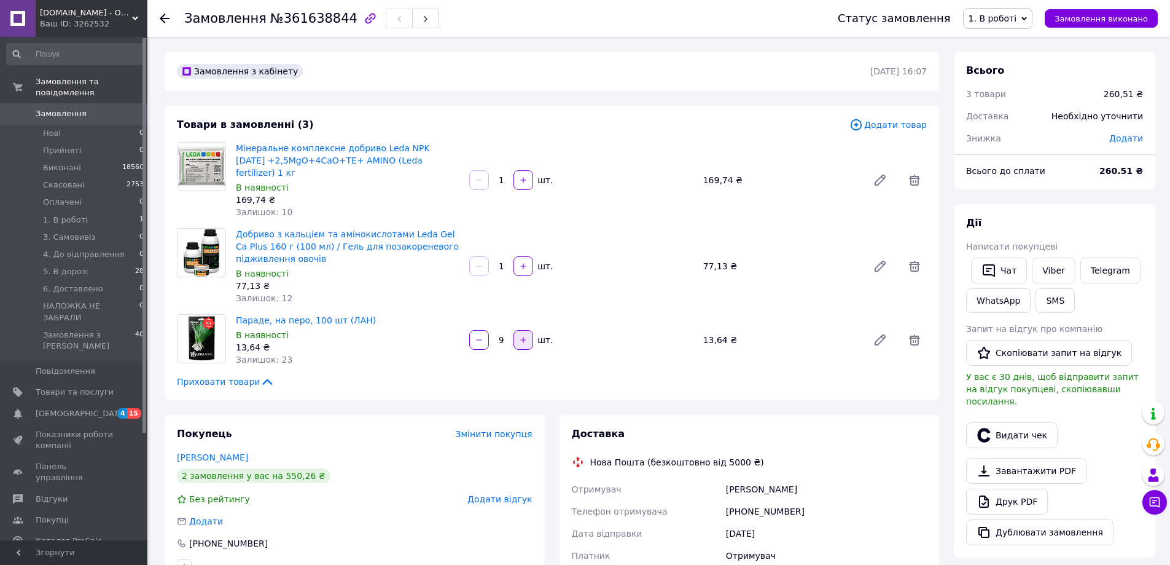
type input "10"
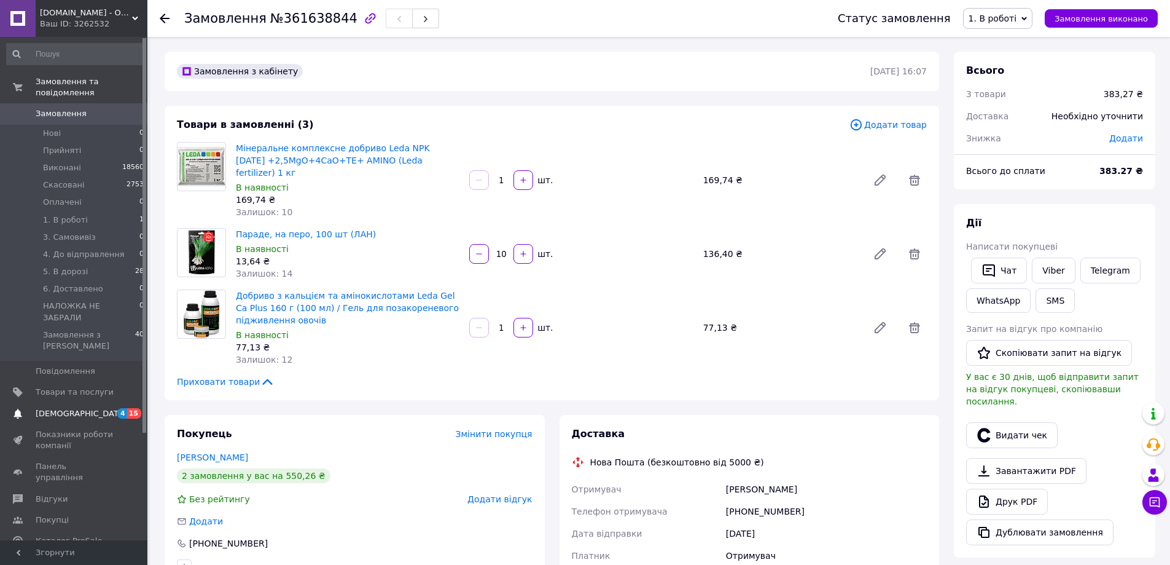
click at [52, 408] on span "[DEMOGRAPHIC_DATA]" at bounding box center [81, 413] width 91 height 11
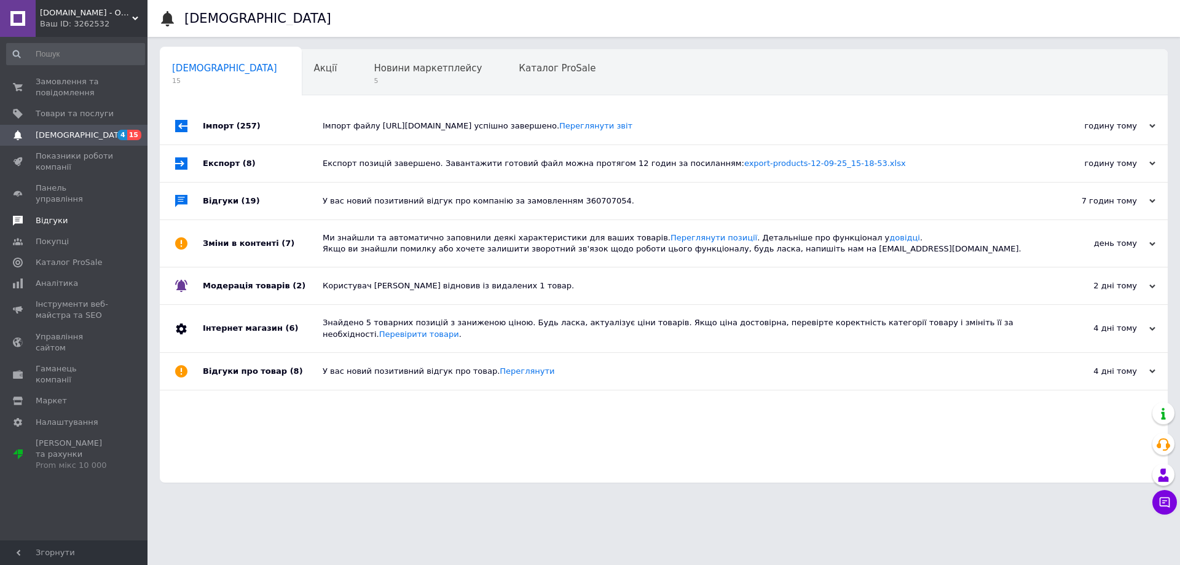
click at [60, 215] on span "Відгуки" at bounding box center [52, 220] width 32 height 11
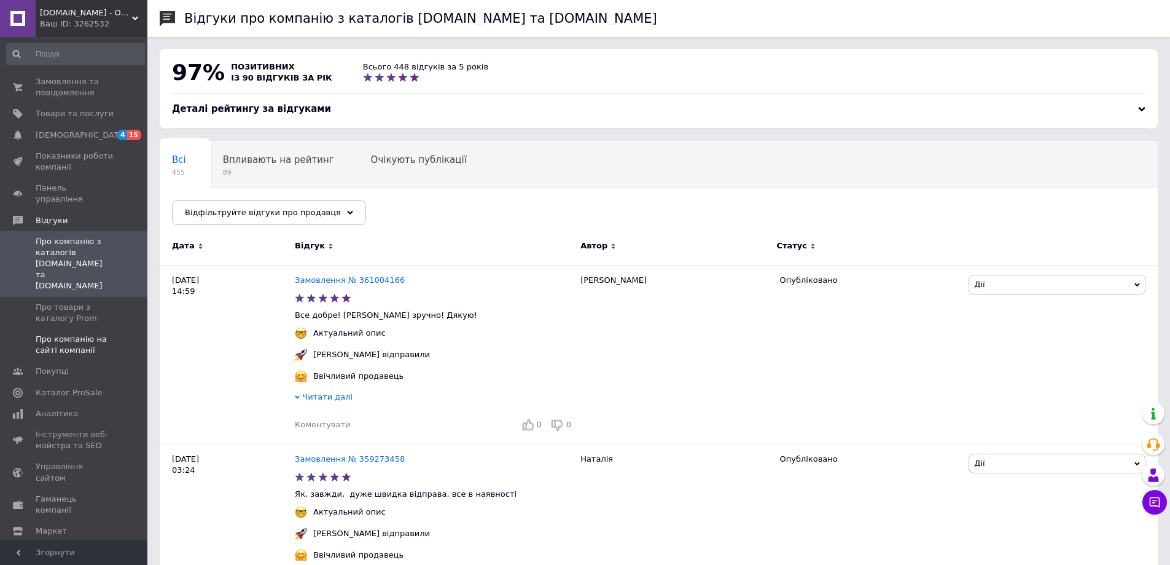
click at [58, 334] on span "Про компанію на сайті компанії" at bounding box center [75, 345] width 78 height 22
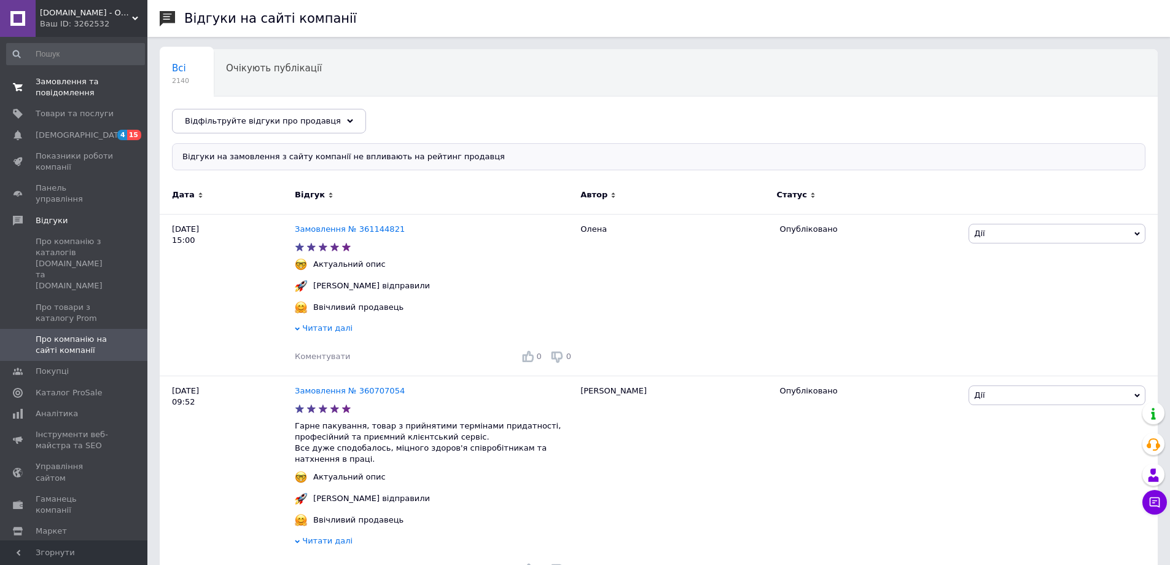
click at [63, 83] on span "Замовлення та повідомлення" at bounding box center [75, 87] width 78 height 22
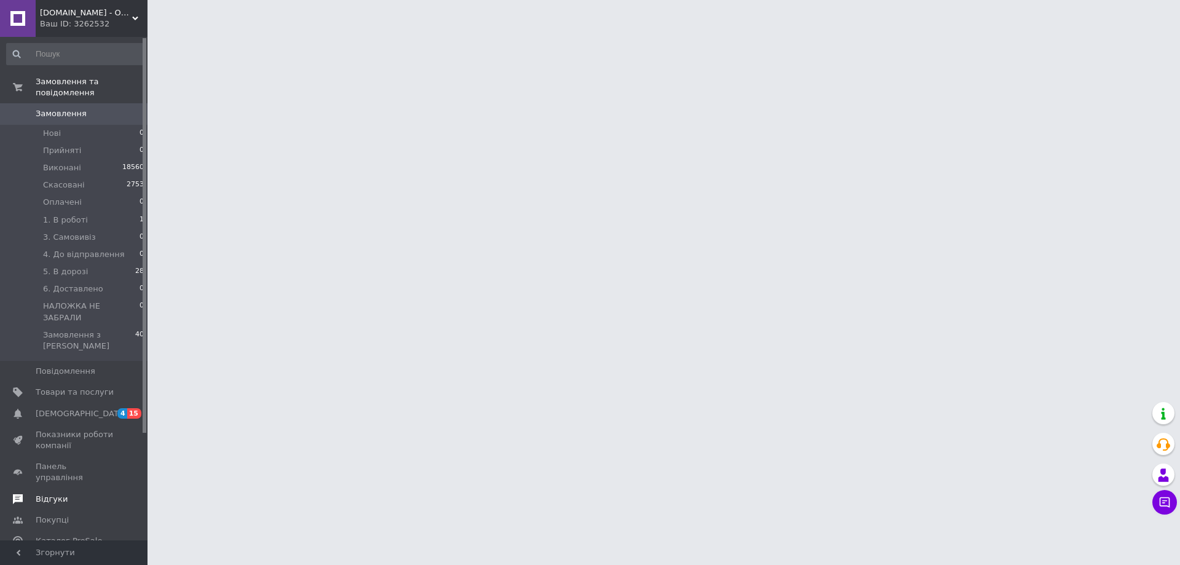
click at [50, 493] on span "Відгуки" at bounding box center [52, 498] width 32 height 11
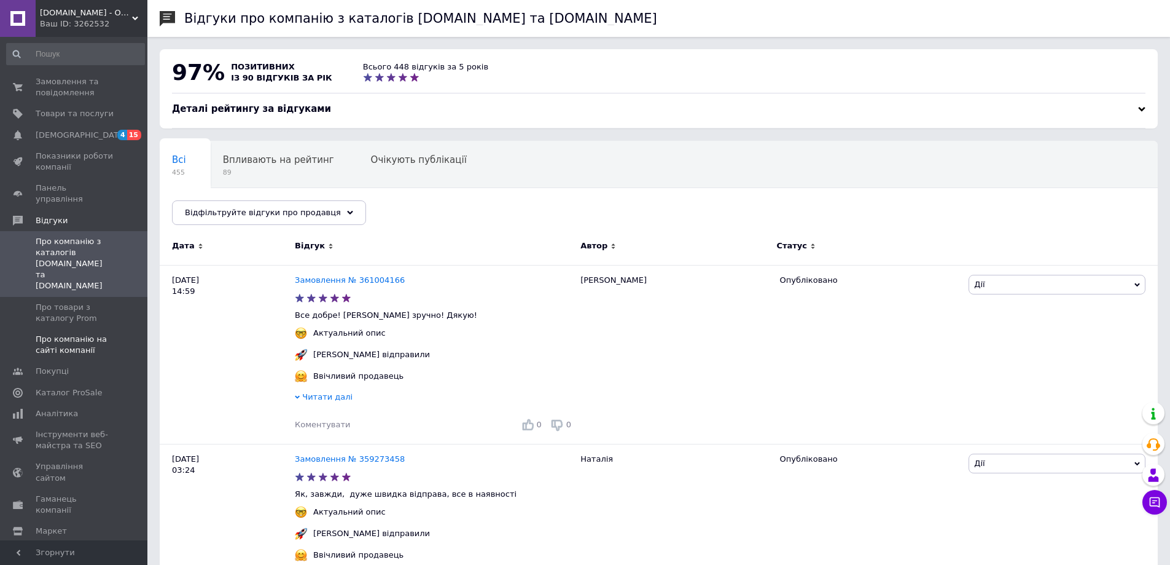
click at [60, 334] on span "Про компанію на сайті компанії" at bounding box center [75, 345] width 78 height 22
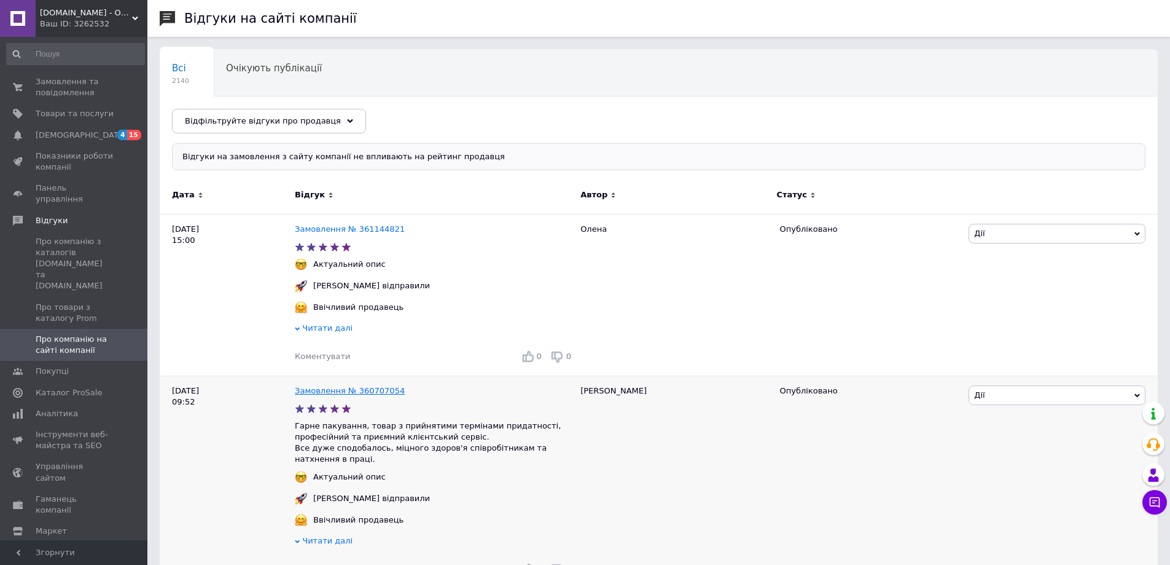
click at [361, 391] on link "Замовлення № 360707054" at bounding box center [350, 390] width 110 height 9
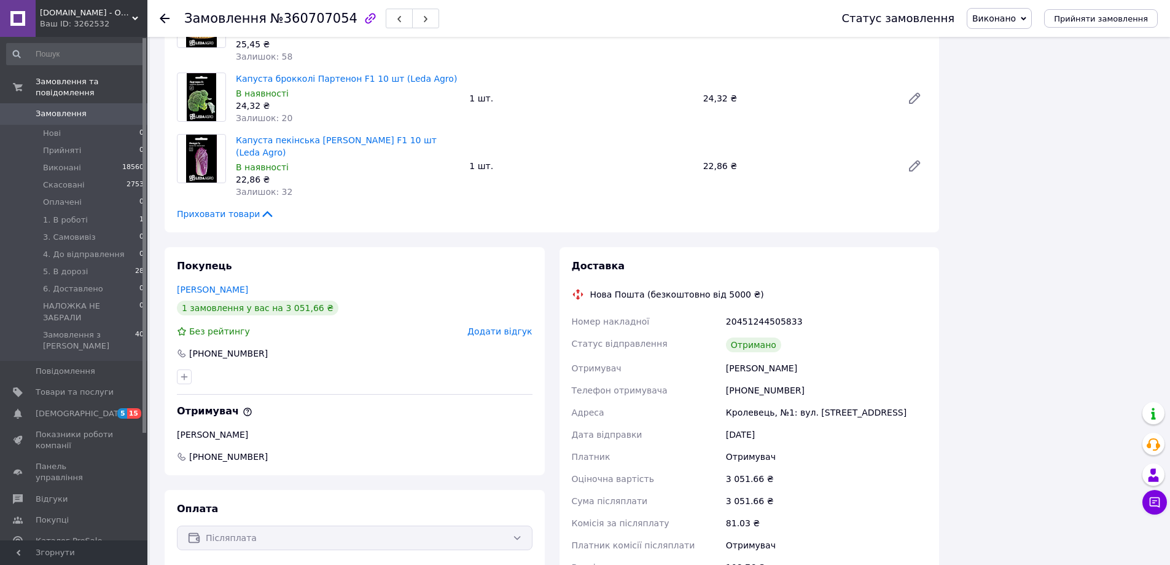
scroll to position [1352, 0]
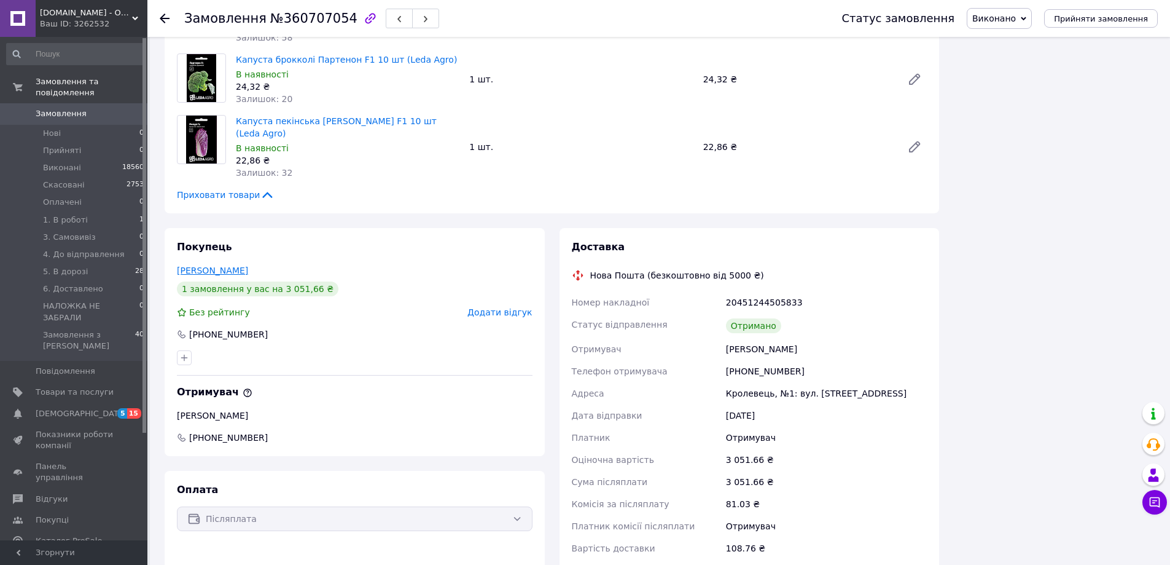
click at [232, 265] on link "Давиденко Максим" at bounding box center [212, 270] width 71 height 10
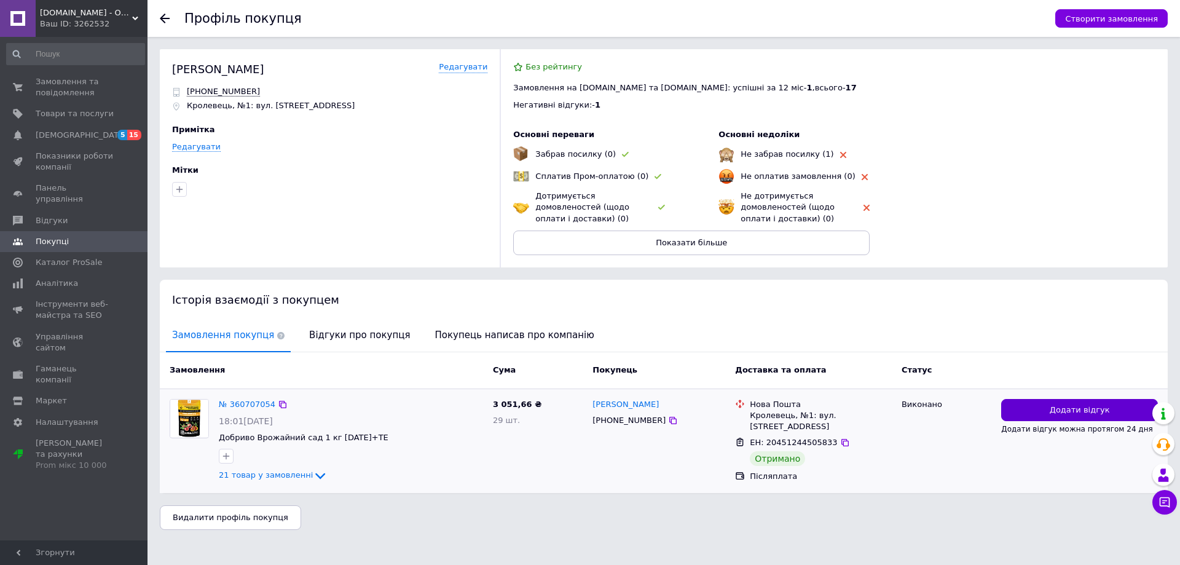
click at [1103, 401] on button "Додати відгук" at bounding box center [1079, 410] width 157 height 23
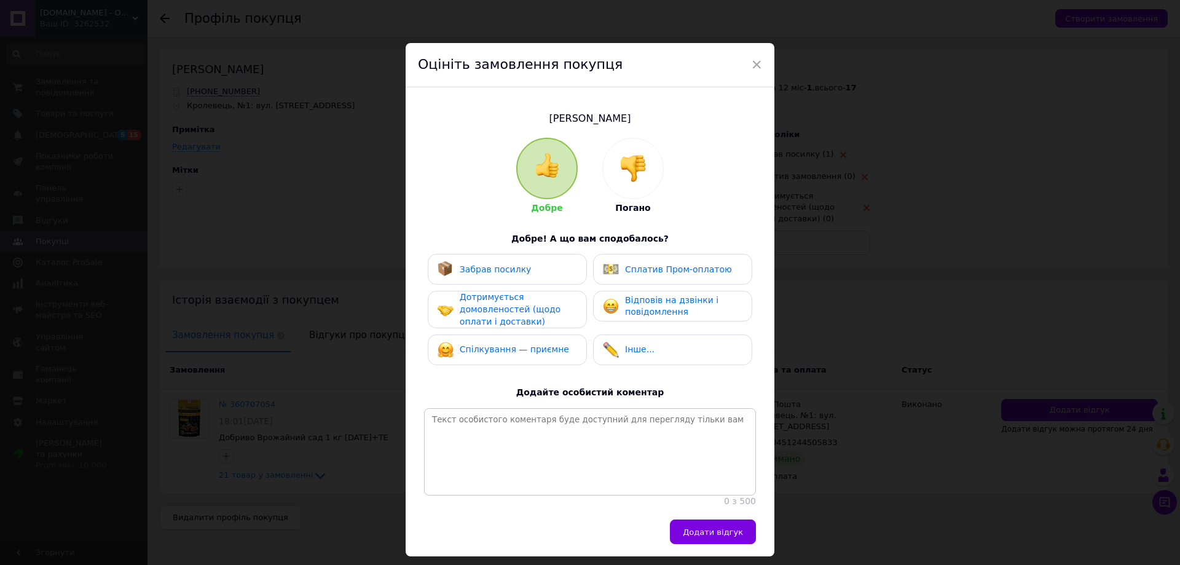
click at [496, 265] on span "Забрав посилку" at bounding box center [496, 269] width 72 height 10
click at [496, 310] on span "Дотримується домовленостей (щодо оплати і доставки)" at bounding box center [510, 309] width 101 height 34
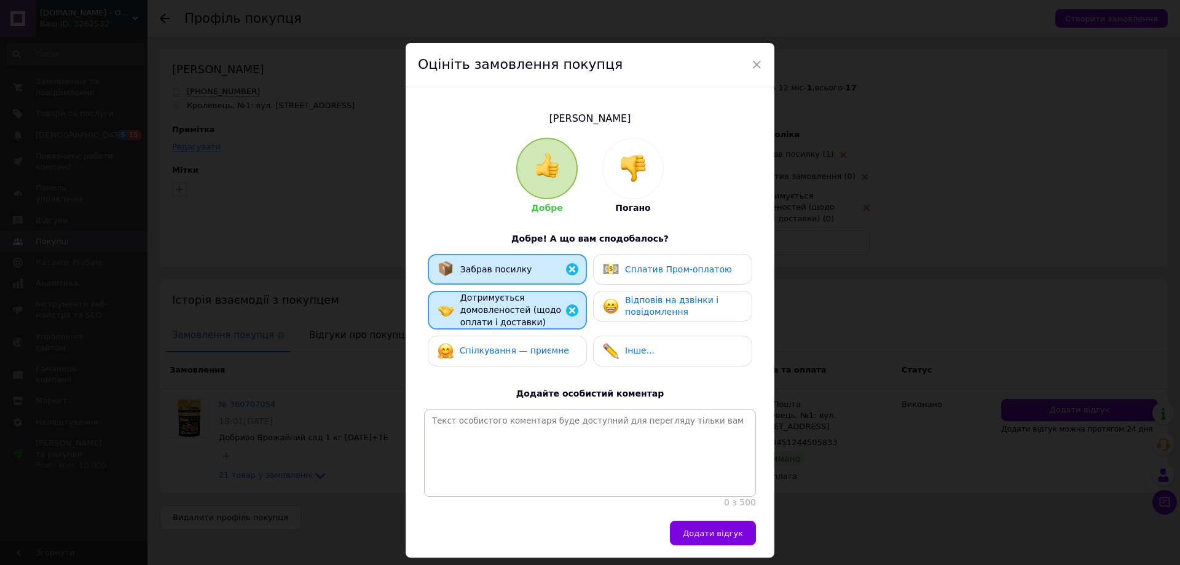
drag, startPoint x: 496, startPoint y: 354, endPoint x: 507, endPoint y: 350, distance: 12.7
click at [495, 354] on span "Спілкування — приємне" at bounding box center [514, 350] width 109 height 10
click at [662, 303] on span "Відповів на дзвінки і повідомлення" at bounding box center [671, 306] width 93 height 22
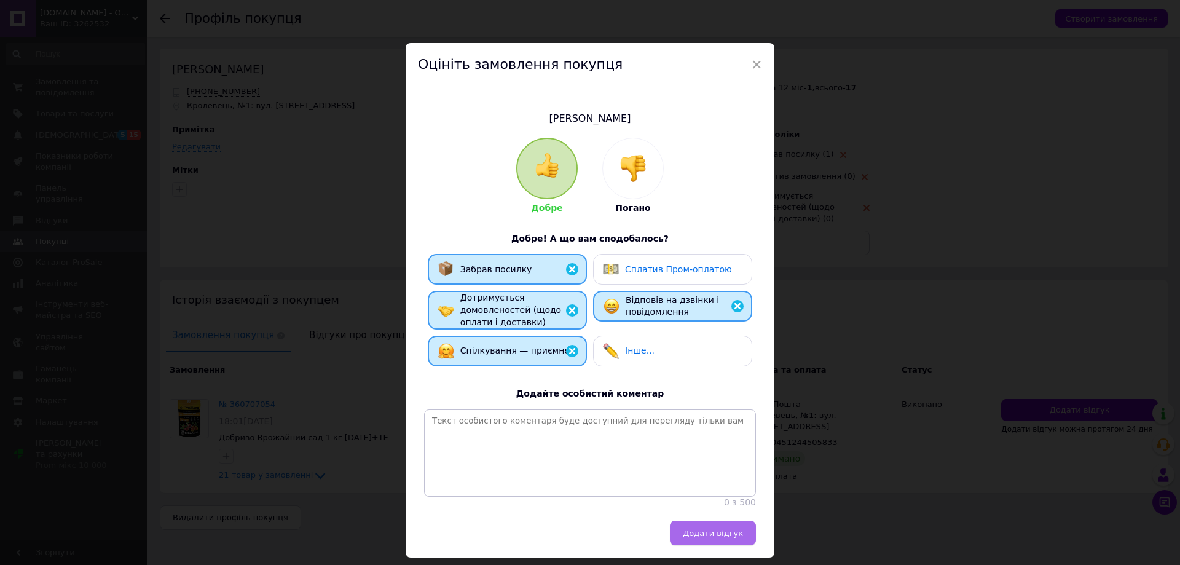
click at [721, 538] on span "Додати відгук" at bounding box center [713, 532] width 60 height 9
click at [931, 172] on div "× Оцініть замовлення покупця Давиденко Максим Добре Погано Добре! А що вам спод…" at bounding box center [590, 282] width 1180 height 565
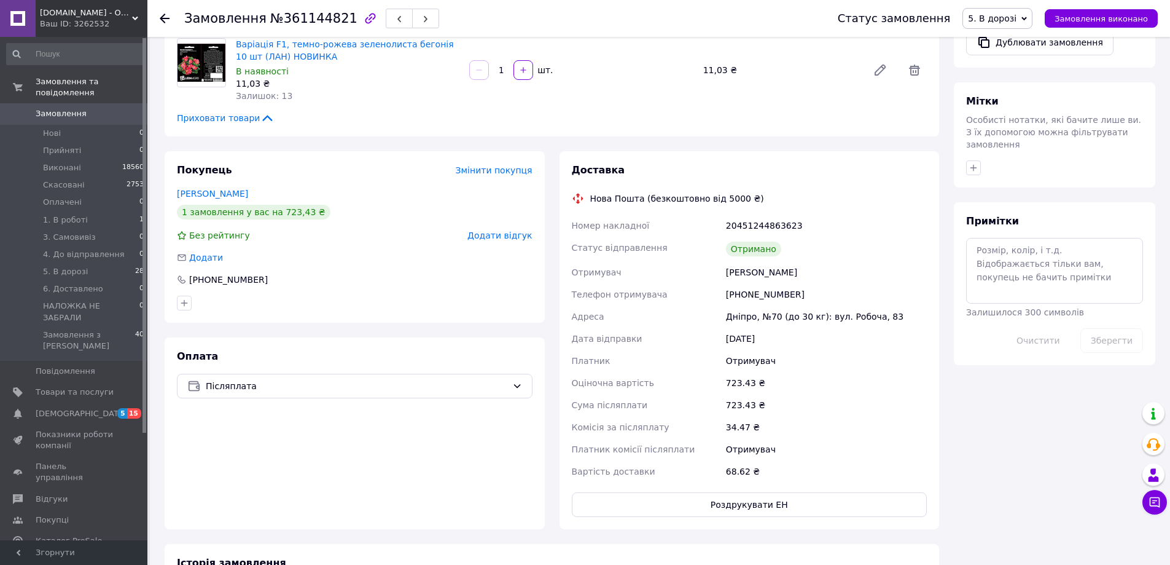
scroll to position [369, 0]
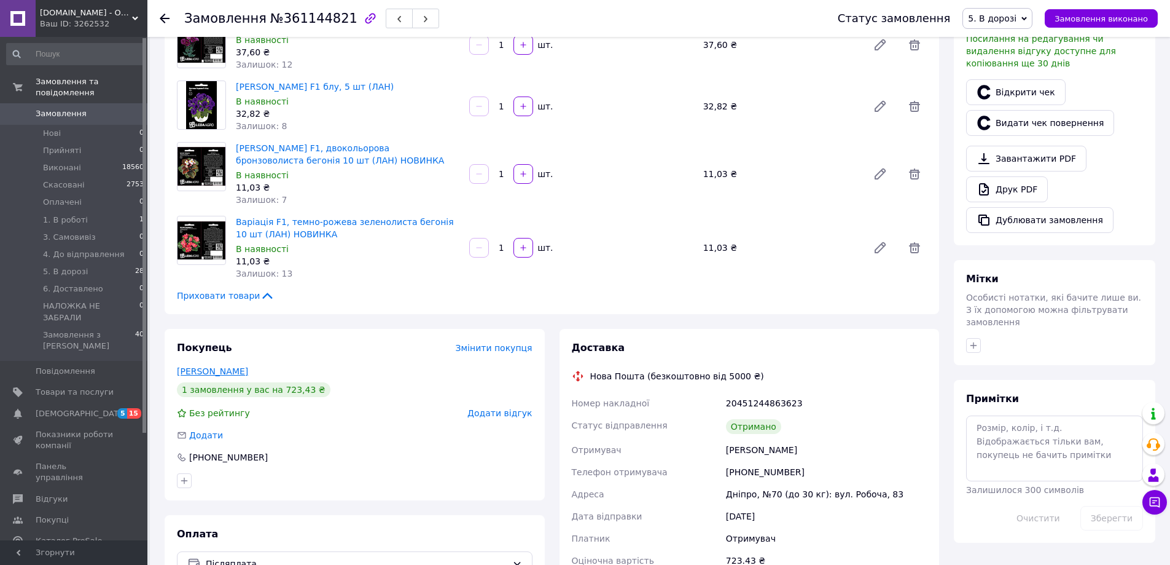
click at [197, 375] on link "[PERSON_NAME]" at bounding box center [212, 371] width 71 height 10
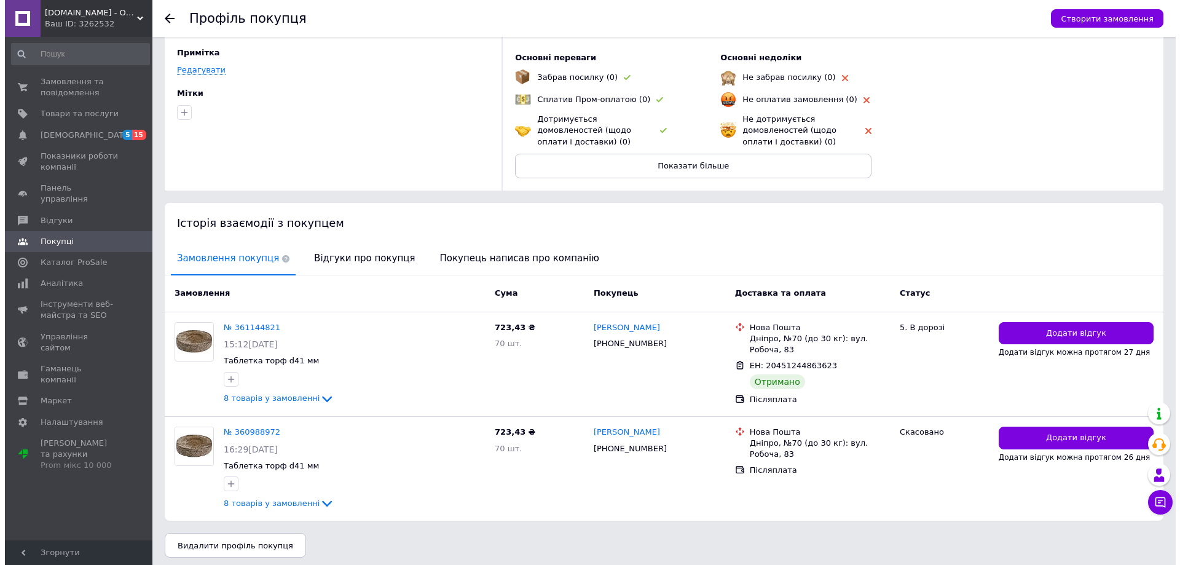
scroll to position [82, 0]
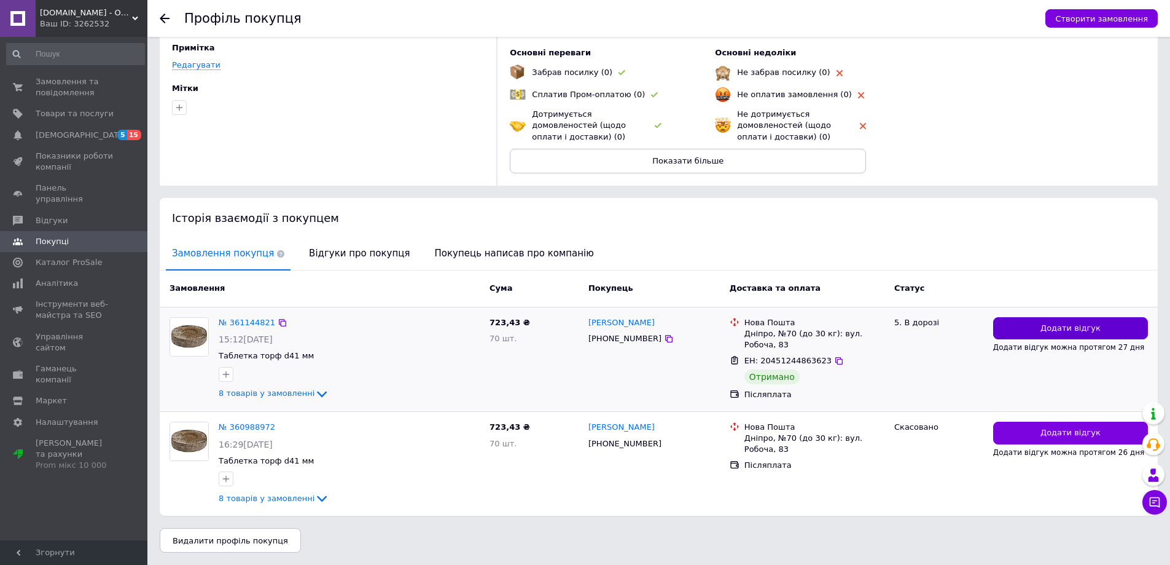
click at [1065, 329] on span "Додати відгук" at bounding box center [1071, 329] width 60 height 12
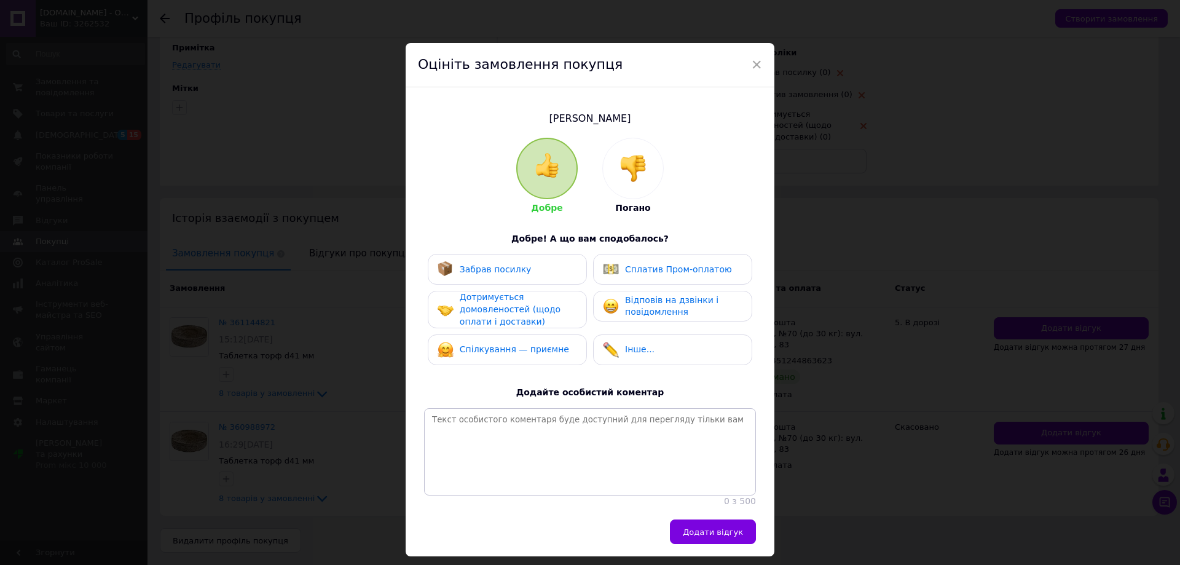
click at [516, 273] on span "Забрав посилку" at bounding box center [496, 269] width 72 height 10
click at [505, 305] on span "Дотримується домовленостей (щодо оплати і доставки)" at bounding box center [510, 309] width 101 height 34
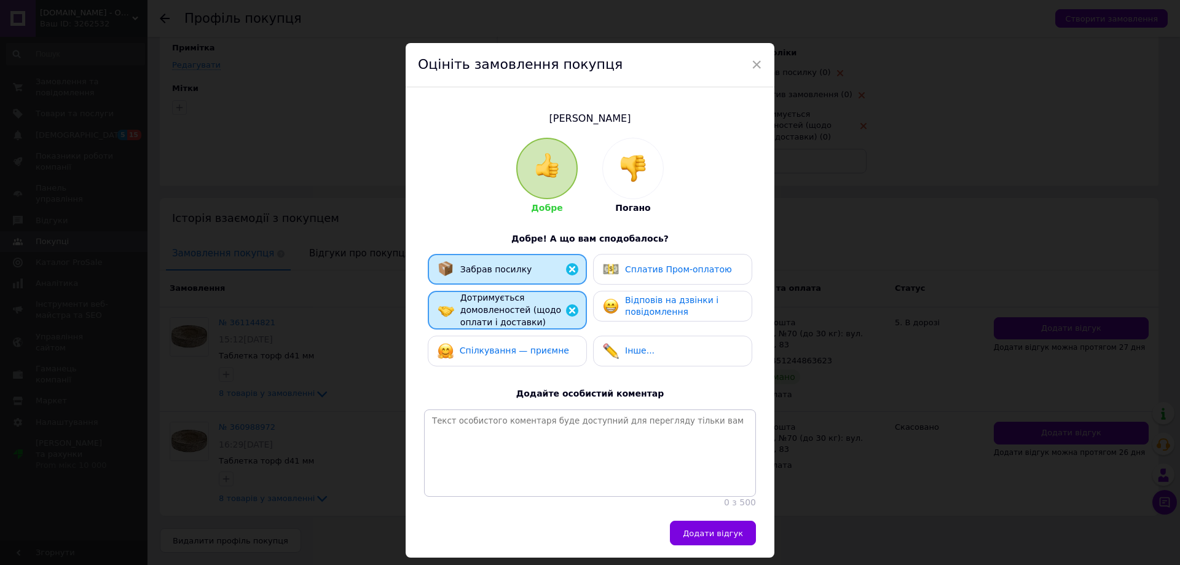
click at [498, 352] on span "Спілкування — приємне" at bounding box center [514, 350] width 109 height 10
click at [648, 299] on span "Відповів на дзвінки і повідомлення" at bounding box center [671, 306] width 93 height 22
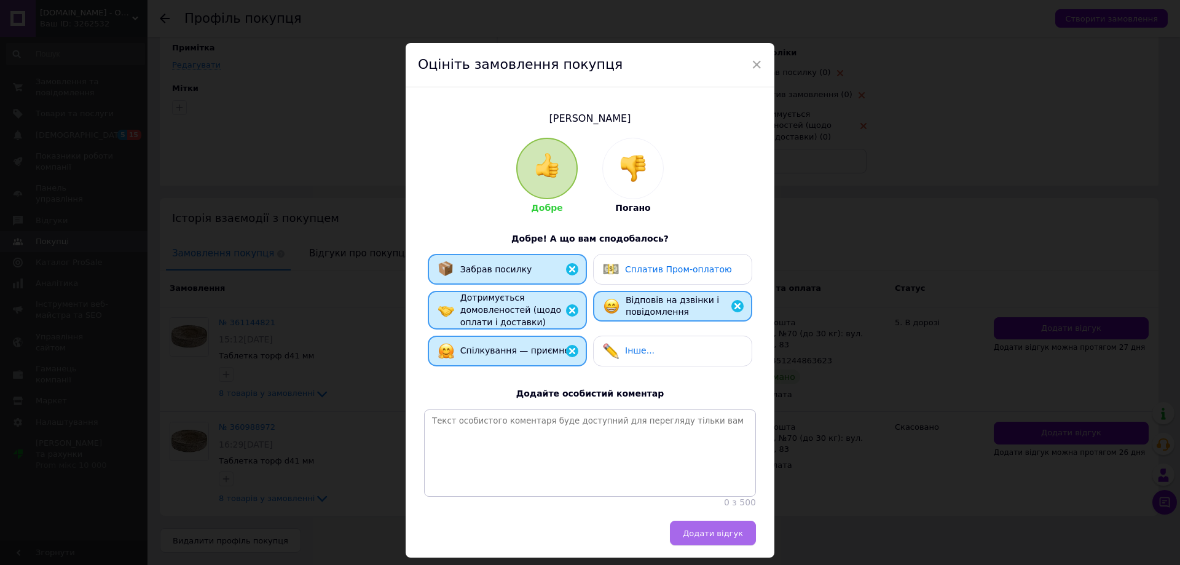
click at [714, 531] on button "Додати відгук" at bounding box center [713, 532] width 86 height 25
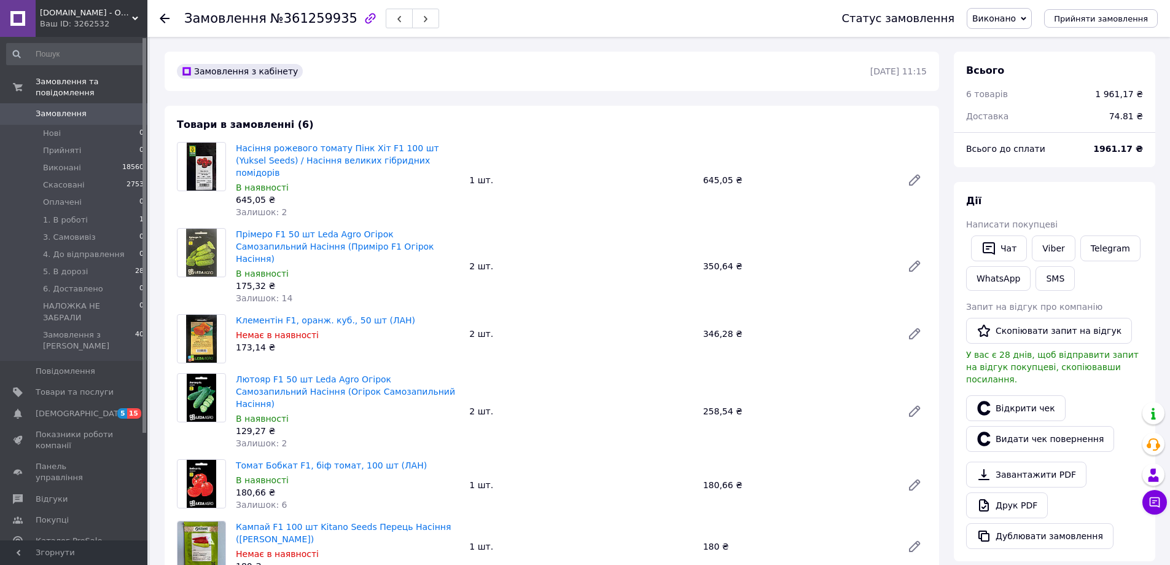
click at [1007, 22] on span "Виконано" at bounding box center [995, 19] width 44 height 10
click at [1012, 106] on li "5. В дорозі" at bounding box center [1023, 103] width 110 height 18
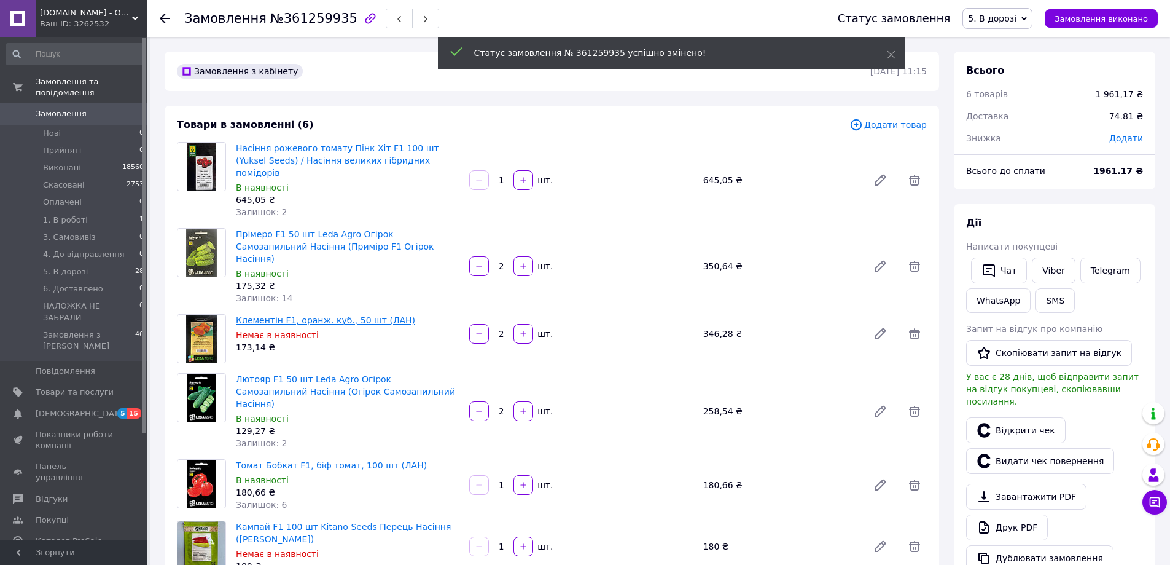
click at [287, 315] on link "Клементін F1, оранж. куб., 50 шт (ЛАН)" at bounding box center [325, 320] width 179 height 10
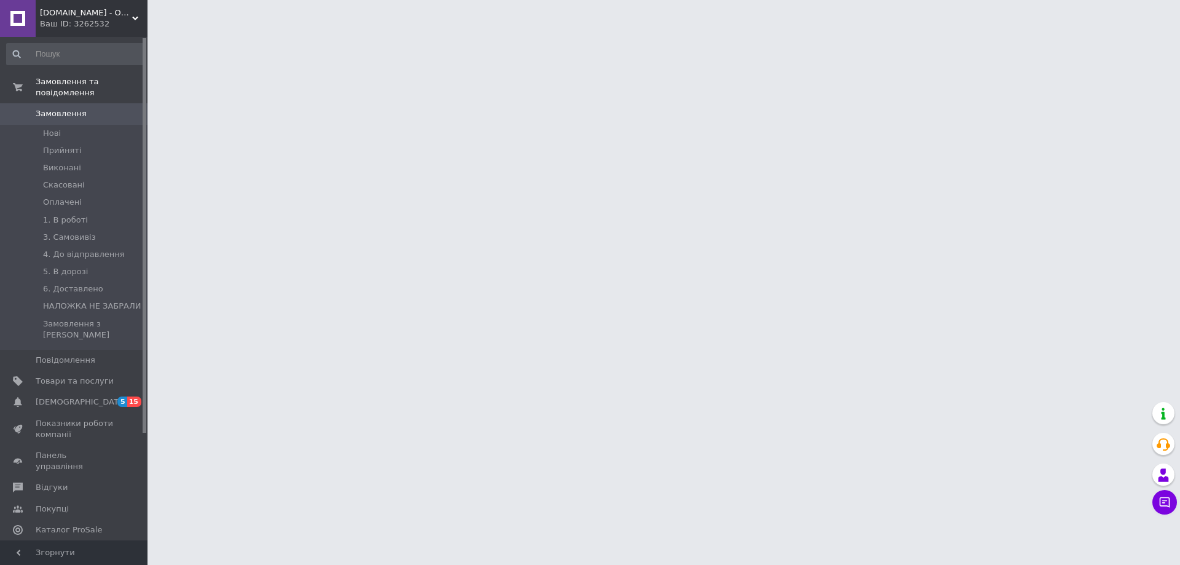
click at [60, 396] on span "[DEMOGRAPHIC_DATA]" at bounding box center [81, 401] width 91 height 11
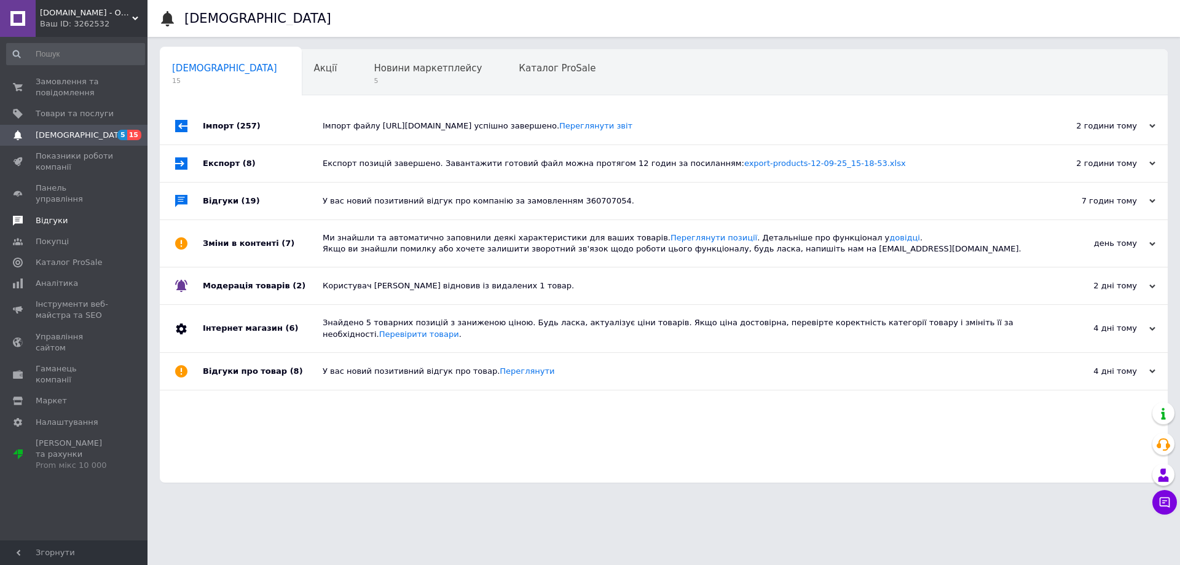
click at [44, 215] on span "Відгуки" at bounding box center [52, 220] width 32 height 11
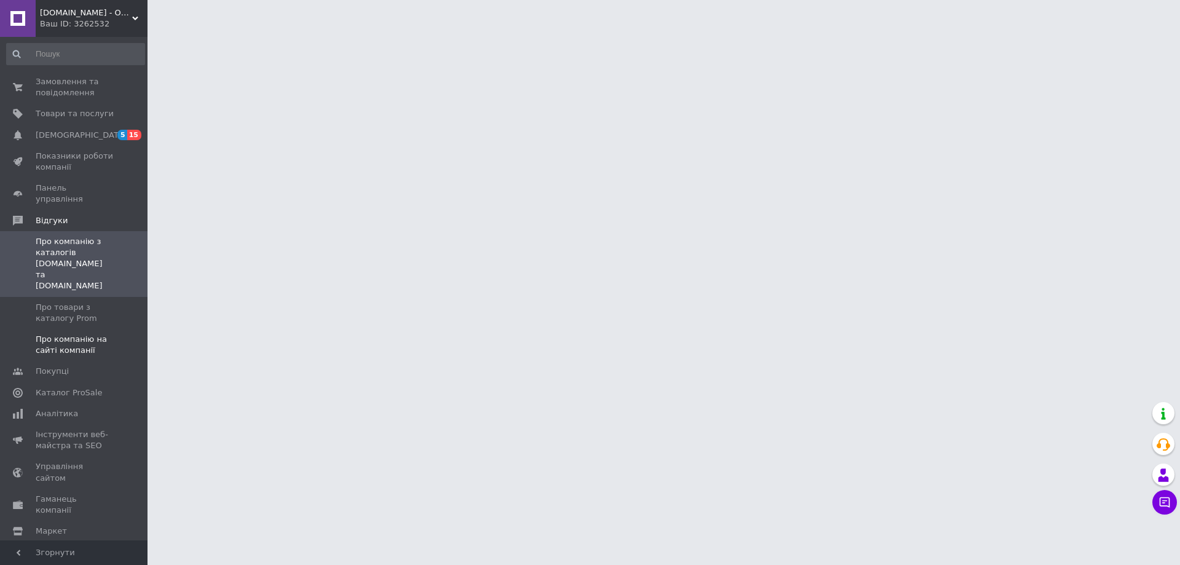
click at [60, 334] on span "Про компанію на сайті компанії" at bounding box center [75, 345] width 78 height 22
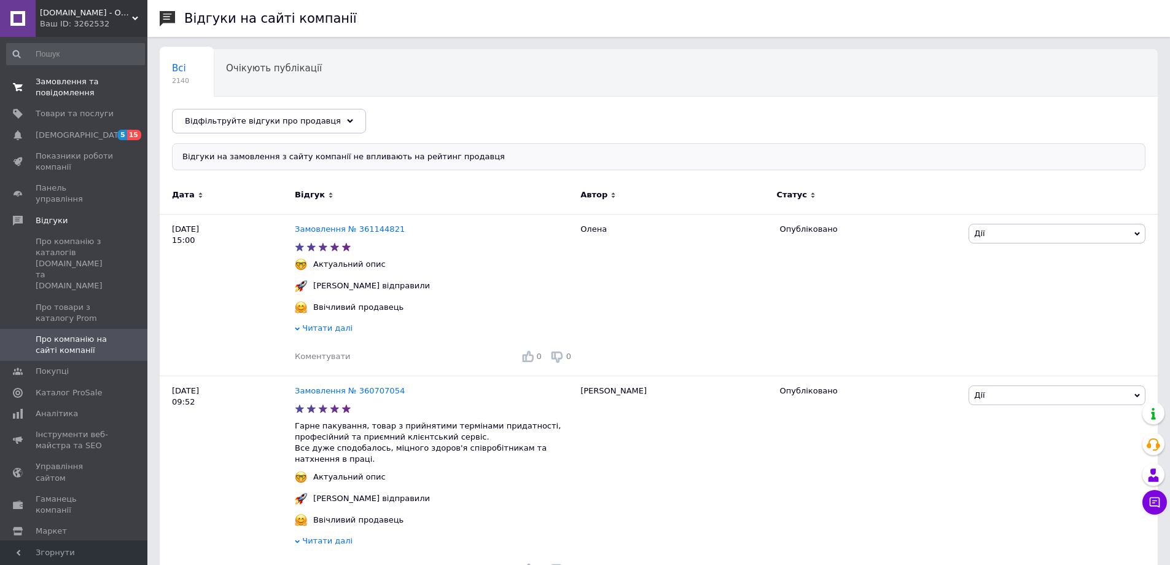
click at [58, 84] on span "Замовлення та повідомлення" at bounding box center [75, 87] width 78 height 22
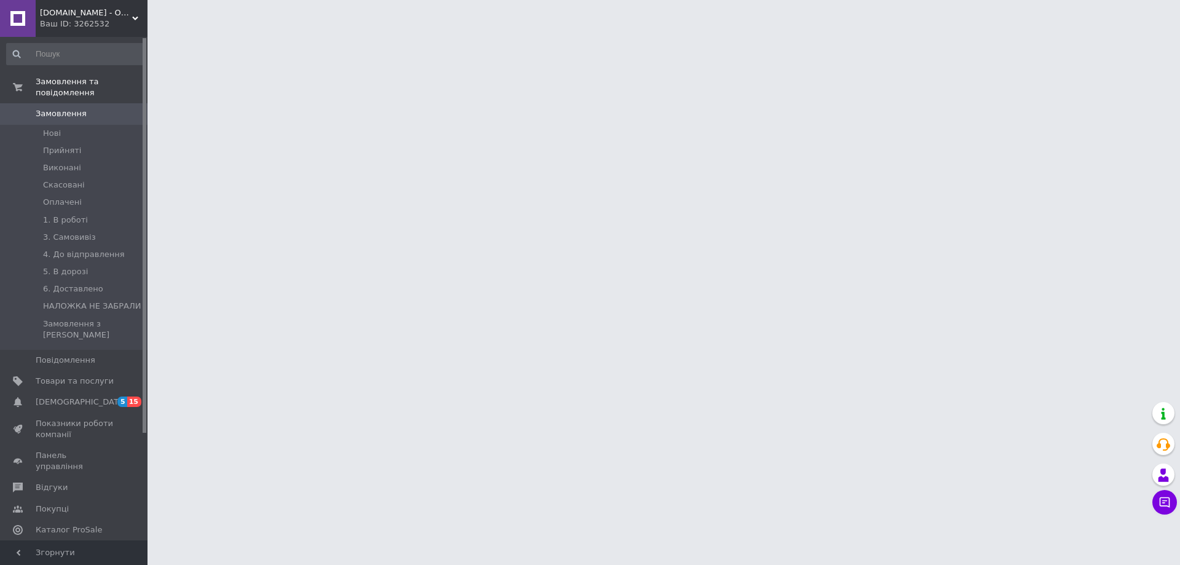
click at [52, 112] on link "Замовлення 0" at bounding box center [75, 113] width 151 height 21
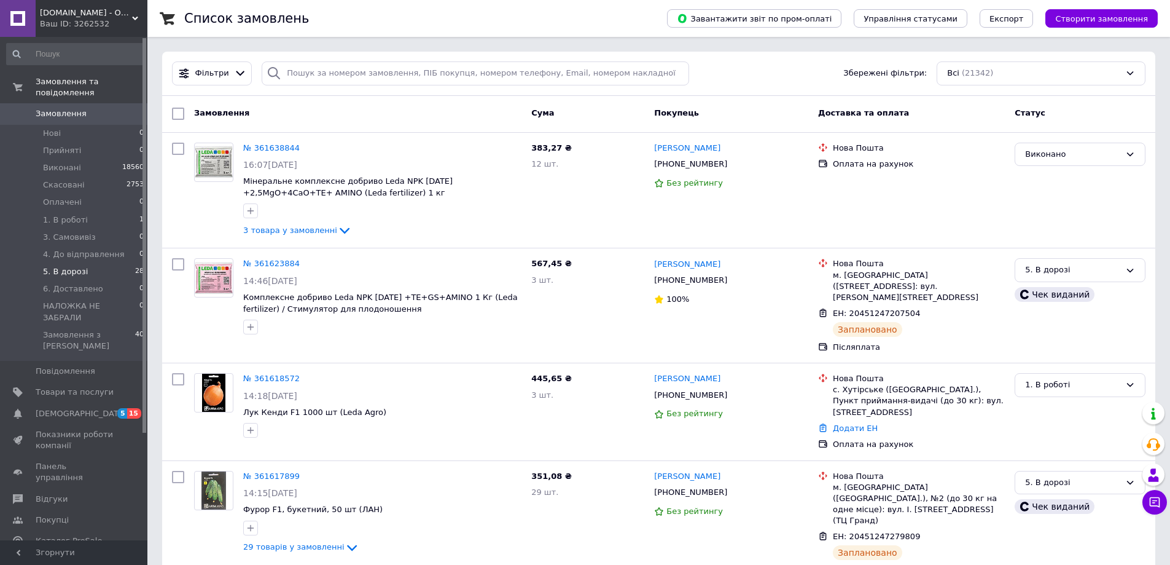
click at [70, 266] on span "5. В дорозі" at bounding box center [65, 271] width 45 height 11
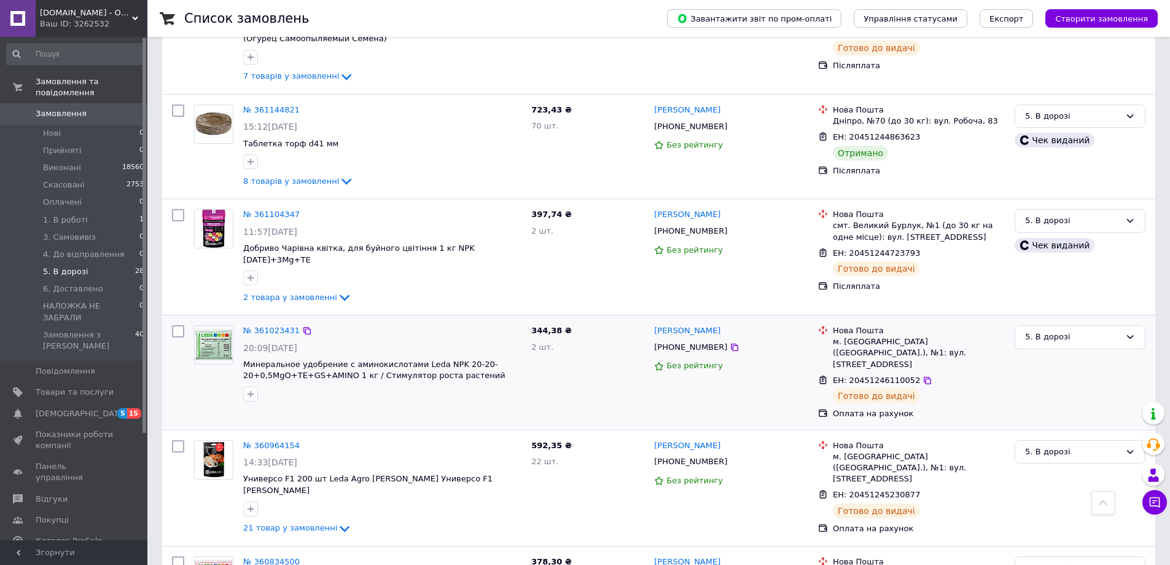
scroll to position [1843, 0]
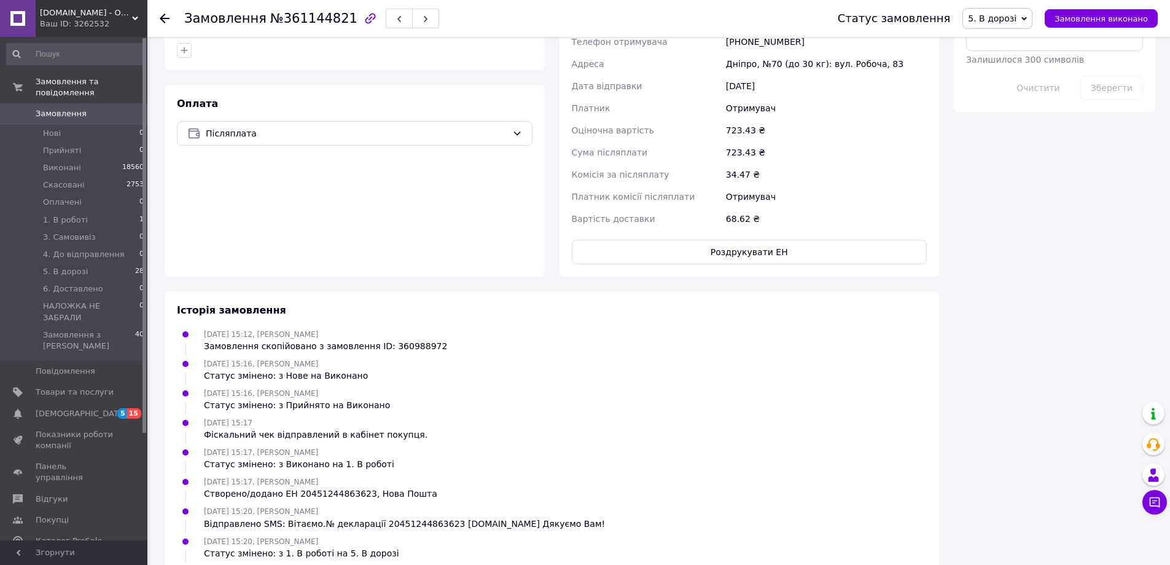
scroll to position [849, 0]
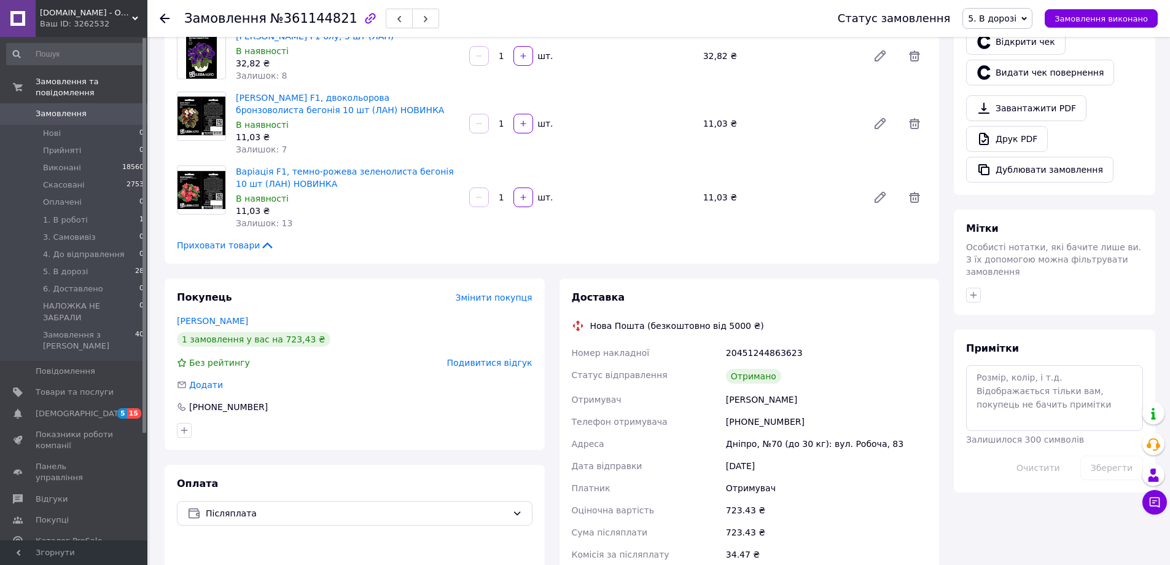
scroll to position [50, 0]
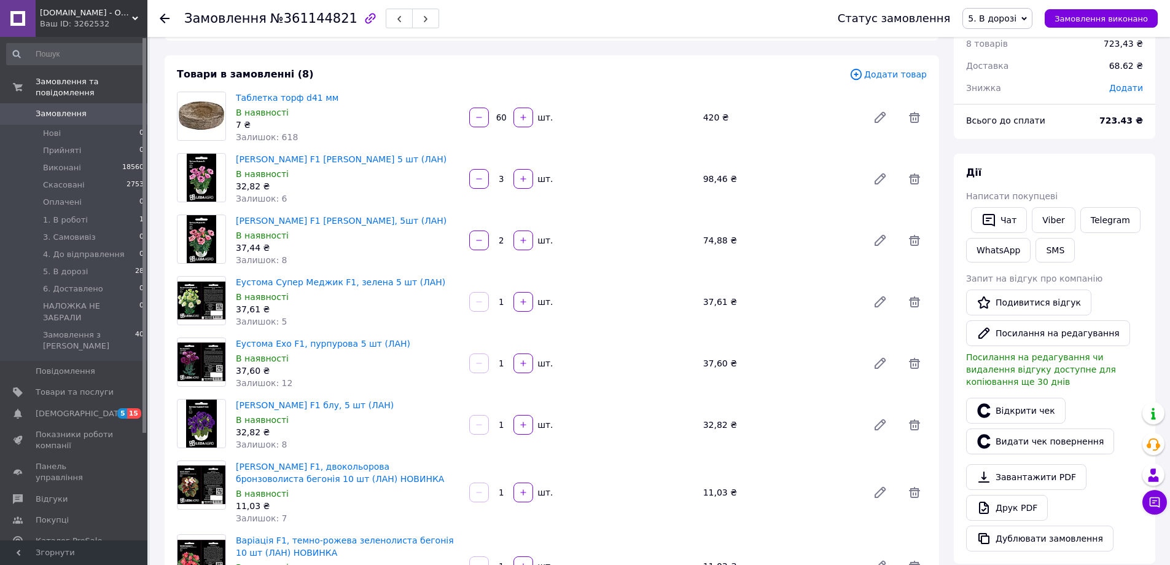
click at [1008, 22] on span "5. В дорозі" at bounding box center [992, 19] width 49 height 10
click at [1003, 60] on li "Виконано" at bounding box center [1018, 61] width 110 height 18
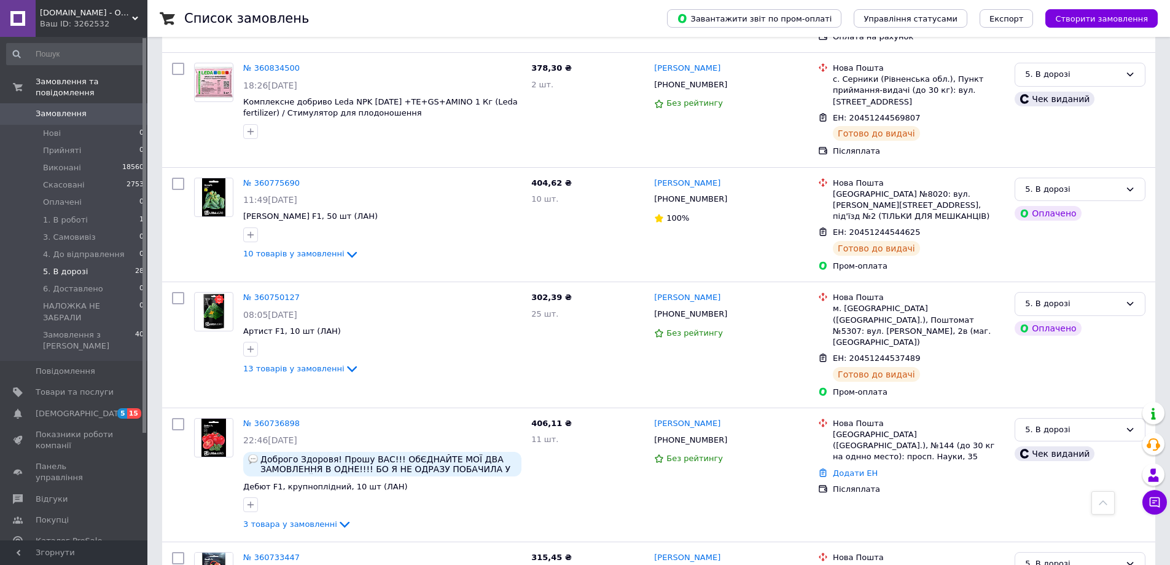
scroll to position [2741, 0]
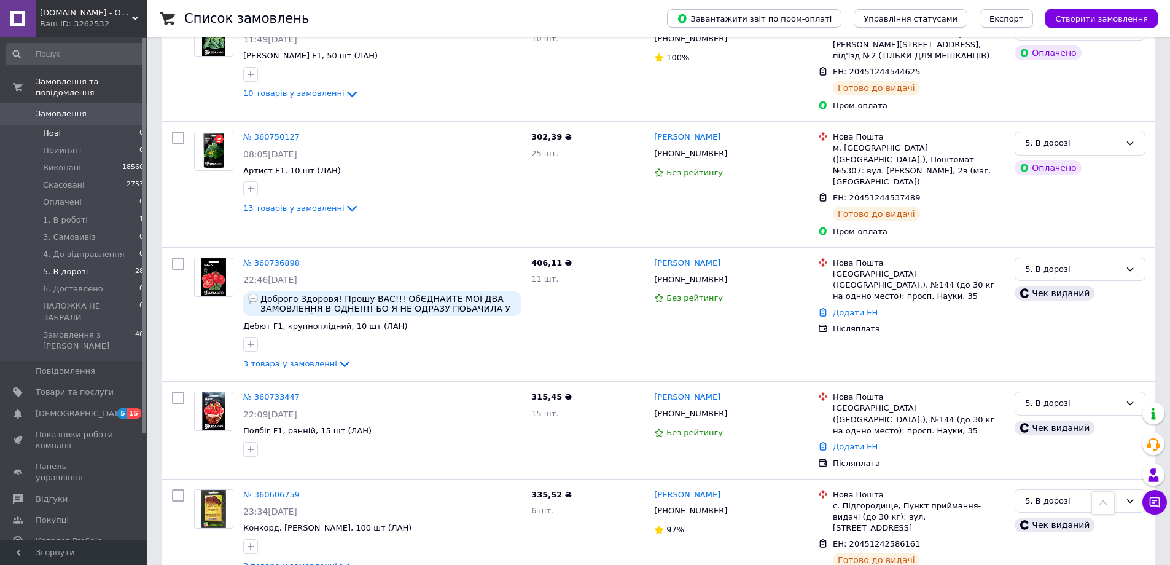
click at [55, 128] on span "Нові" at bounding box center [52, 133] width 18 height 11
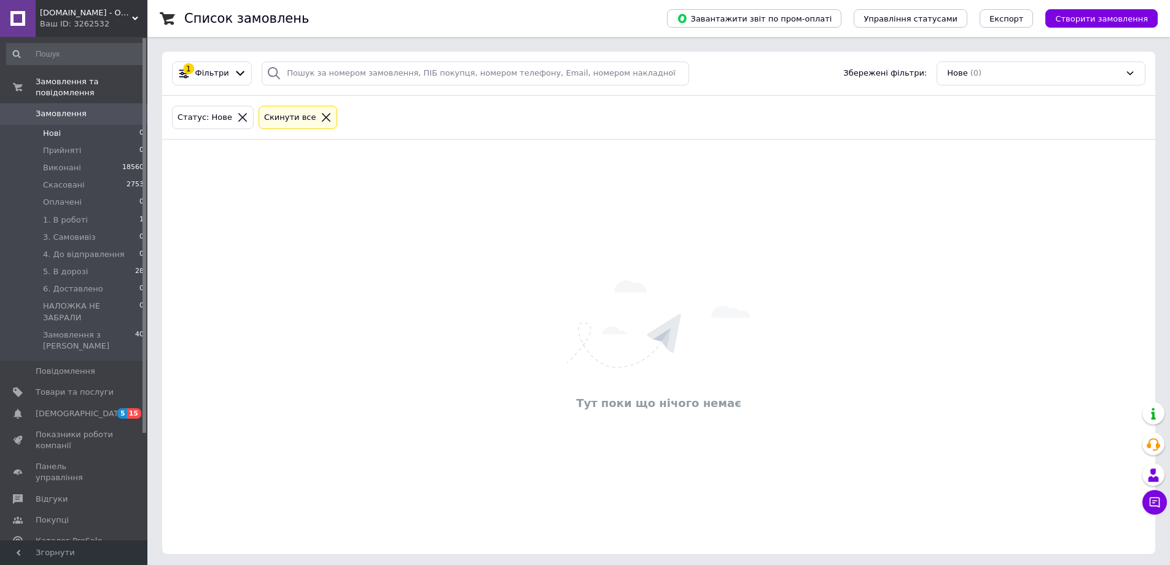
click at [321, 112] on icon at bounding box center [326, 117] width 11 height 11
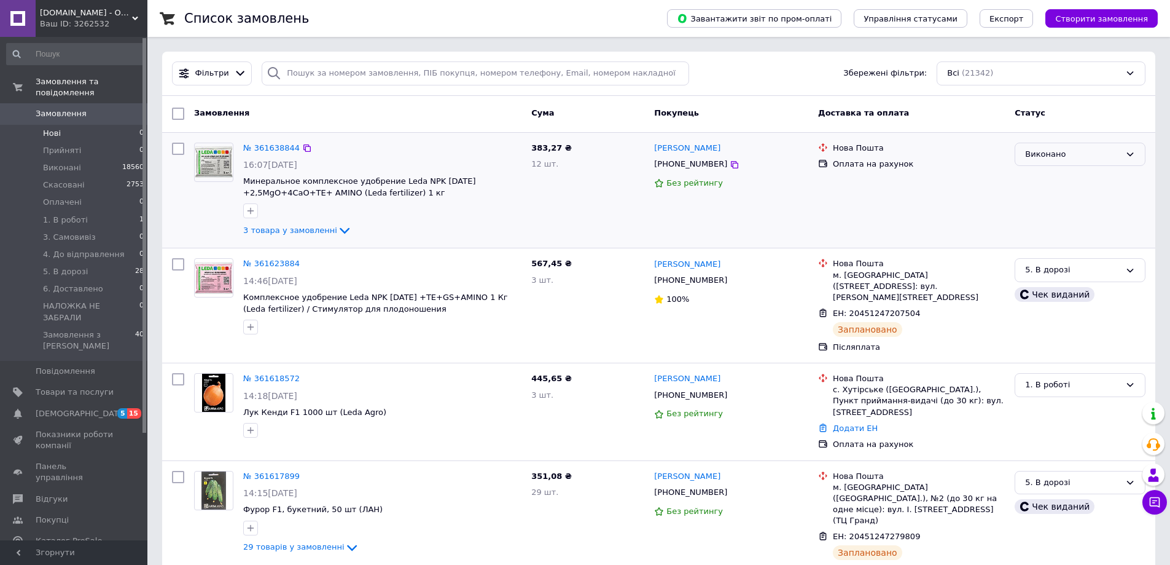
click at [1117, 151] on div "Виконано" at bounding box center [1072, 154] width 95 height 13
click at [1059, 248] on li "1. В роботі" at bounding box center [1081, 247] width 130 height 23
click at [69, 408] on span "[DEMOGRAPHIC_DATA]" at bounding box center [81, 413] width 91 height 11
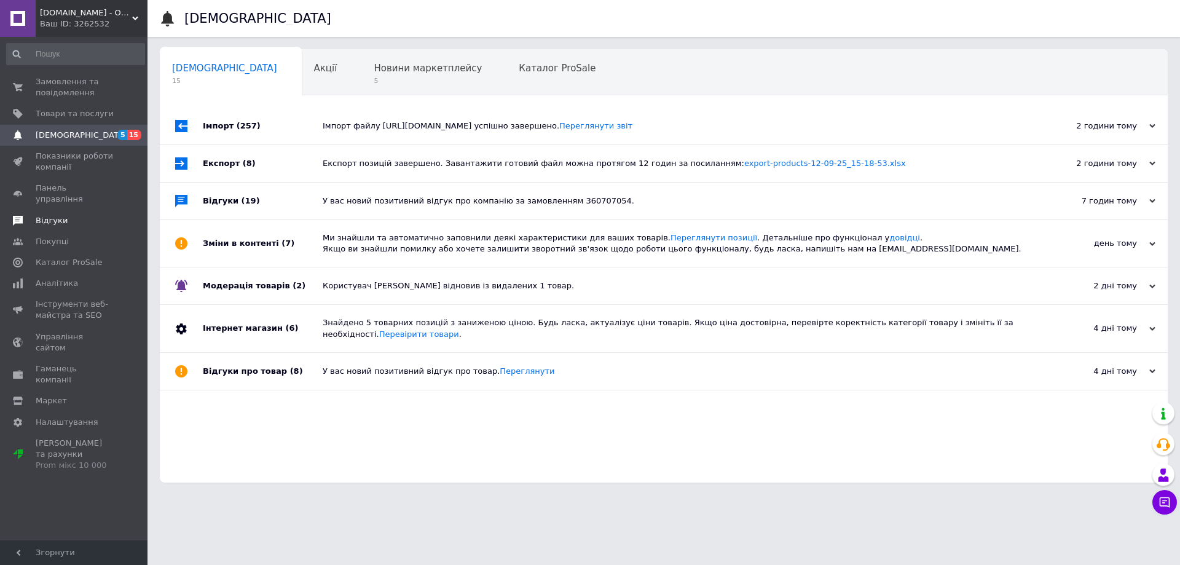
click at [60, 215] on span "Відгуки" at bounding box center [52, 220] width 32 height 11
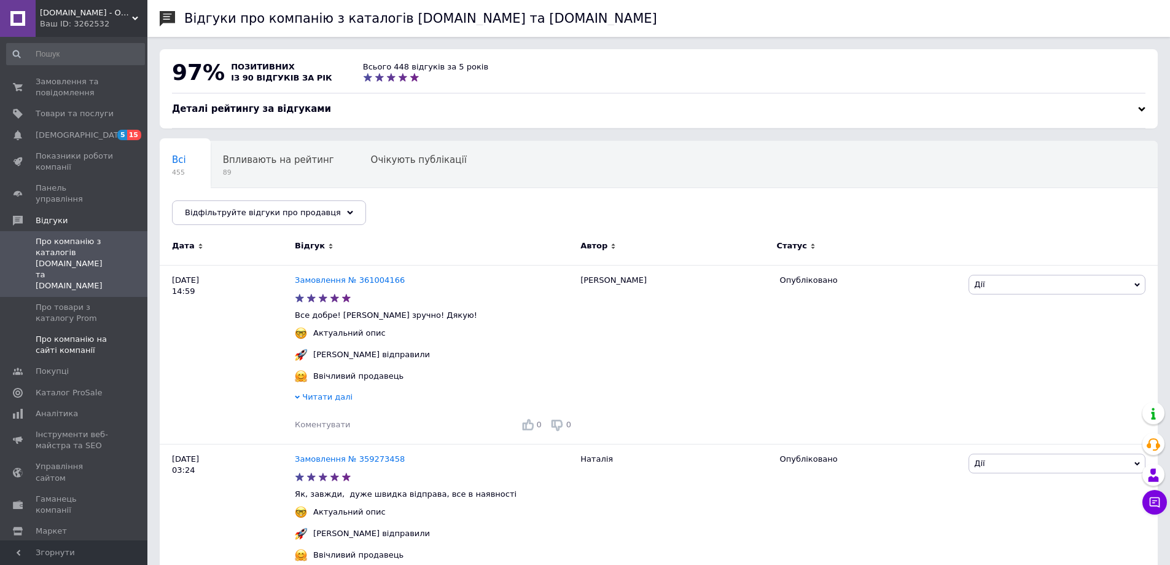
click at [59, 334] on span "Про компанію на сайті компанії" at bounding box center [75, 345] width 78 height 22
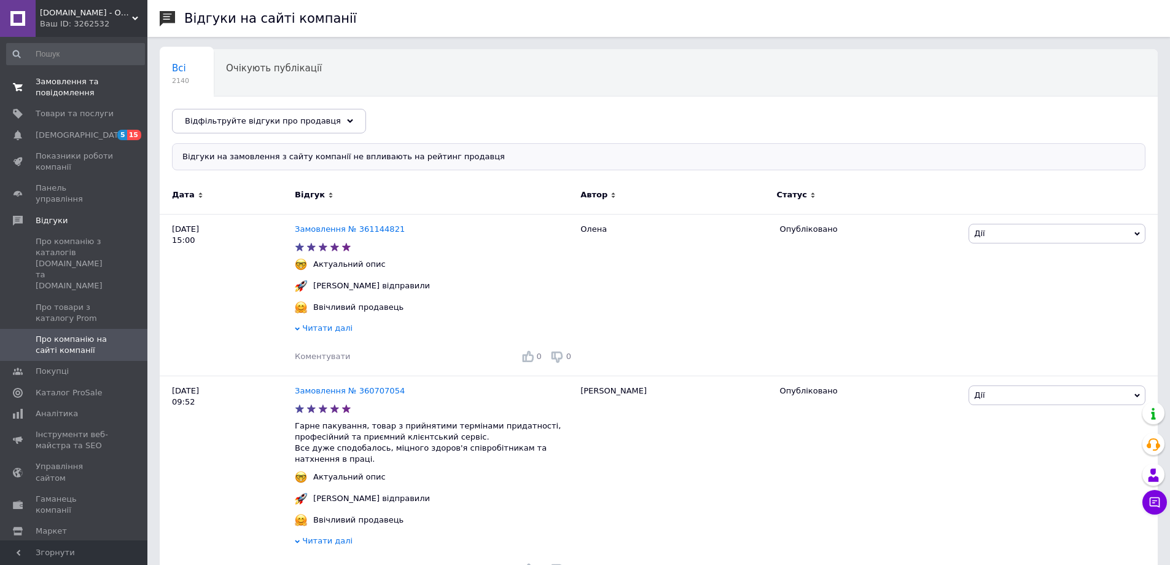
click at [59, 90] on span "Замовлення та повідомлення" at bounding box center [75, 87] width 78 height 22
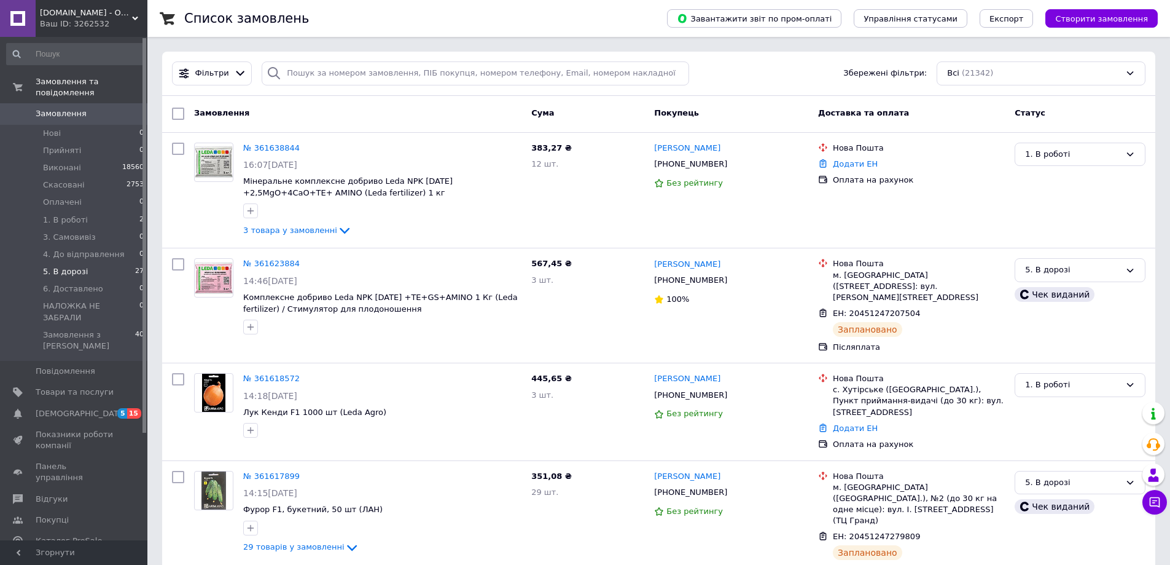
click at [74, 266] on span "5. В дорозі" at bounding box center [65, 271] width 45 height 11
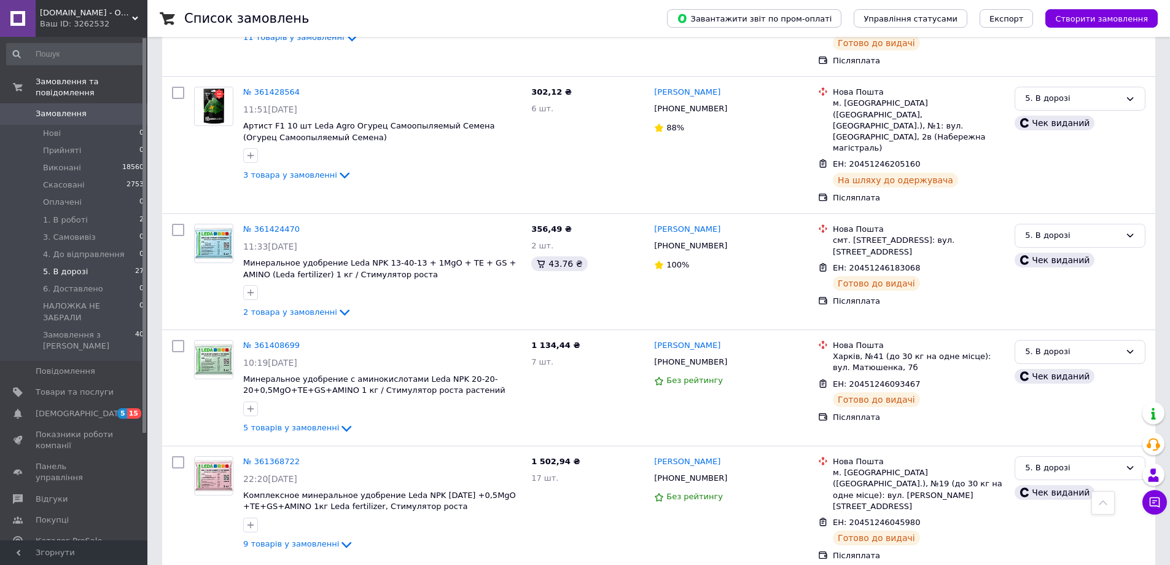
scroll to position [1003, 0]
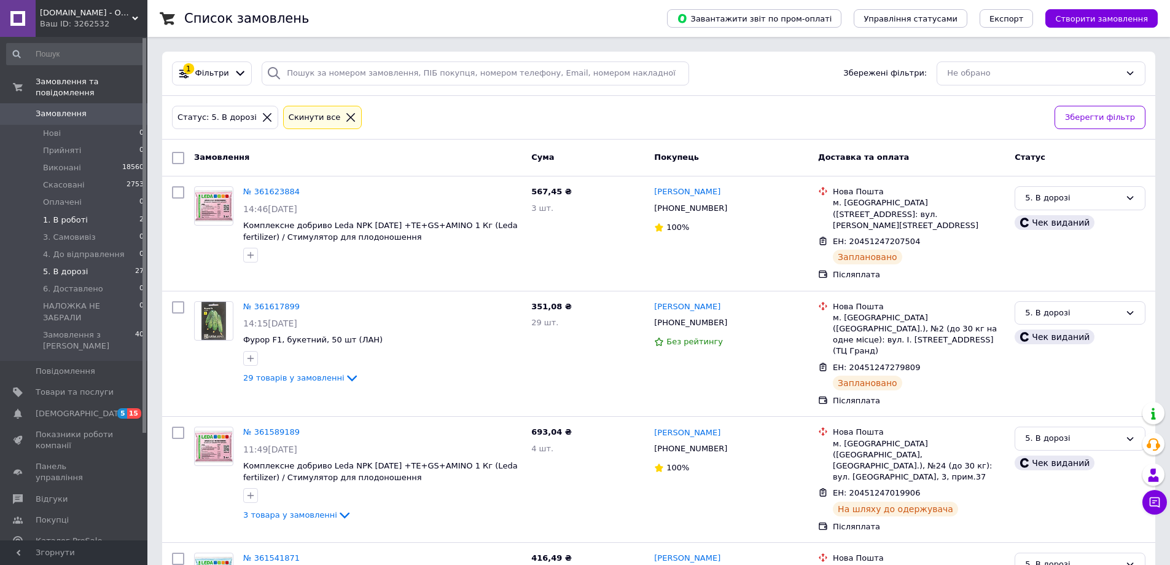
click at [63, 214] on span "1. В роботі" at bounding box center [65, 219] width 45 height 11
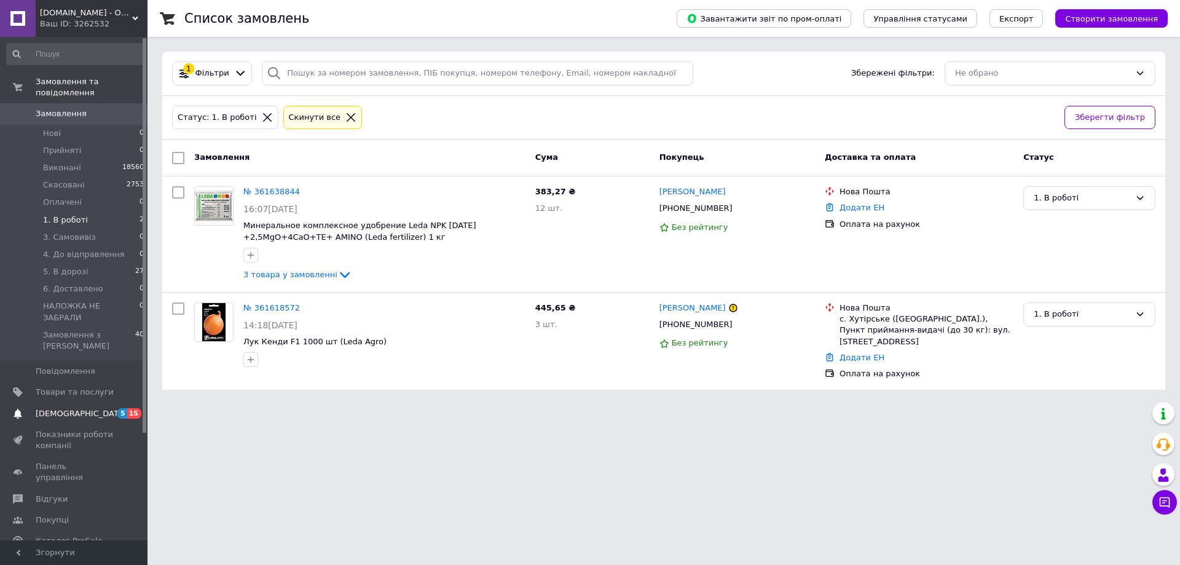
click at [55, 408] on span "[DEMOGRAPHIC_DATA]" at bounding box center [81, 413] width 91 height 11
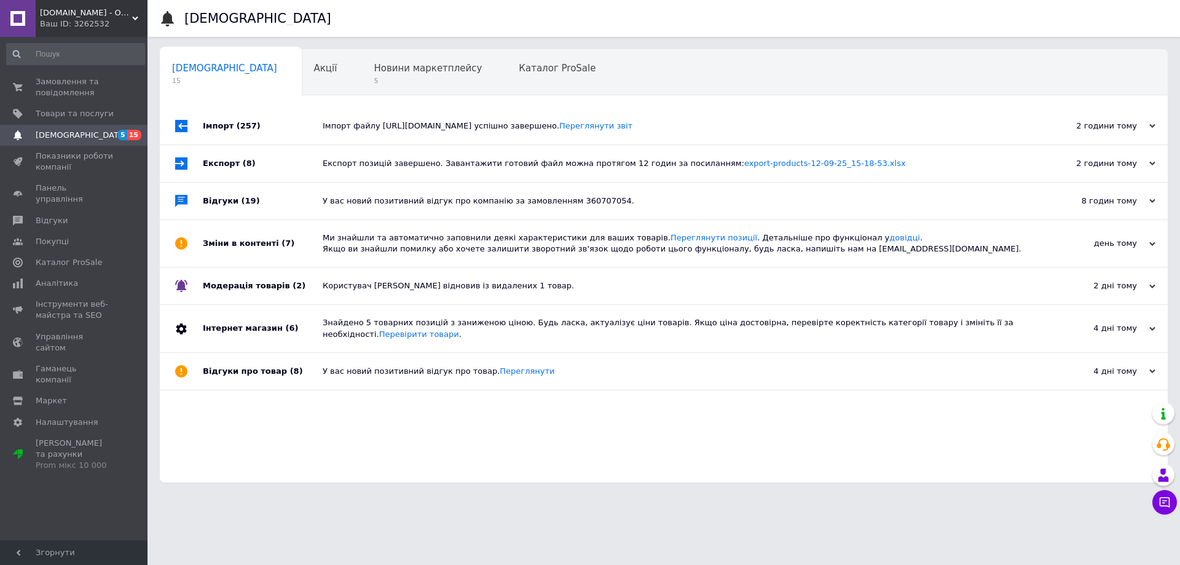
click at [59, 70] on div "Замовлення та повідомлення 0 0 Товари та послуги Сповіщення 5 15 Показники робо…" at bounding box center [75, 290] width 151 height 507
click at [77, 87] on span "Замовлення та повідомлення" at bounding box center [75, 87] width 78 height 22
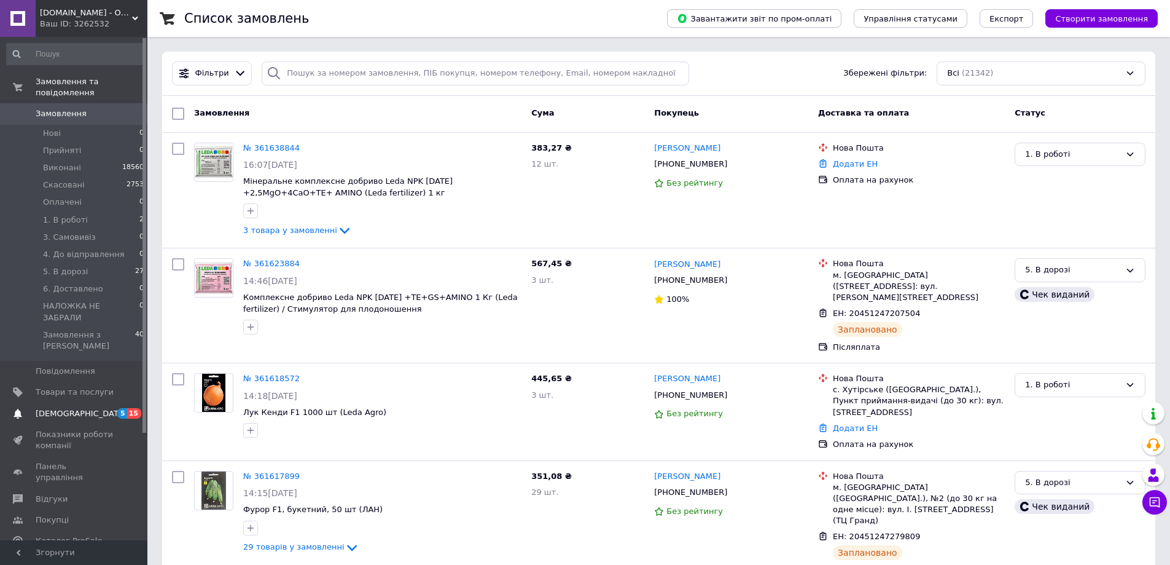
click at [60, 408] on span "[DEMOGRAPHIC_DATA]" at bounding box center [81, 413] width 91 height 11
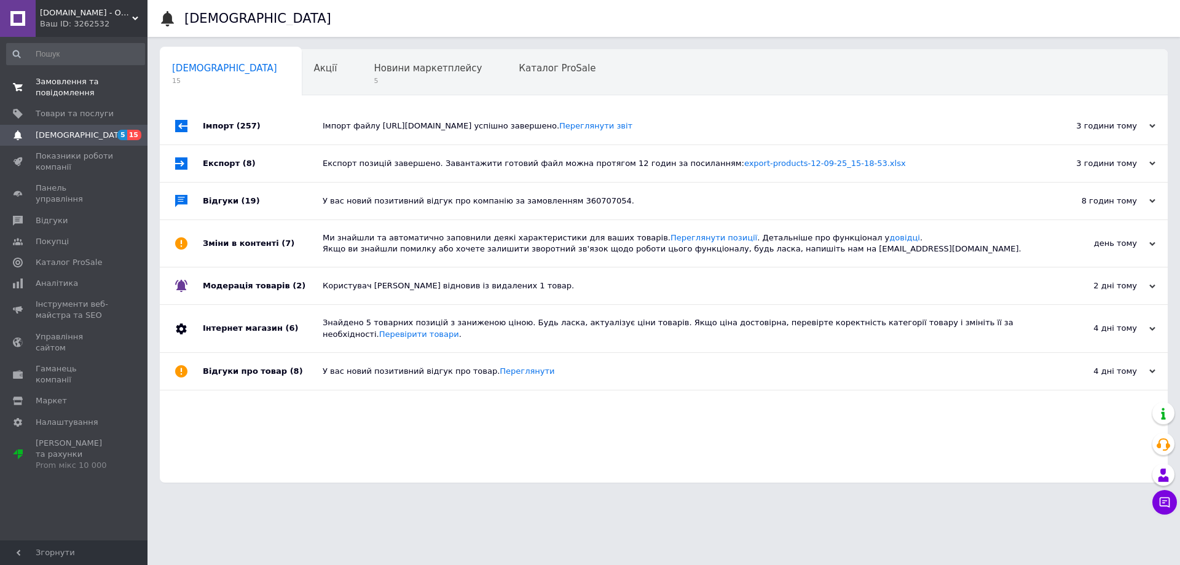
click at [74, 90] on span "Замовлення та повідомлення" at bounding box center [75, 87] width 78 height 22
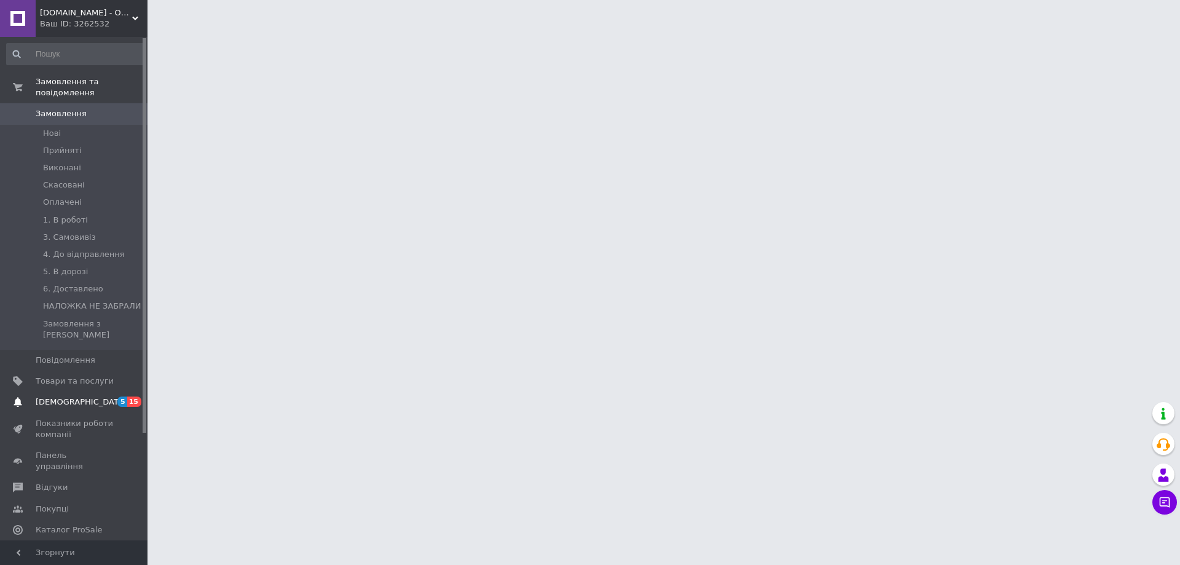
click at [50, 396] on span "[DEMOGRAPHIC_DATA]" at bounding box center [81, 401] width 91 height 11
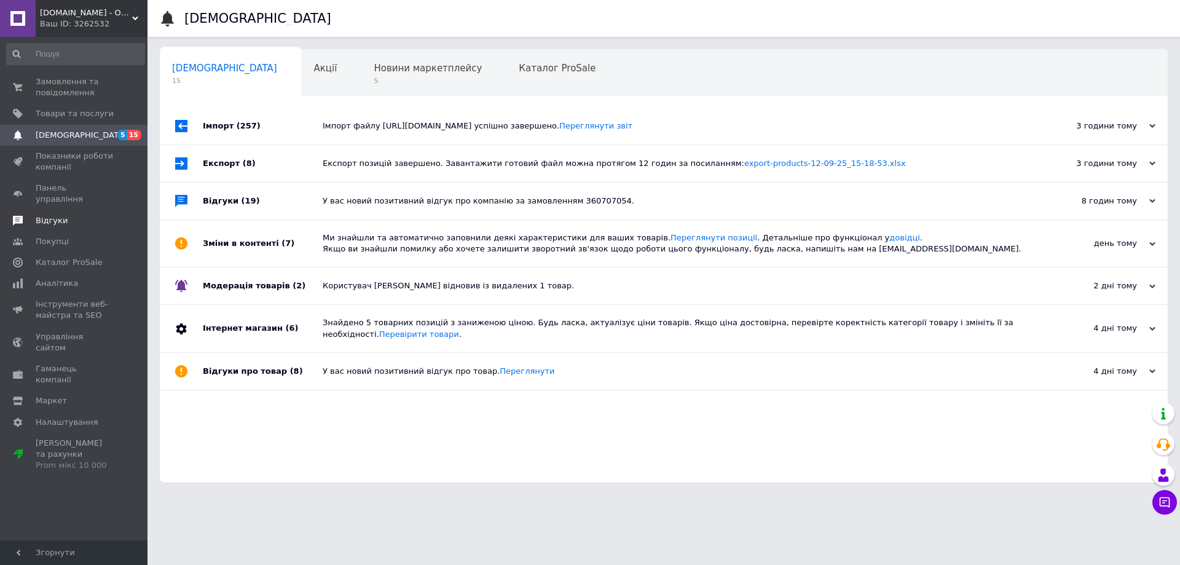
click at [61, 215] on span "Відгуки" at bounding box center [52, 220] width 32 height 11
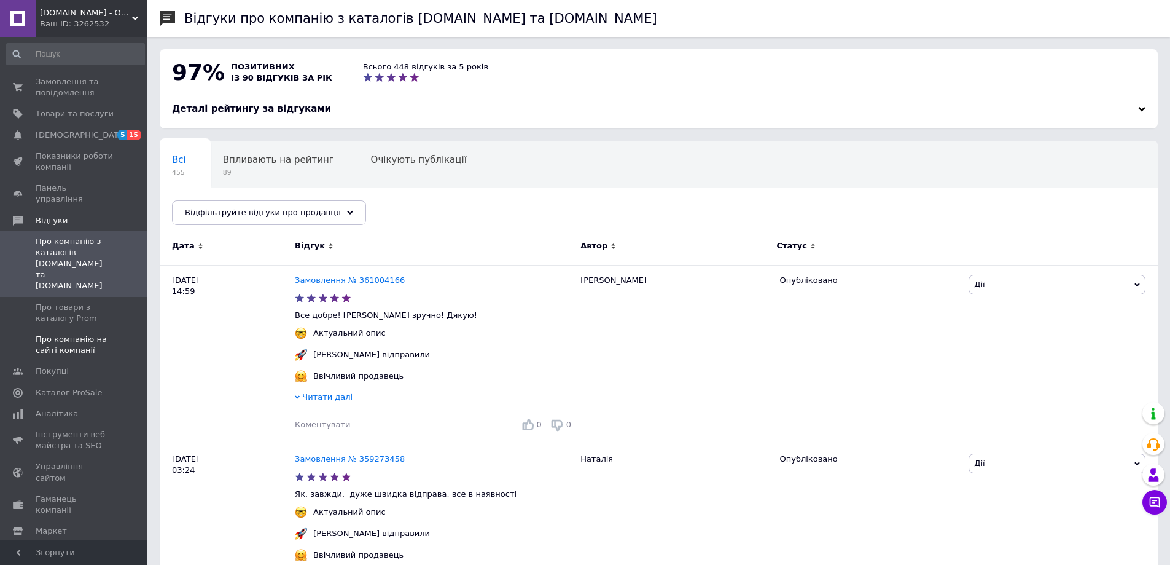
click at [74, 334] on span "Про компанію на сайті компанії" at bounding box center [75, 345] width 78 height 22
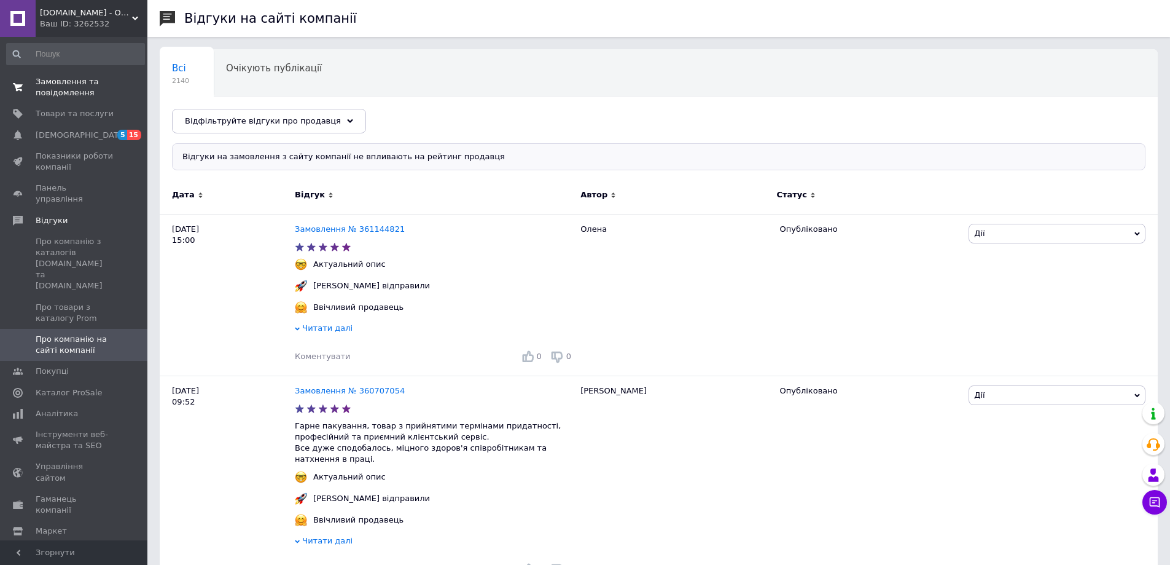
click at [59, 84] on span "Замовлення та повідомлення" at bounding box center [75, 87] width 78 height 22
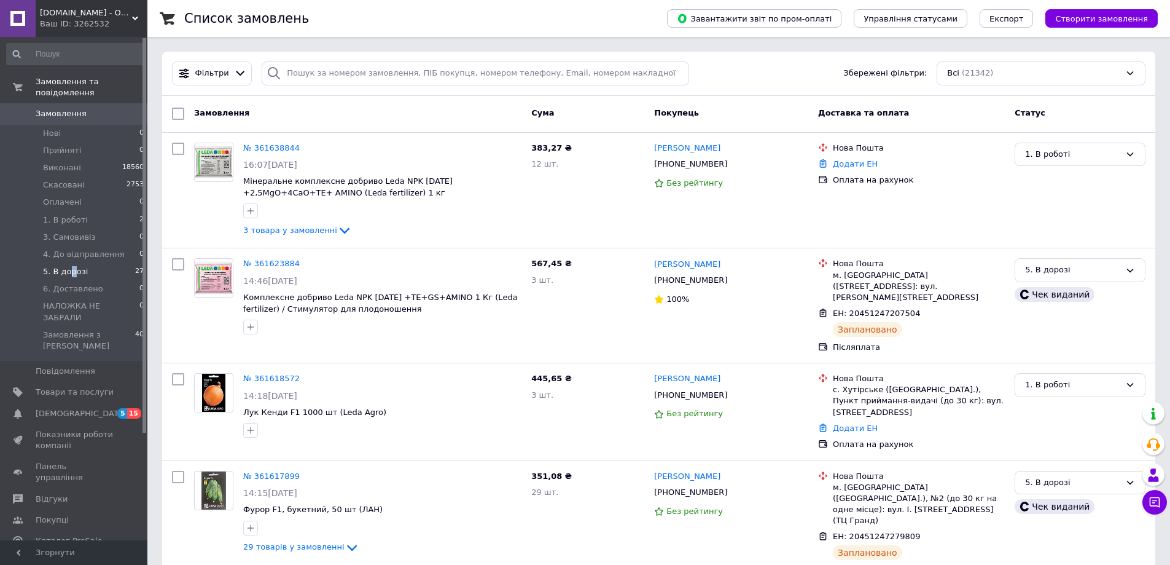
click at [68, 266] on span "5. В дорозі" at bounding box center [65, 271] width 45 height 11
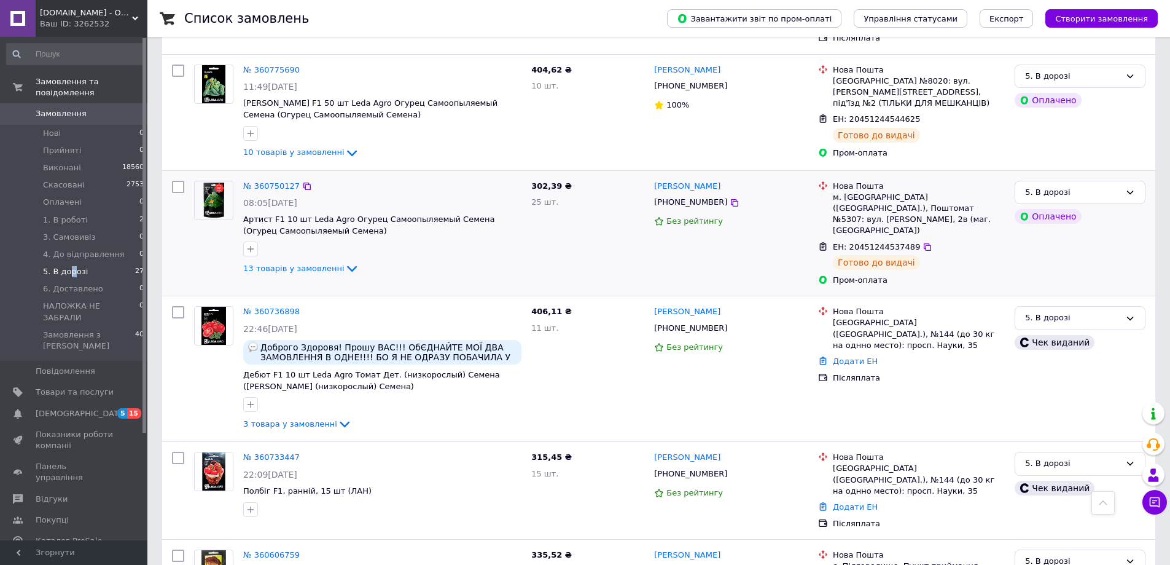
scroll to position [2662, 0]
